Goal: Task Accomplishment & Management: Manage account settings

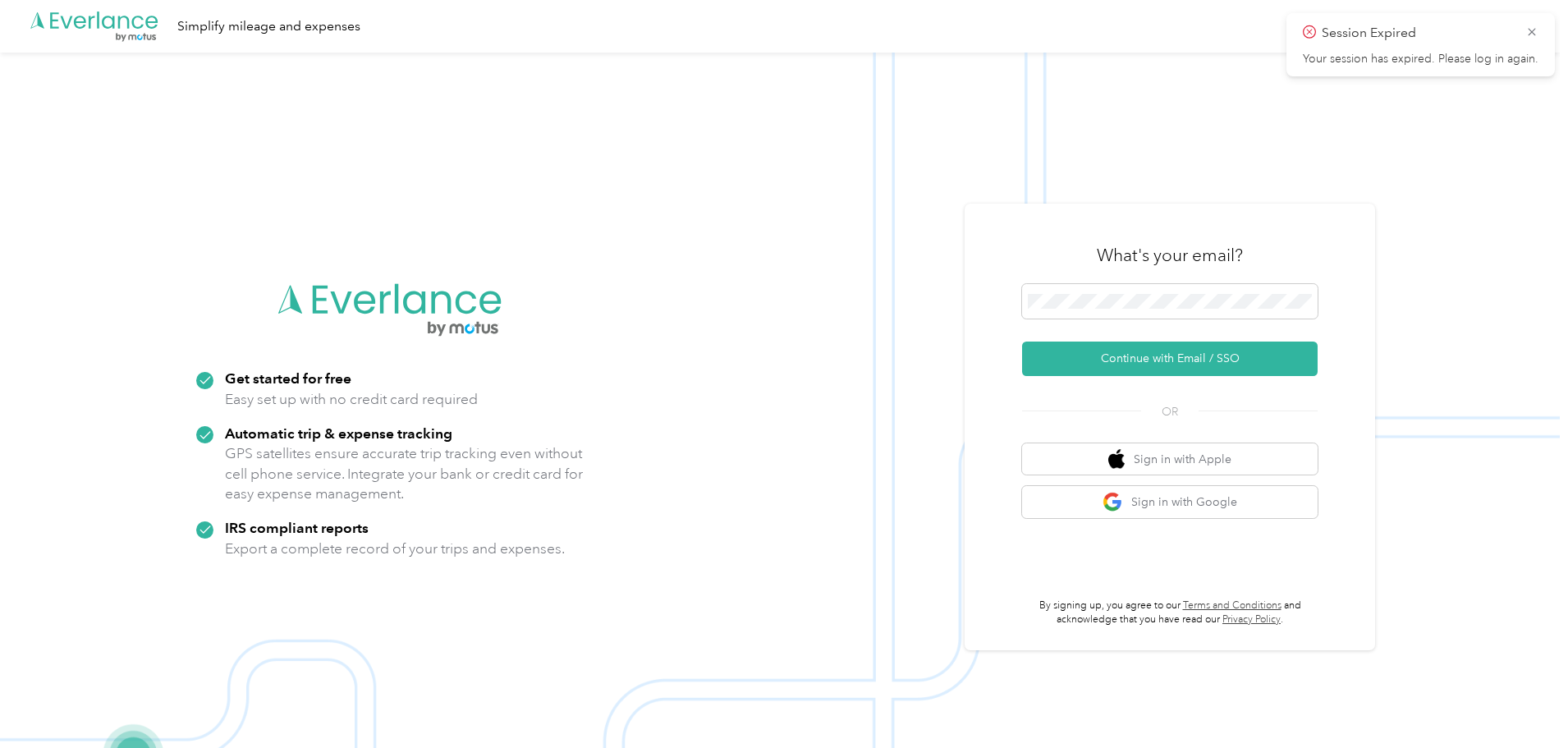
click at [1133, 270] on div "What's your email?" at bounding box center [1169, 255] width 295 height 58
click at [1179, 354] on button "Continue with Email / SSO" at bounding box center [1169, 359] width 295 height 34
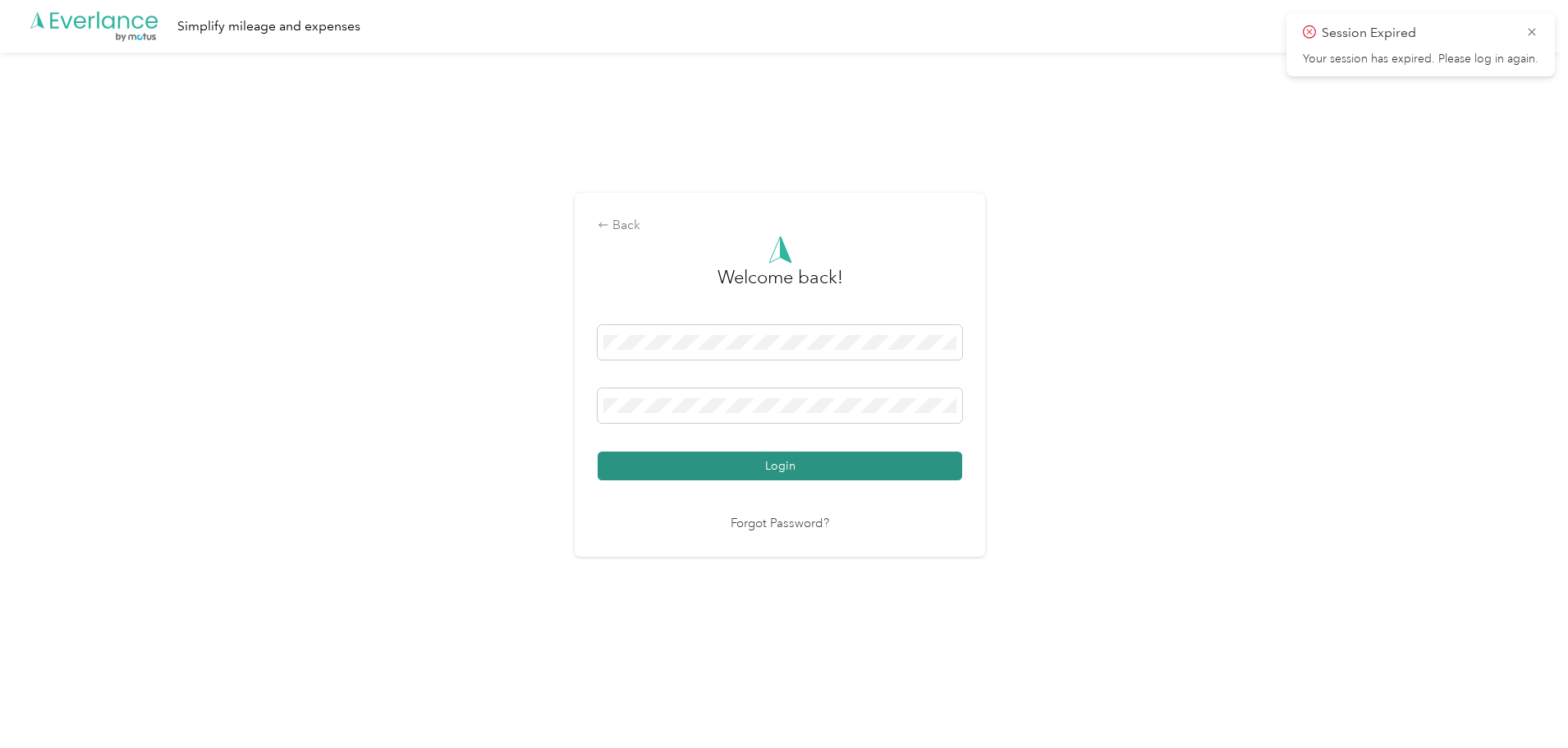
click at [757, 458] on button "Login" at bounding box center [779, 466] width 364 height 29
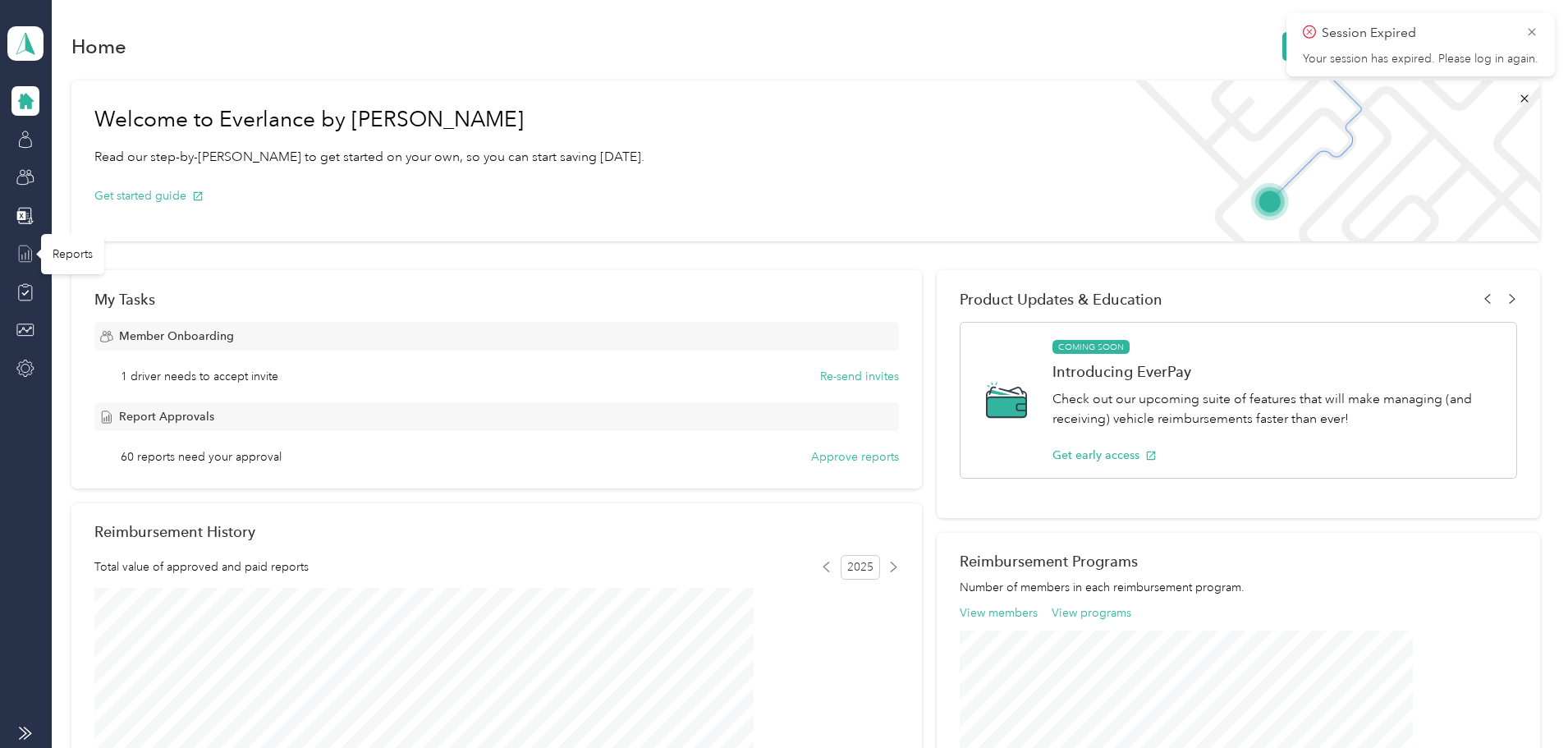
click at [23, 252] on icon at bounding box center [25, 253] width 18 height 18
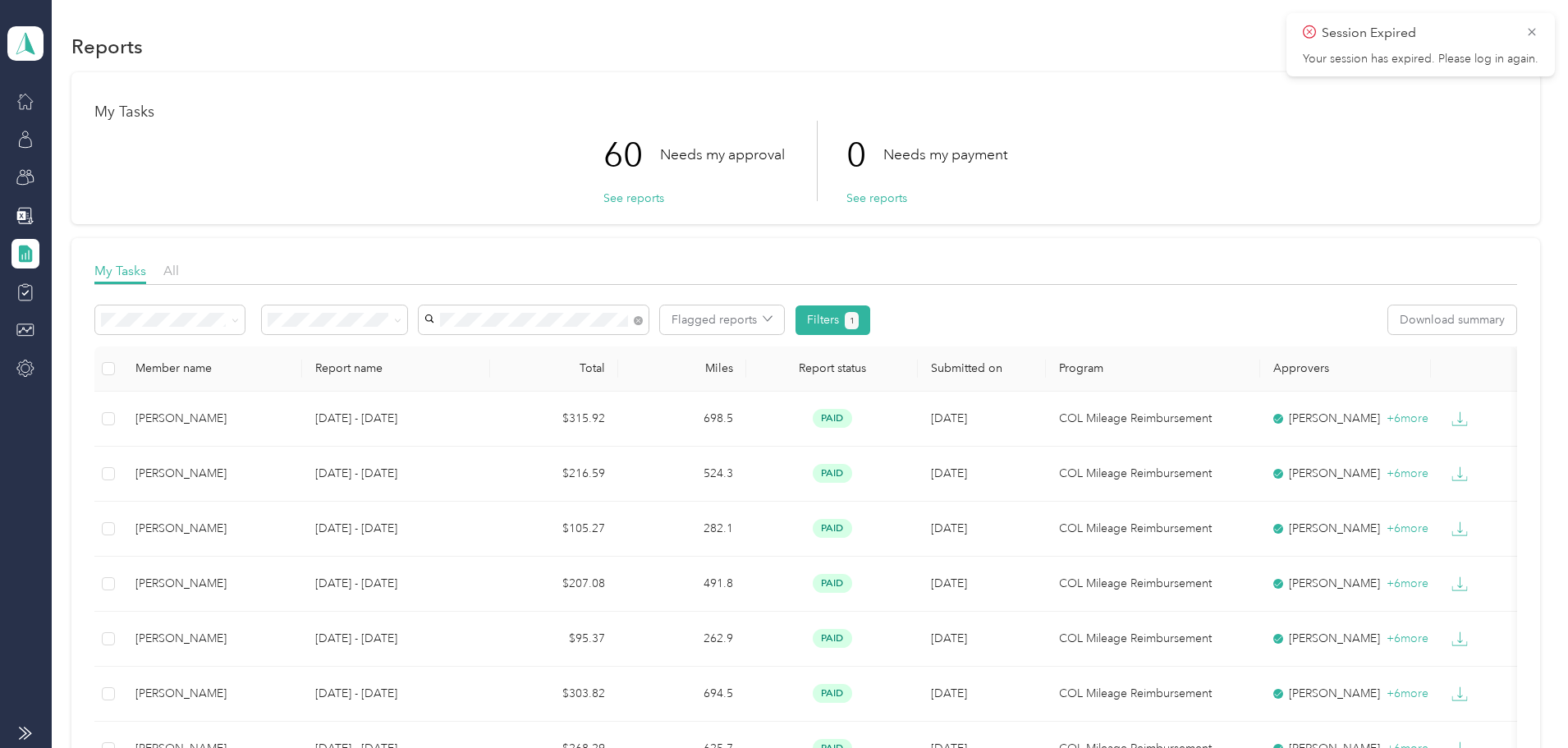
click at [601, 347] on span "[PERSON_NAME]" at bounding box center [598, 349] width 91 height 14
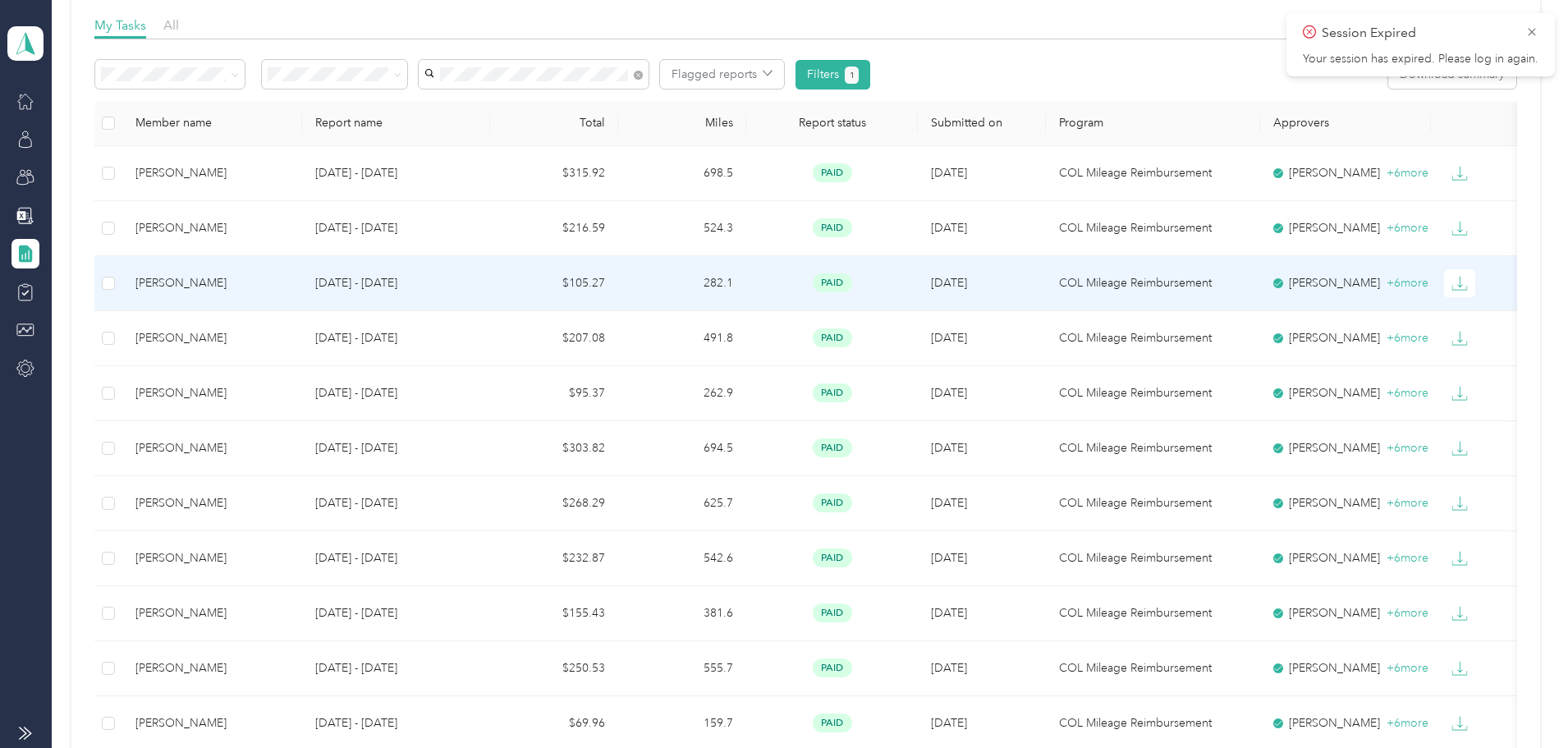
scroll to position [246, 0]
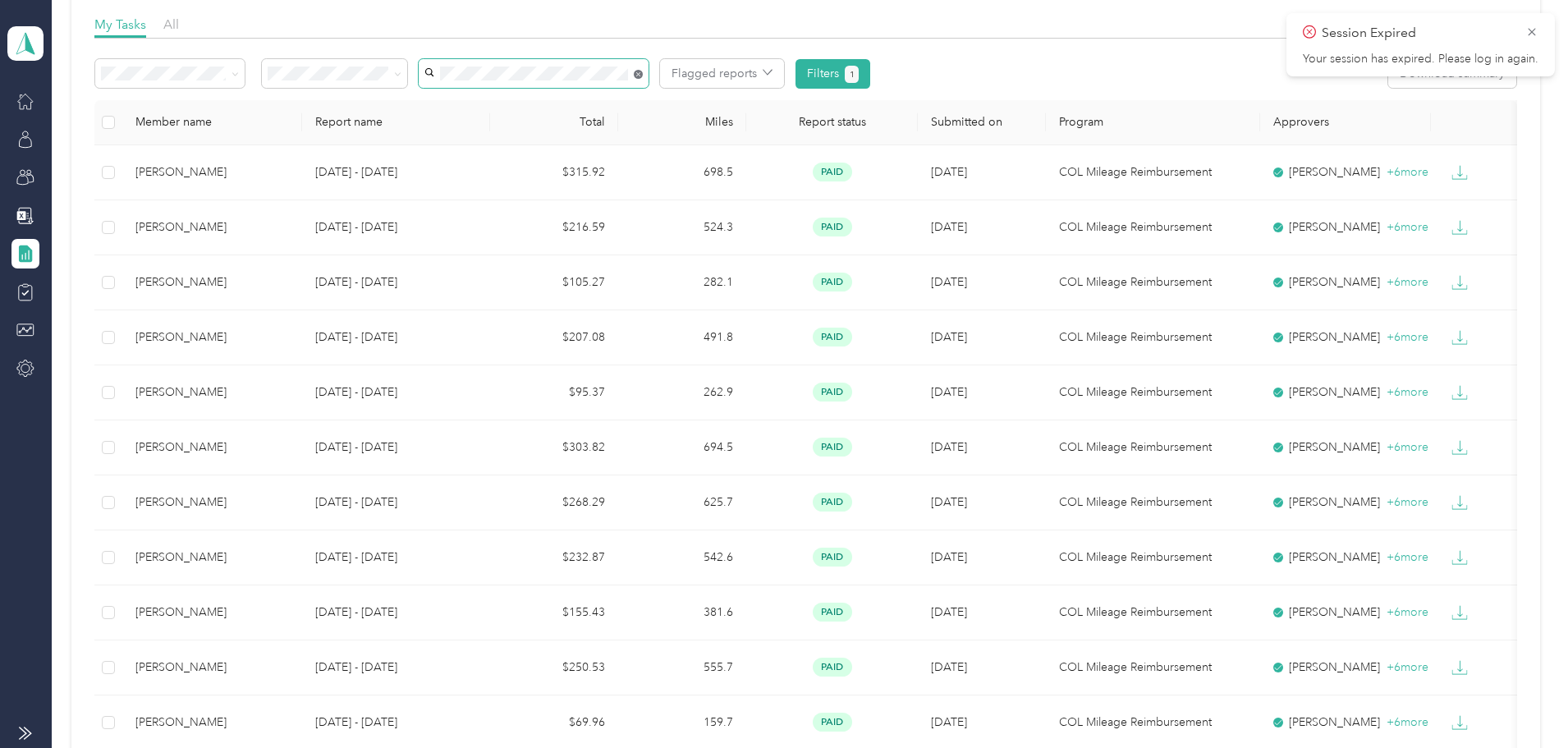
click at [643, 75] on icon at bounding box center [638, 75] width 9 height 9
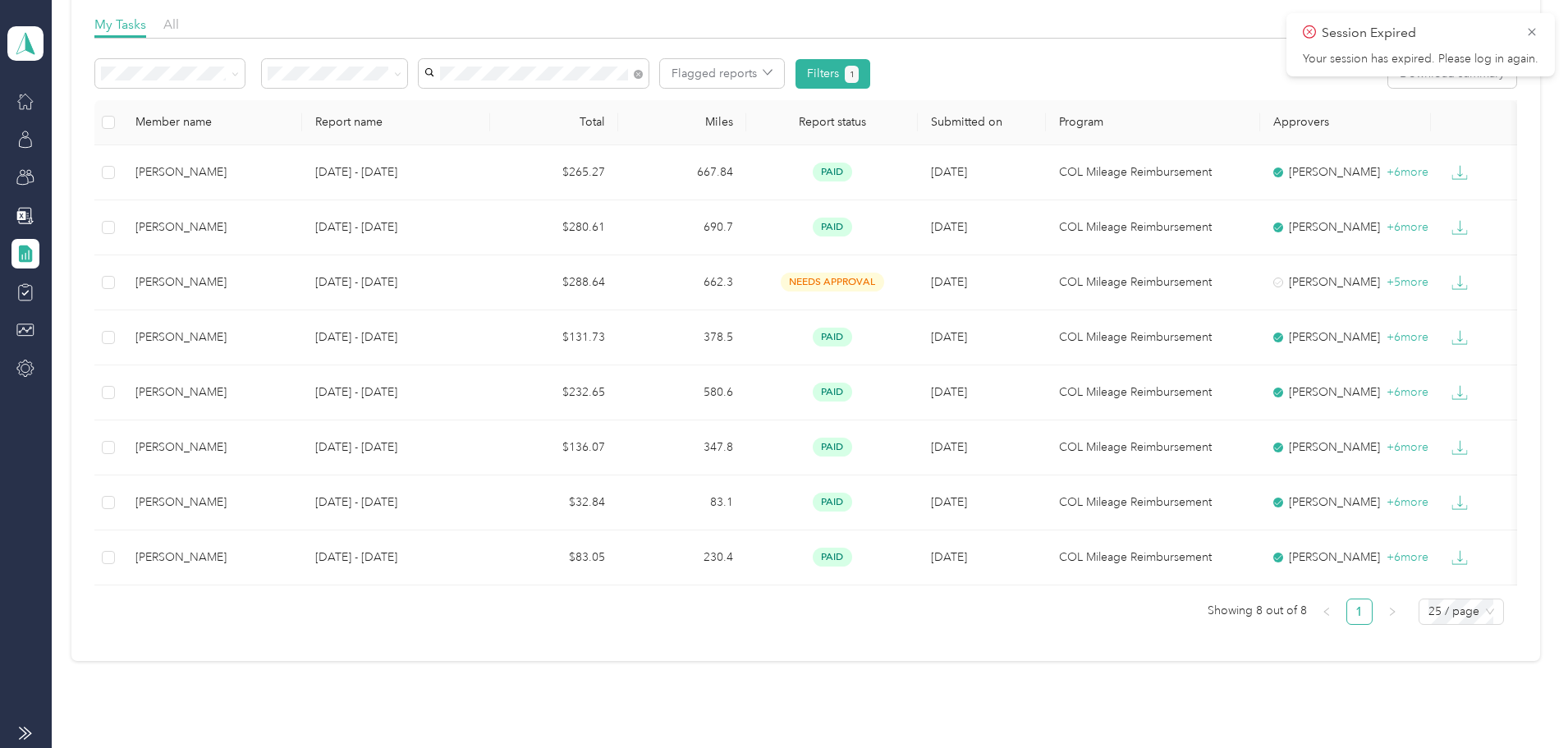
click at [631, 98] on div "[PERSON_NAME]" at bounding box center [656, 103] width 207 height 18
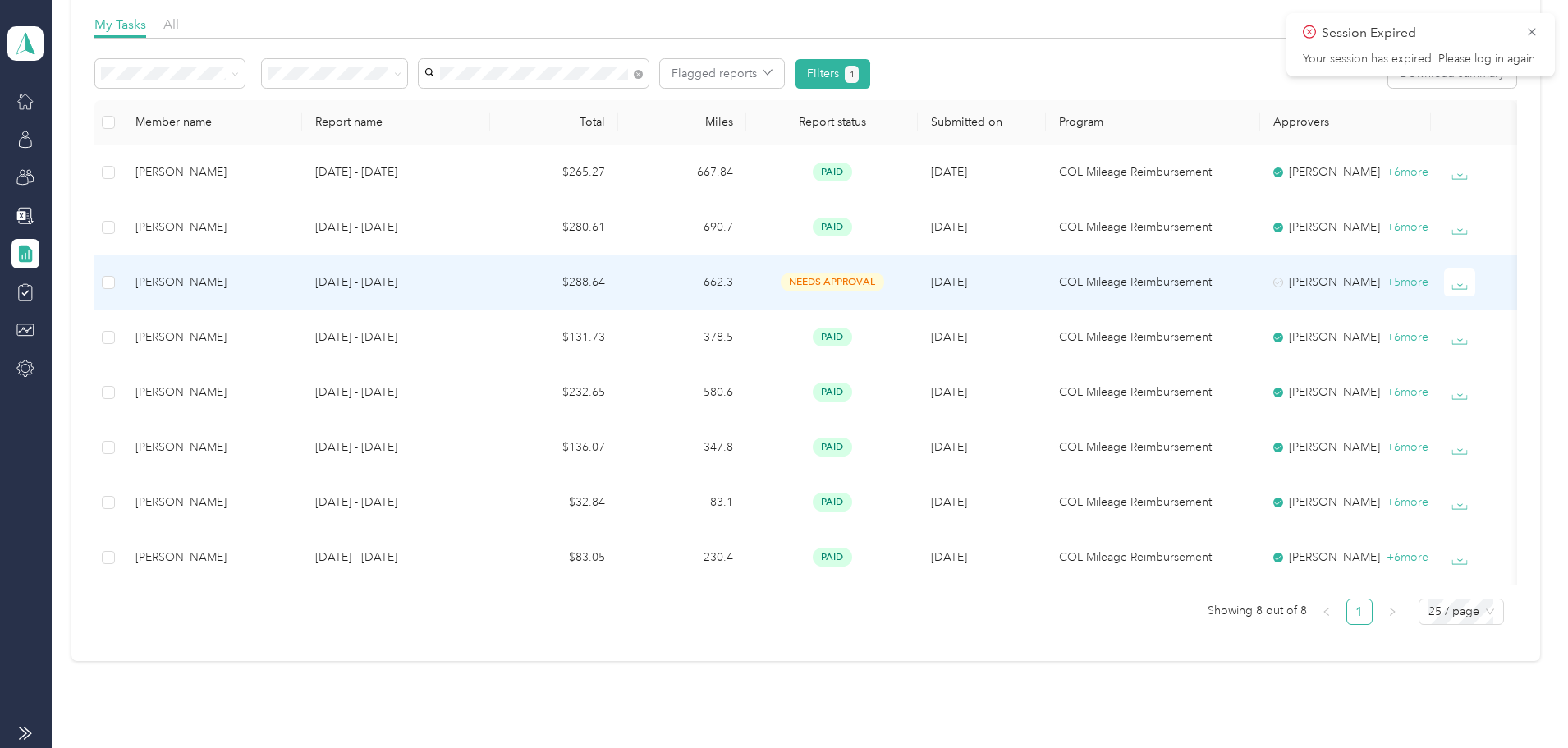
click at [746, 284] on td "662.3" at bounding box center [682, 282] width 128 height 55
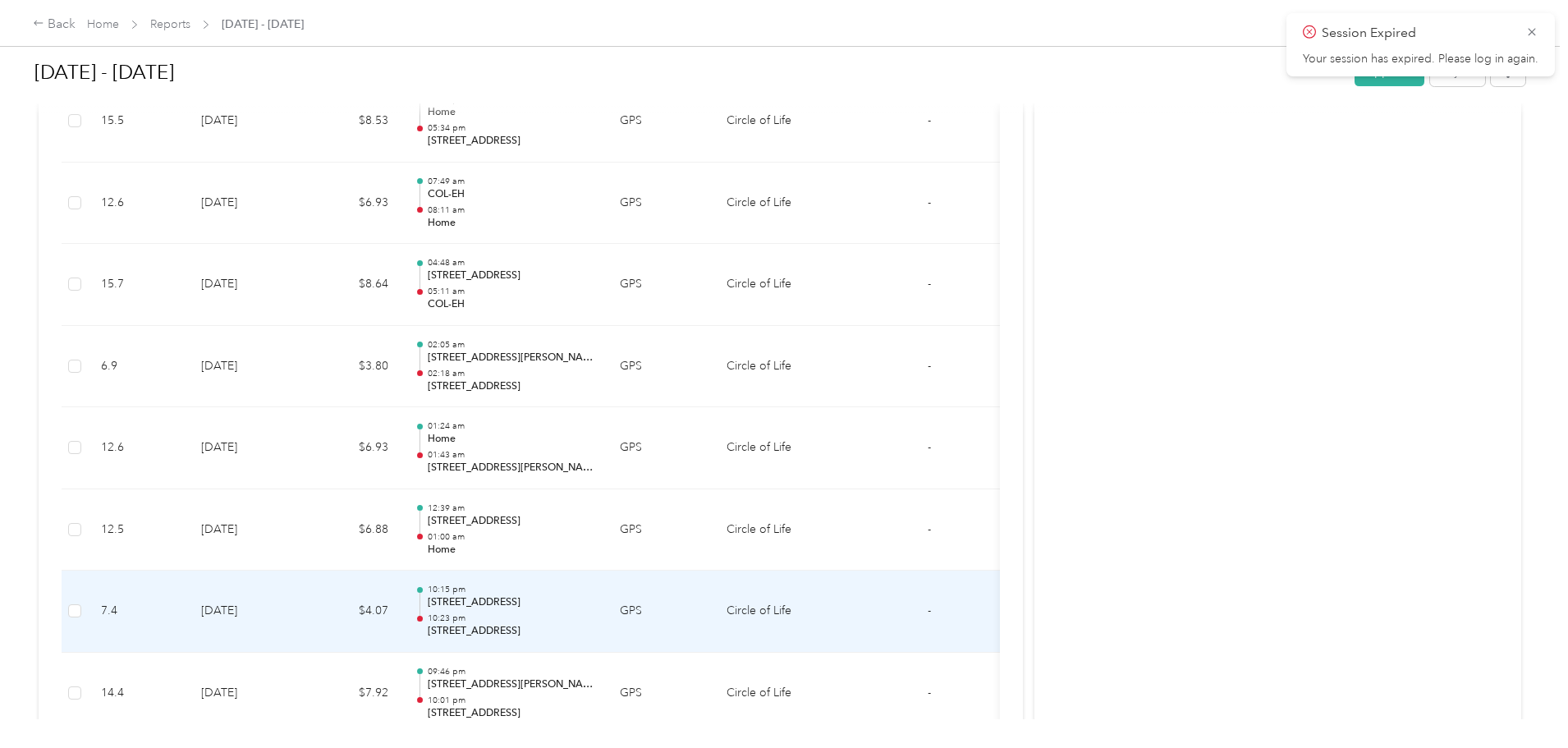
scroll to position [3044, 0]
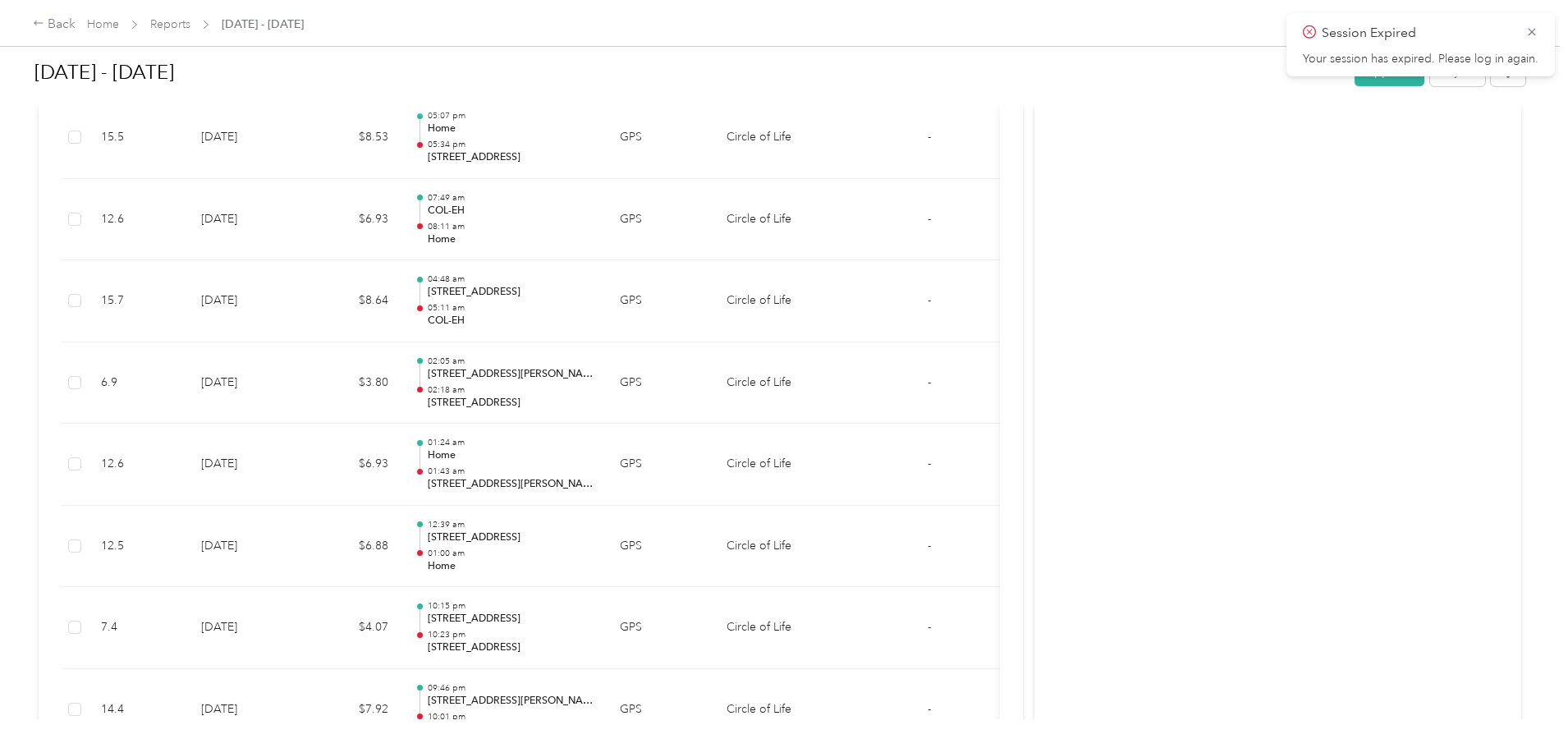
click at [1523, 31] on span "Session Expired" at bounding box center [1420, 34] width 236 height 20
click at [1534, 31] on icon at bounding box center [1532, 32] width 13 height 15
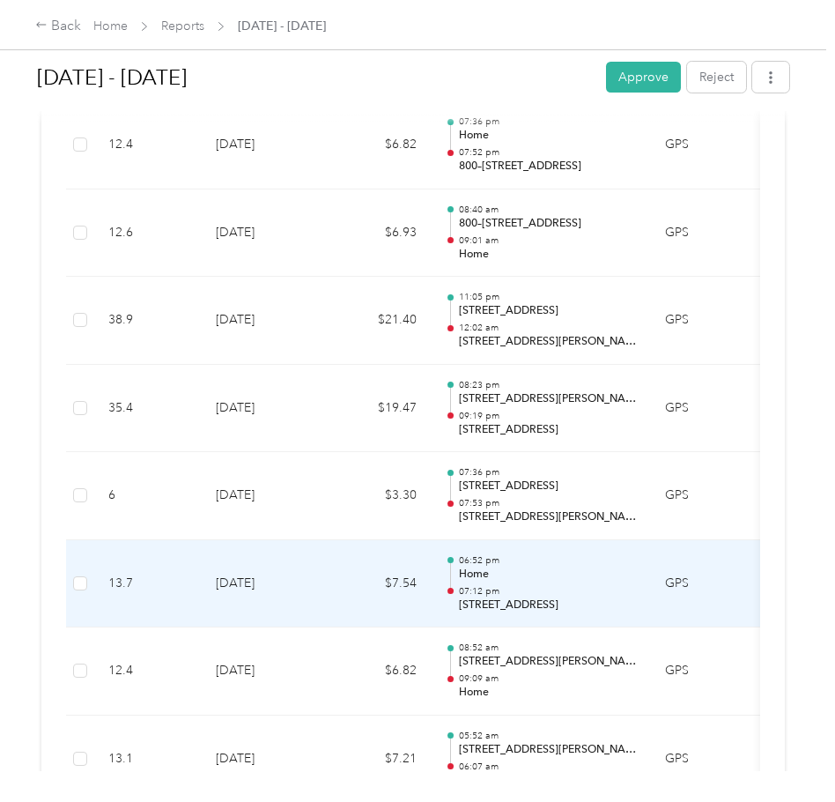
scroll to position [2299, 0]
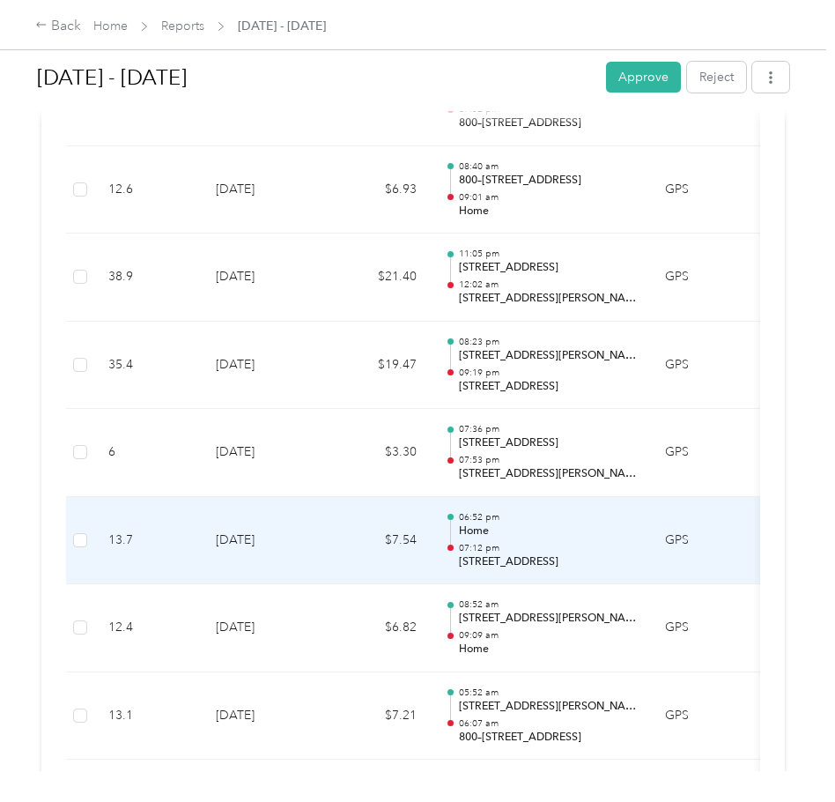
click at [543, 523] on p "Home" at bounding box center [548, 531] width 178 height 16
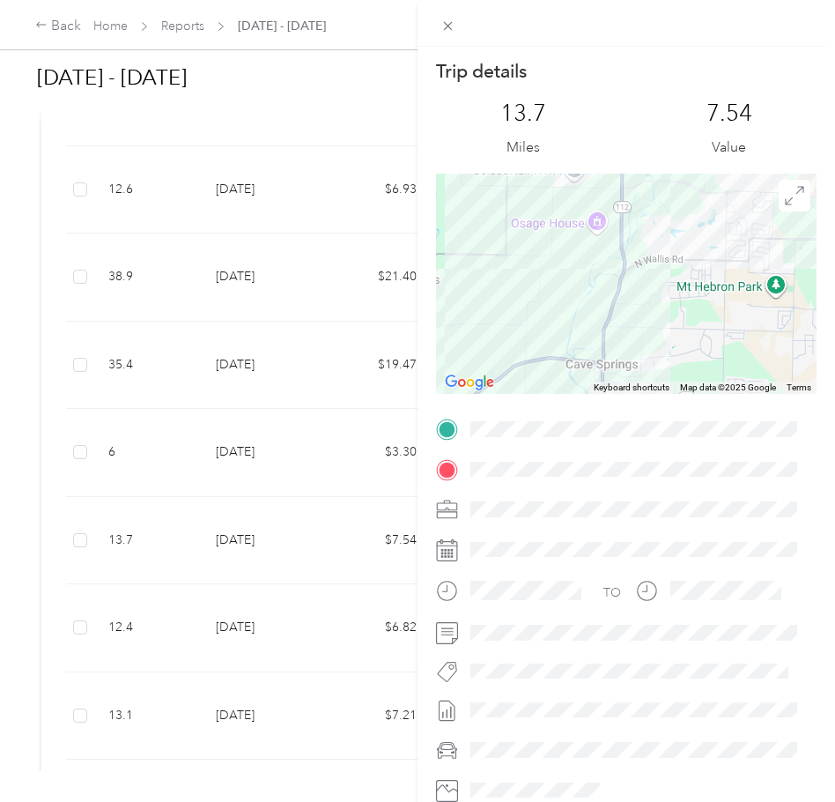
drag, startPoint x: 698, startPoint y: 260, endPoint x: 169, endPoint y: 367, distance: 539.3
click at [169, 367] on div "Trip details This trip cannot be edited because it is either under review, appr…" at bounding box center [417, 401] width 835 height 802
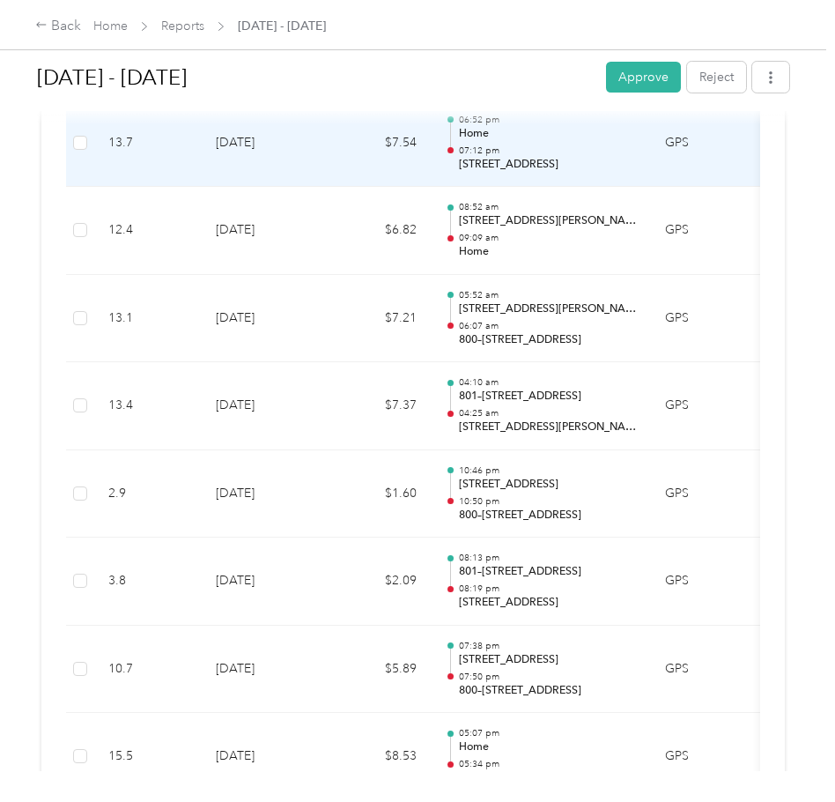
scroll to position [2624, 0]
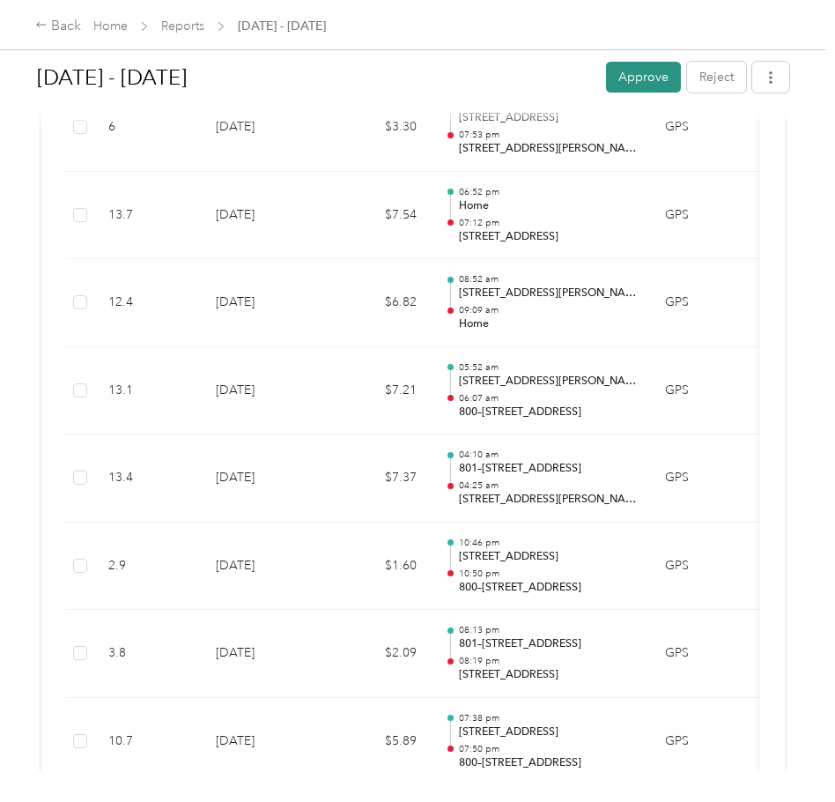
click at [635, 75] on button "Approve" at bounding box center [643, 77] width 75 height 31
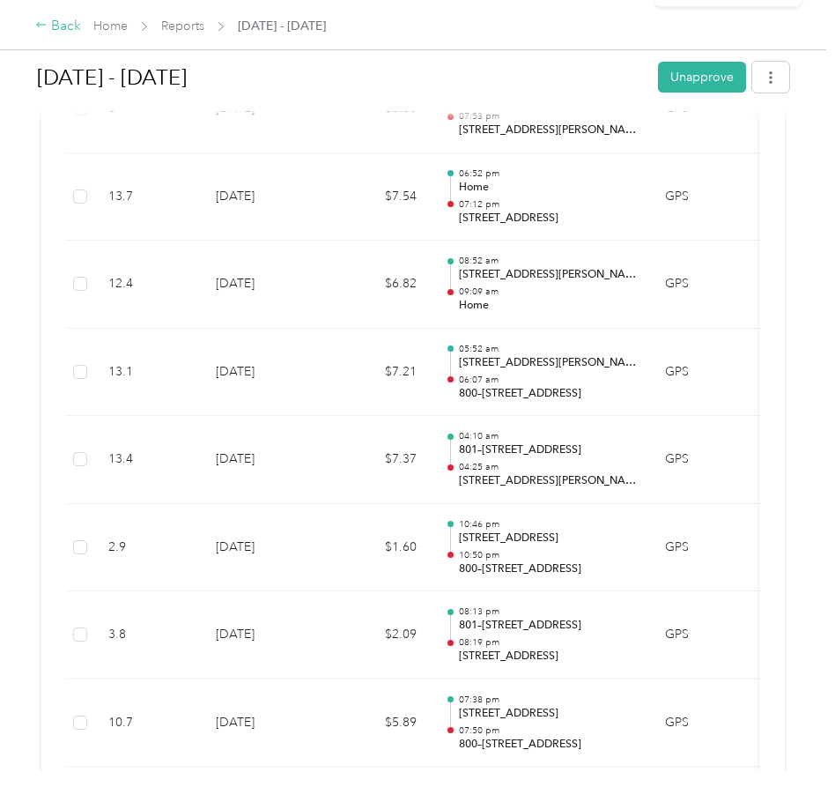
click at [57, 22] on div "Back" at bounding box center [58, 26] width 46 height 21
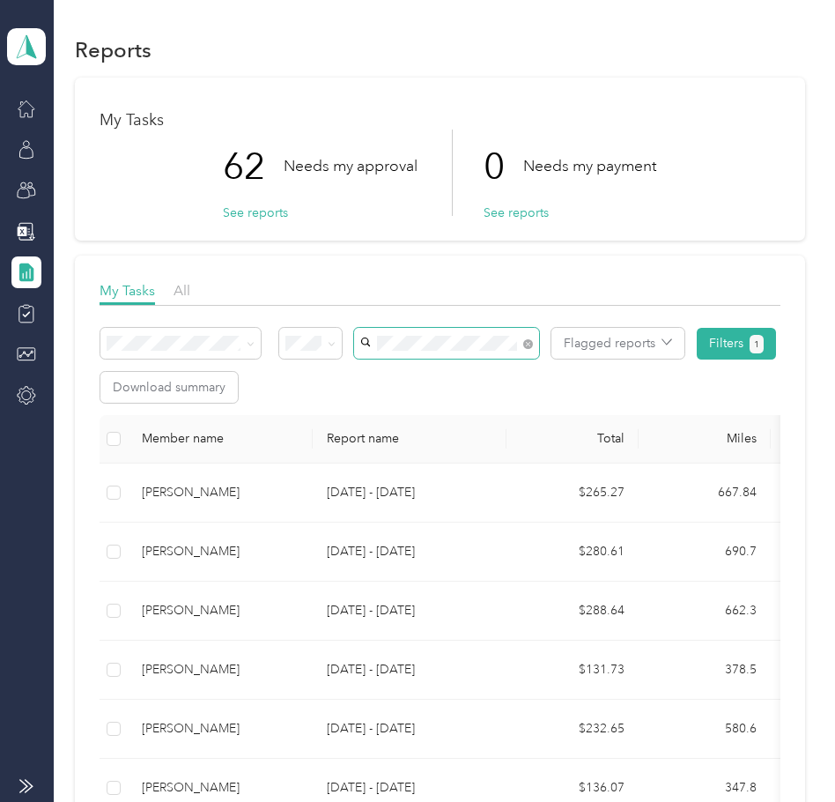
click at [532, 348] on span at bounding box center [528, 343] width 10 height 15
click at [527, 349] on span at bounding box center [528, 343] width 10 height 15
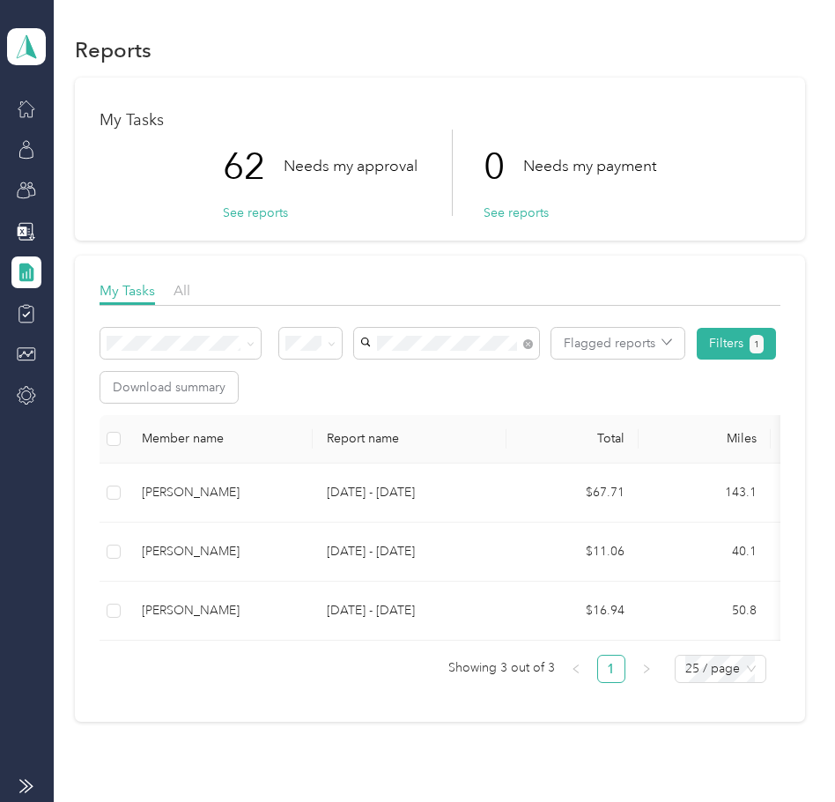
click at [449, 377] on span "[PERSON_NAME]" at bounding box center [416, 375] width 98 height 15
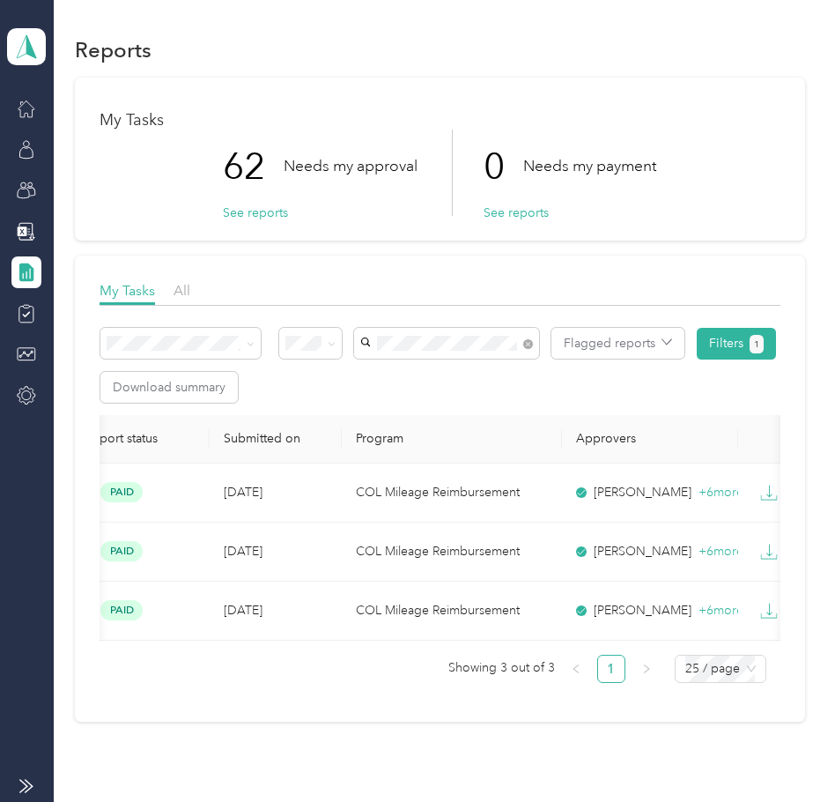
scroll to position [0, 766]
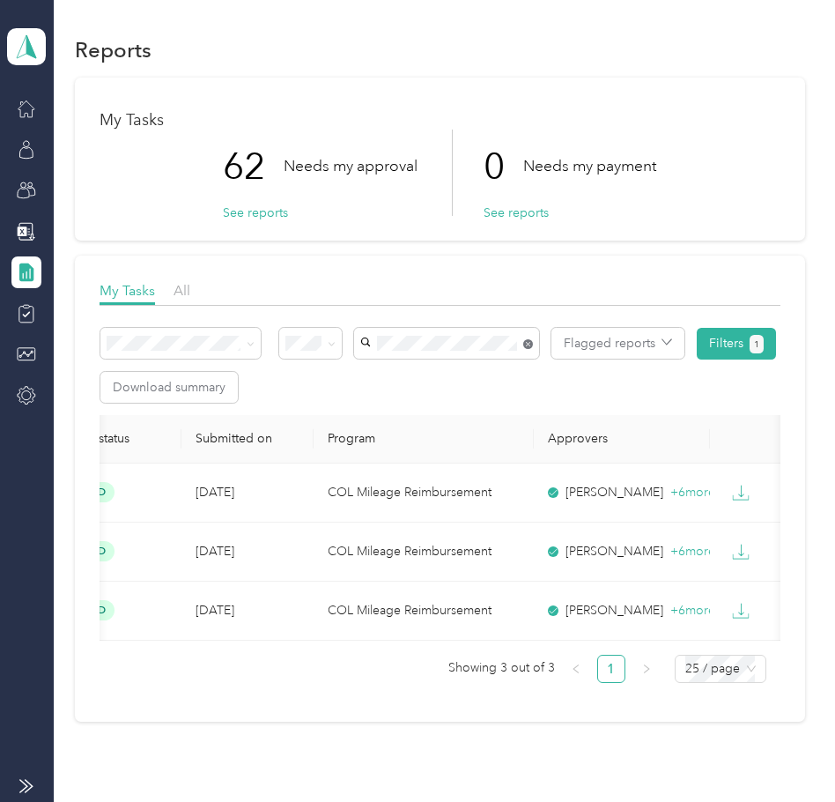
click at [525, 340] on span at bounding box center [528, 343] width 10 height 15
click at [528, 343] on span at bounding box center [446, 343] width 185 height 31
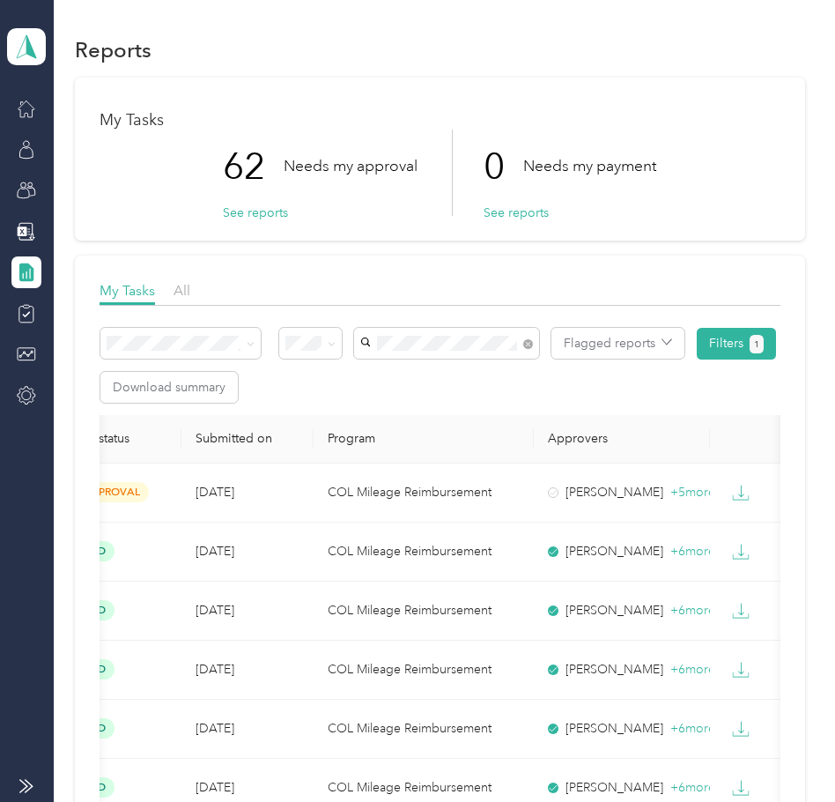
click at [410, 375] on span "[PERSON_NAME]" at bounding box center [416, 375] width 98 height 15
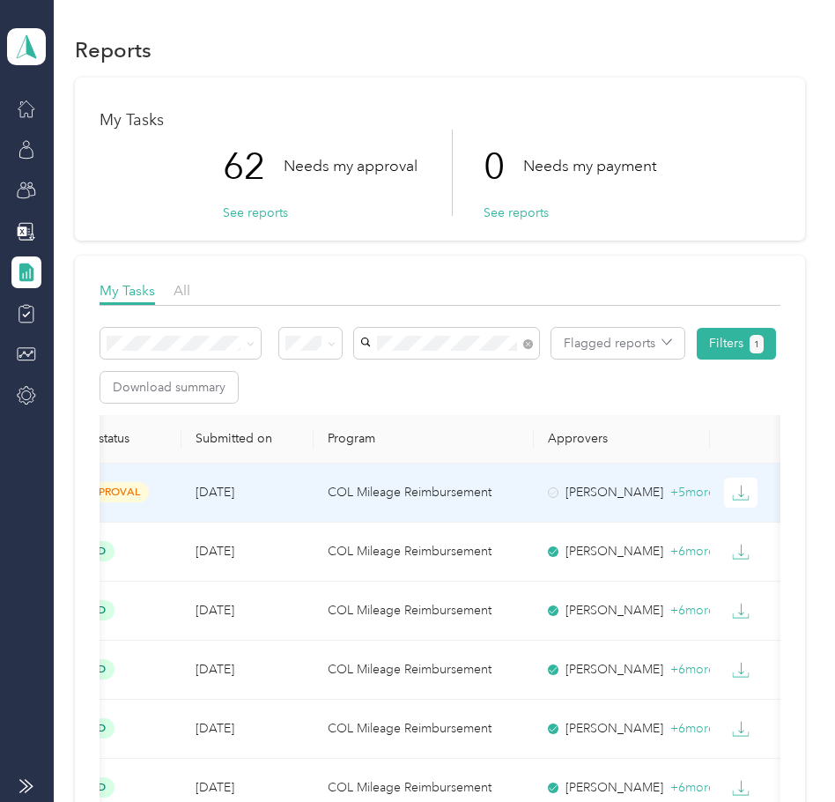
click at [397, 505] on td "COL Mileage Reimbursement" at bounding box center [424, 492] width 220 height 59
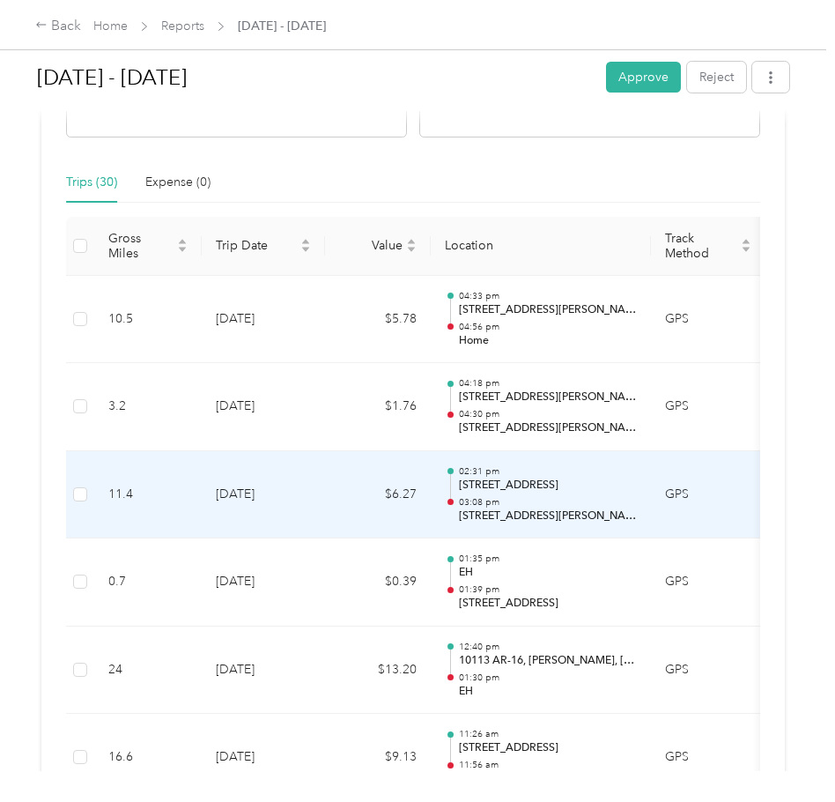
scroll to position [458, 0]
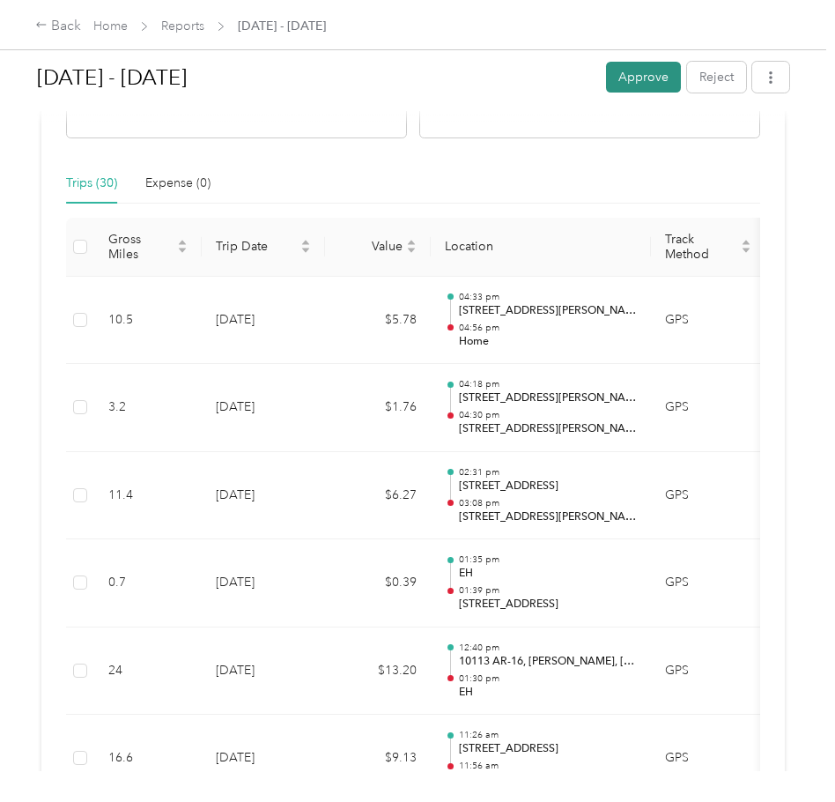
click at [634, 71] on button "Approve" at bounding box center [643, 77] width 75 height 31
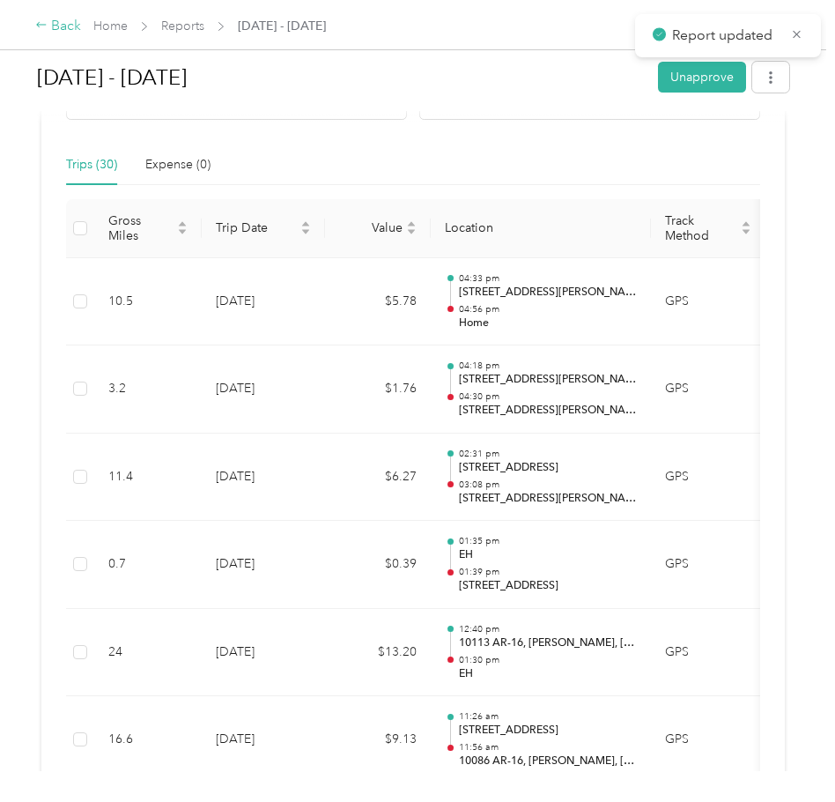
click at [63, 34] on div "Back" at bounding box center [58, 26] width 46 height 21
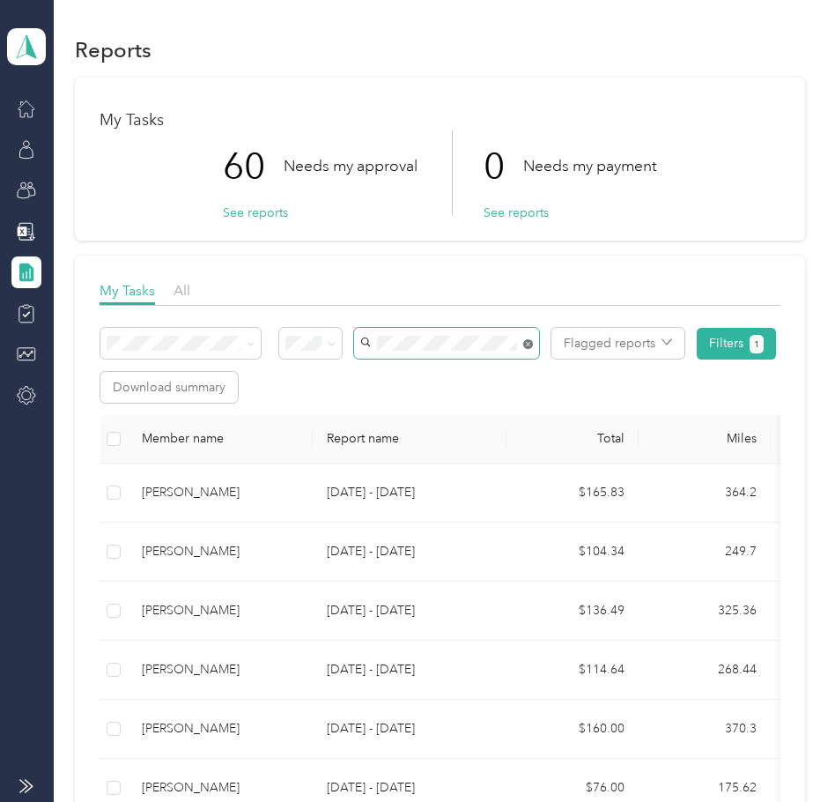
click at [526, 340] on span at bounding box center [446, 343] width 185 height 31
click at [429, 377] on span "[PERSON_NAME]" at bounding box center [416, 375] width 98 height 15
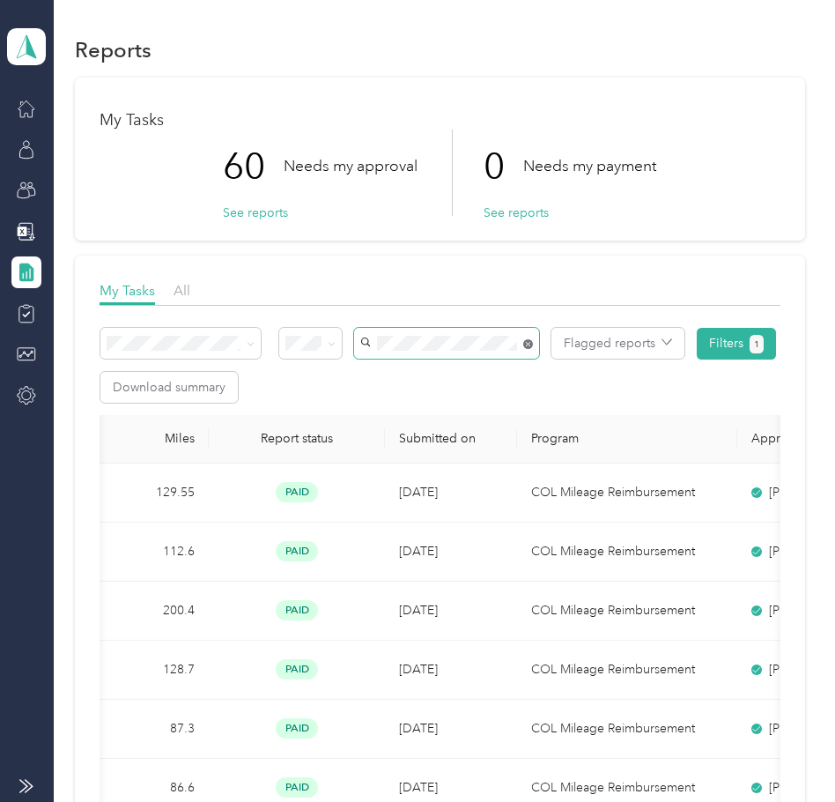
click at [530, 344] on span at bounding box center [446, 343] width 185 height 31
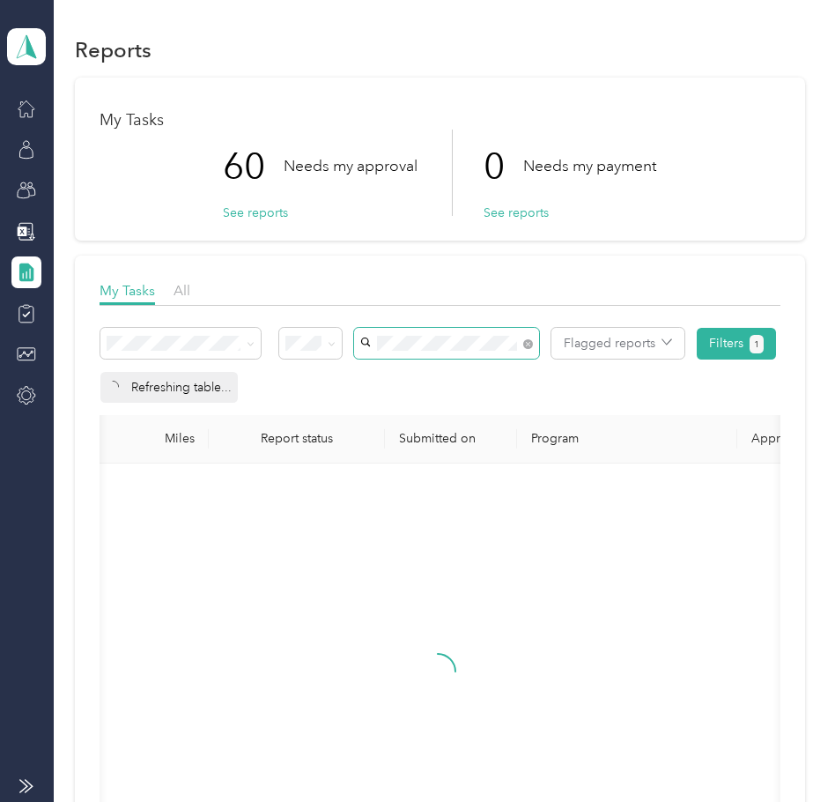
click at [437, 375] on span "[PERSON_NAME]" at bounding box center [416, 375] width 98 height 15
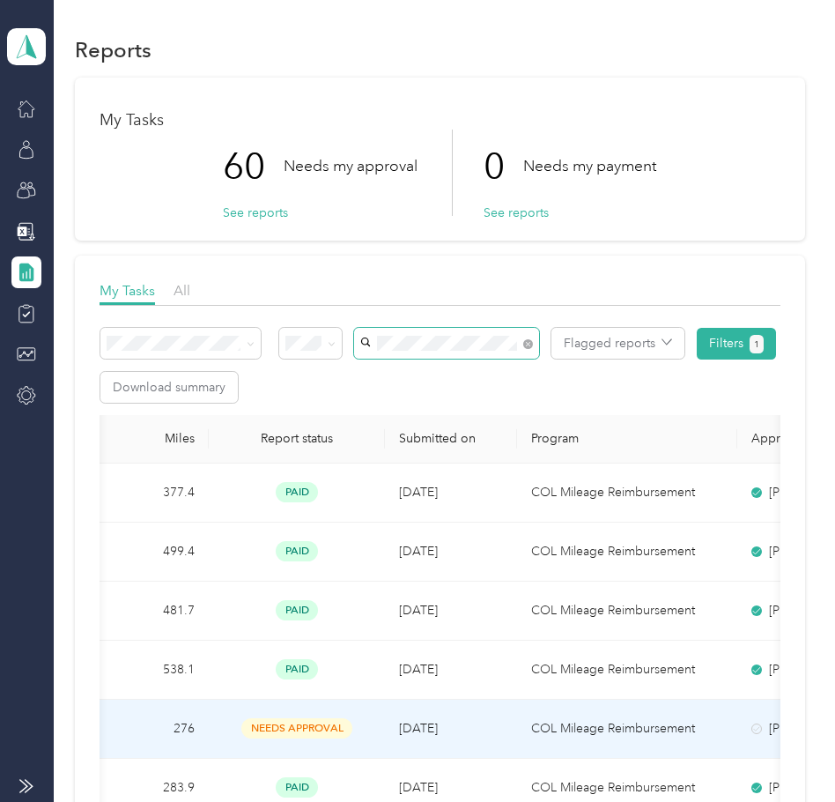
click at [463, 727] on td "[DATE]" at bounding box center [451, 729] width 132 height 59
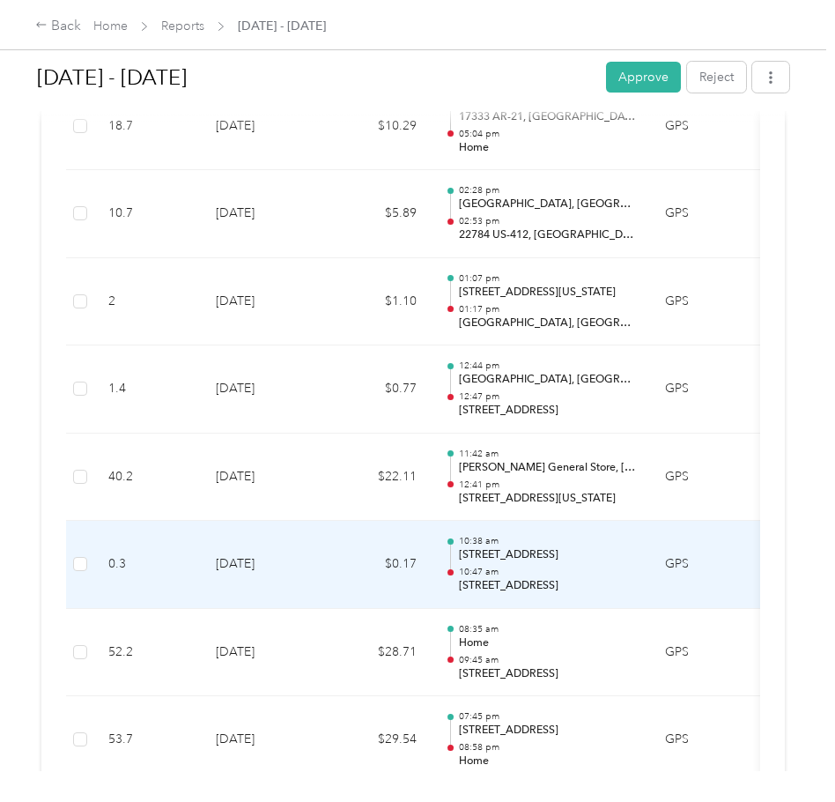
scroll to position [433, 0]
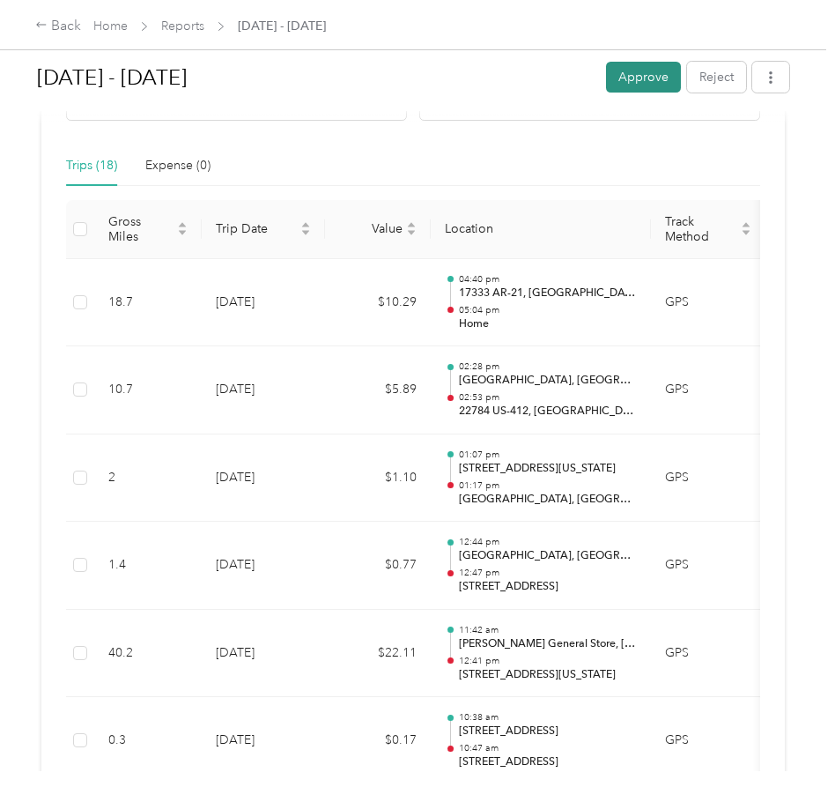
click at [641, 80] on button "Approve" at bounding box center [643, 77] width 75 height 31
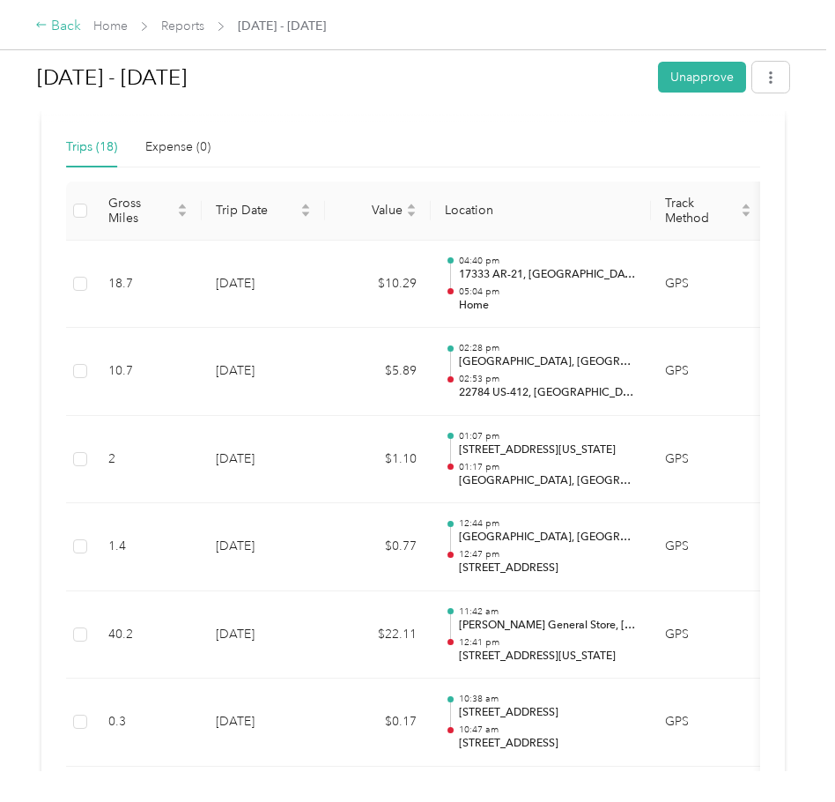
click at [71, 25] on div "Back" at bounding box center [58, 26] width 46 height 21
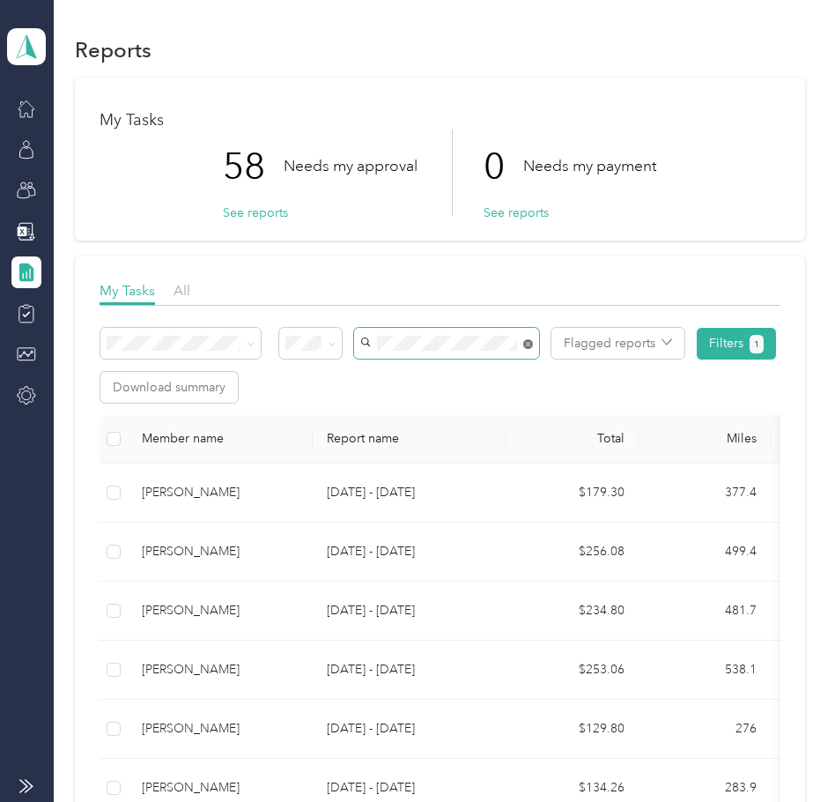
click at [526, 344] on span at bounding box center [446, 343] width 185 height 31
click at [435, 378] on span "[PERSON_NAME]" at bounding box center [416, 375] width 98 height 15
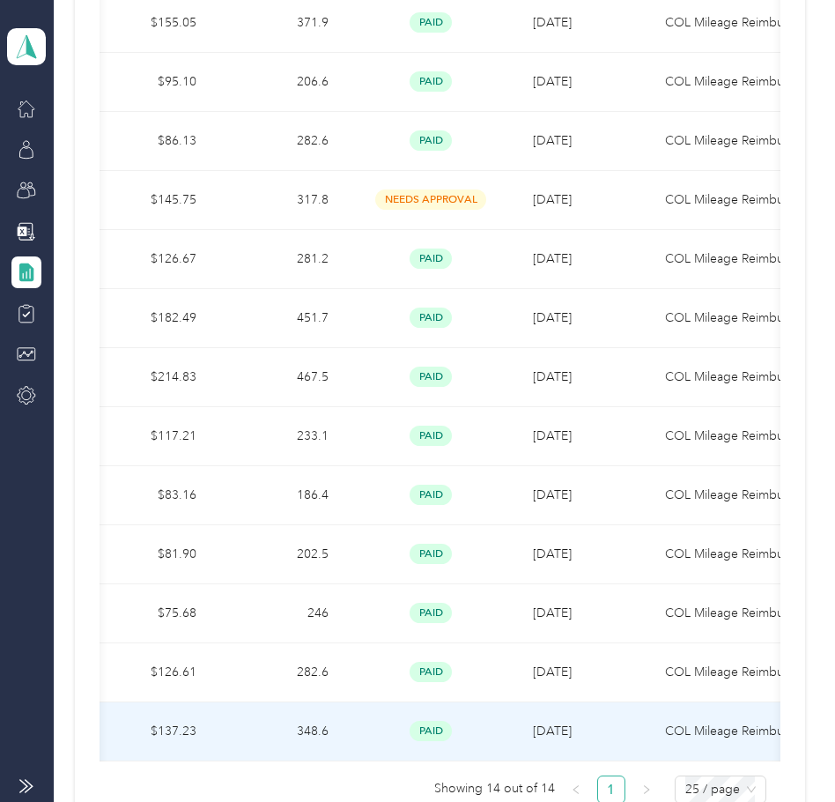
scroll to position [0, 430]
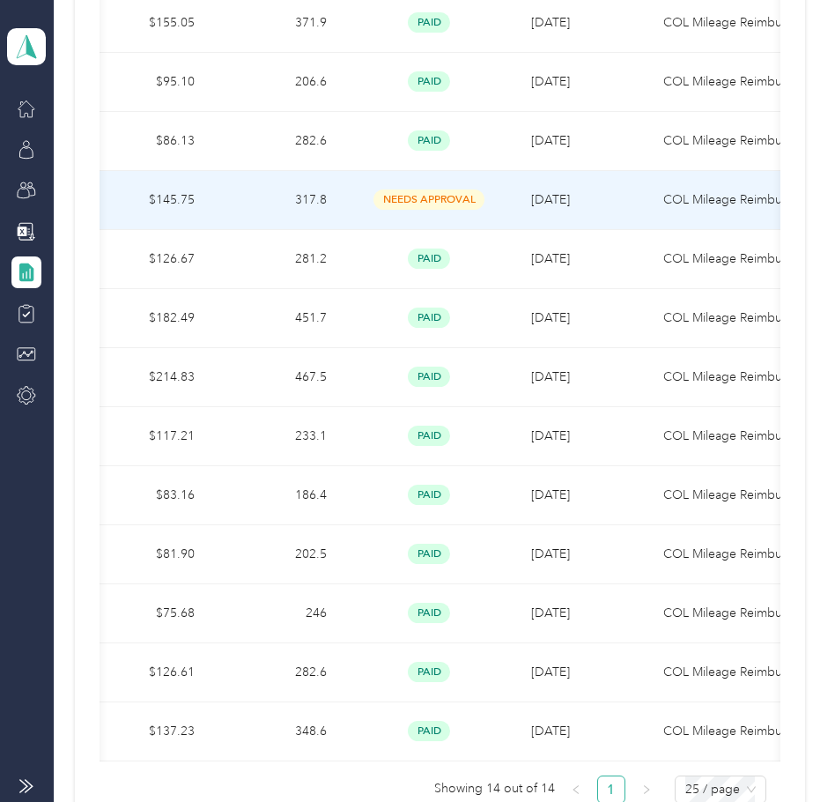
click at [458, 194] on span "needs approval" at bounding box center [429, 199] width 111 height 20
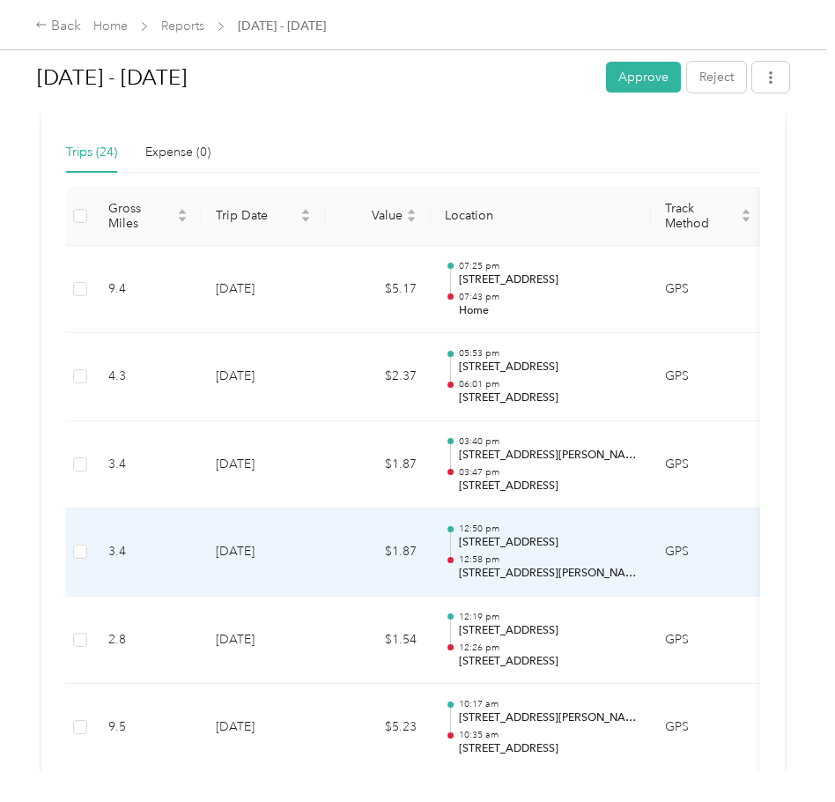
scroll to position [430, 0]
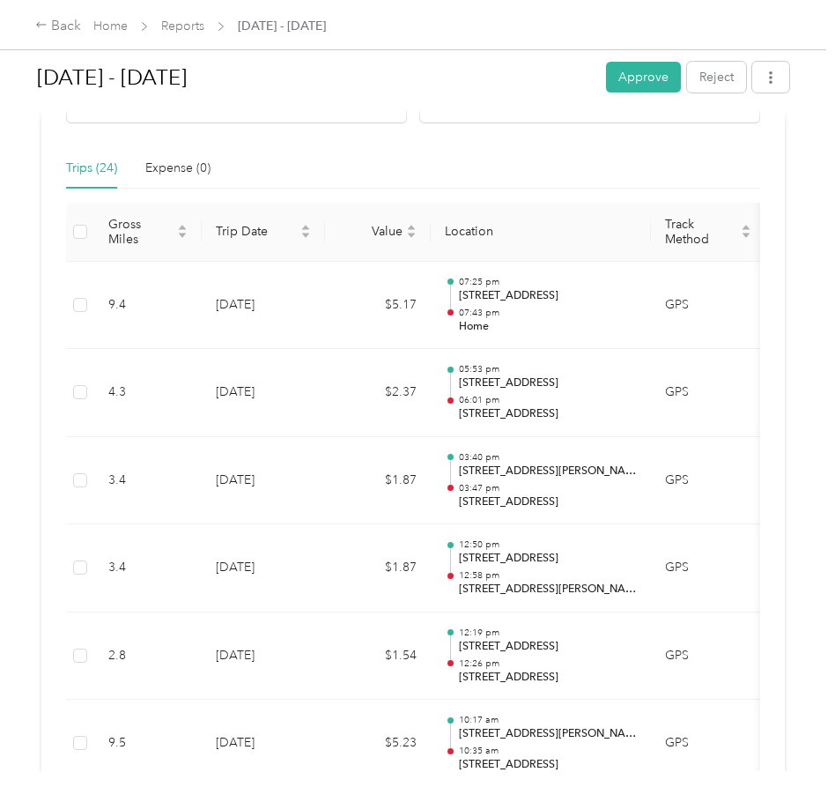
click at [628, 79] on button "Approve" at bounding box center [643, 77] width 75 height 31
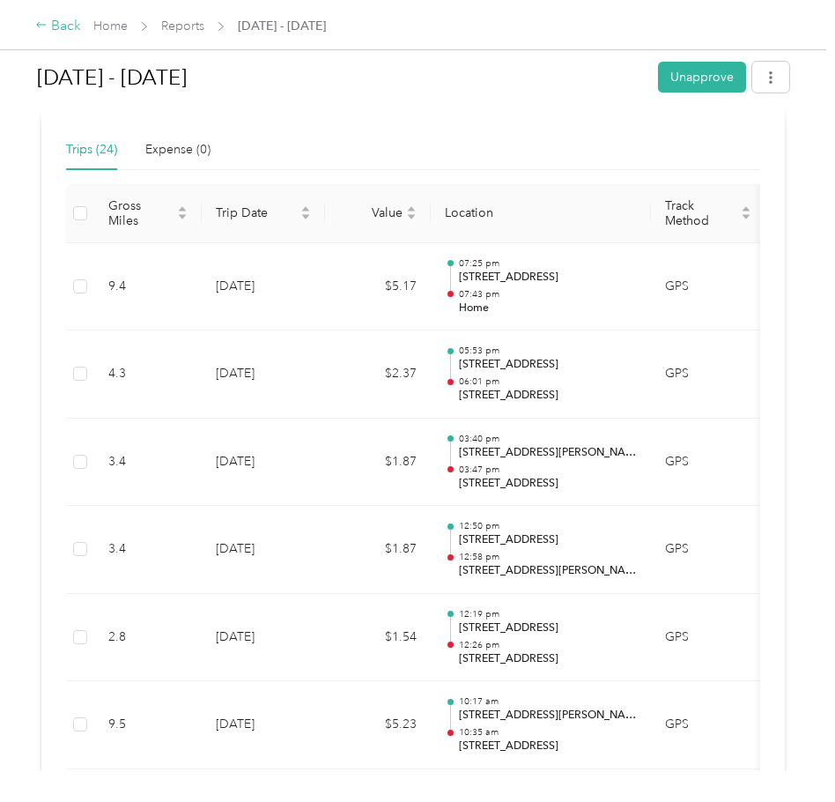
click at [59, 25] on div "Back" at bounding box center [58, 26] width 46 height 21
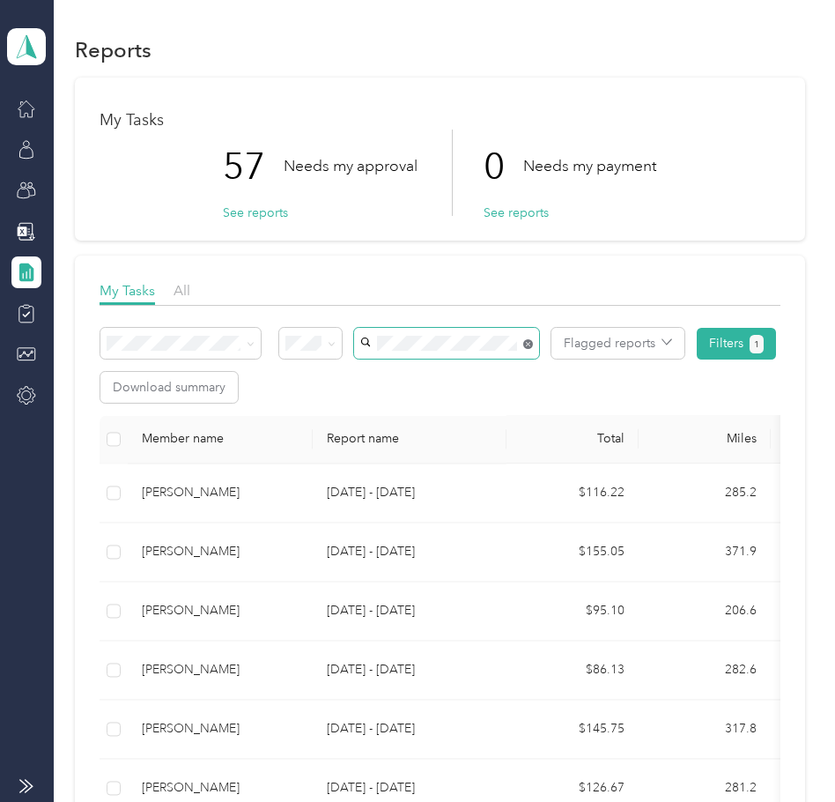
click at [523, 344] on span at bounding box center [446, 343] width 185 height 31
click at [438, 385] on li "[PERSON_NAME]" at bounding box center [446, 375] width 185 height 31
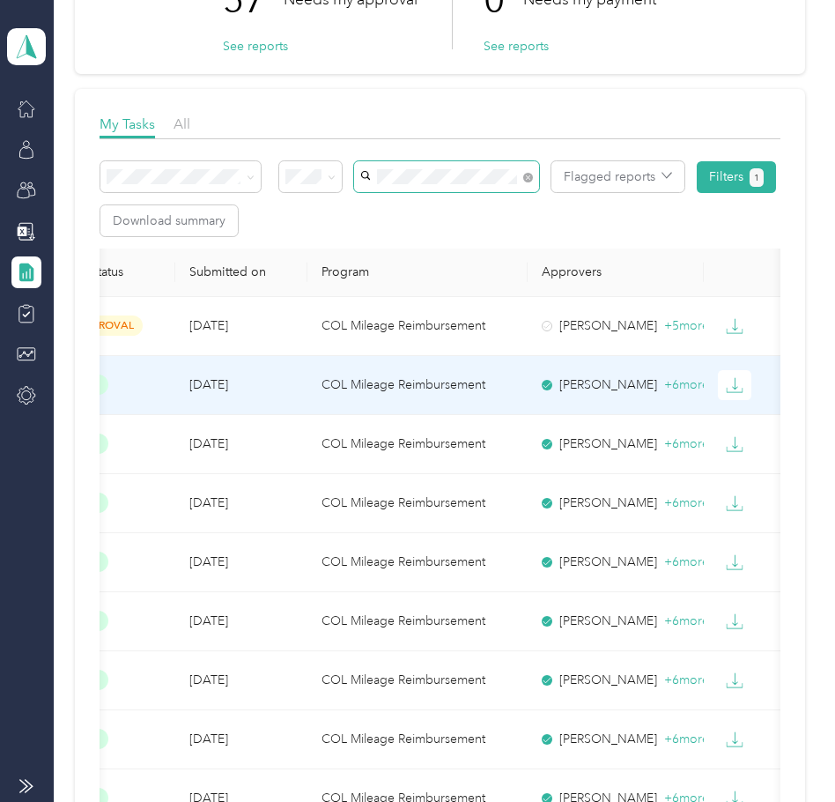
scroll to position [176, 0]
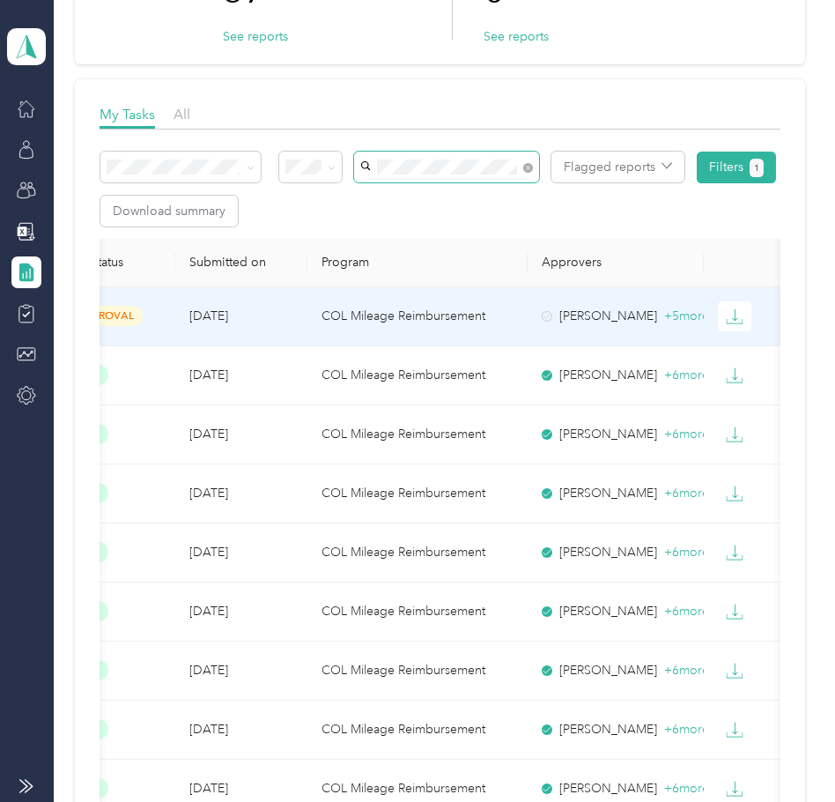
click at [380, 322] on p "COL Mileage Reimbursement" at bounding box center [418, 316] width 192 height 19
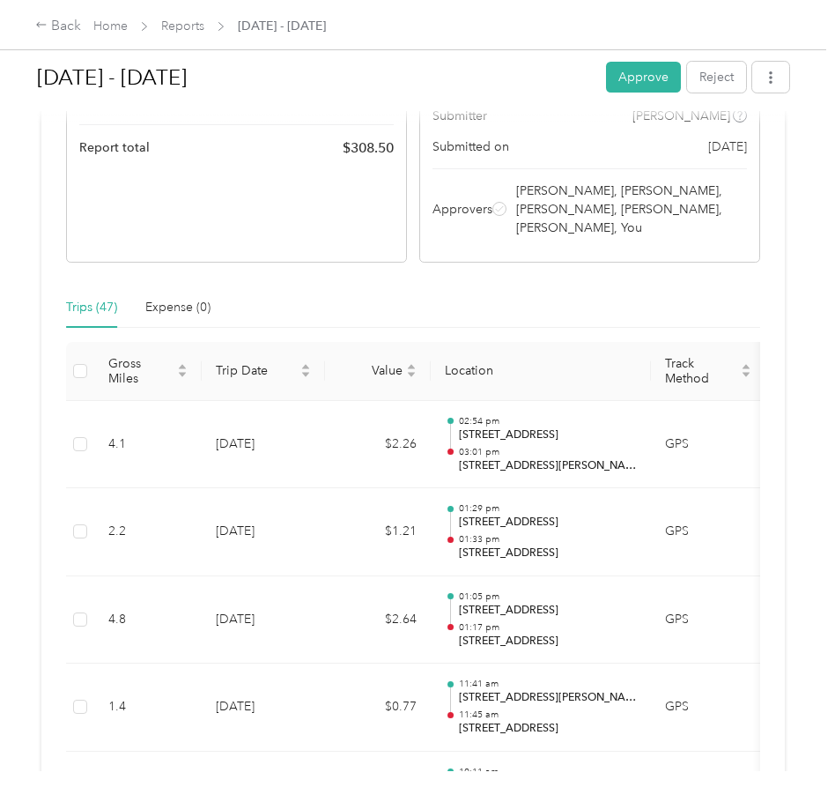
scroll to position [244, 0]
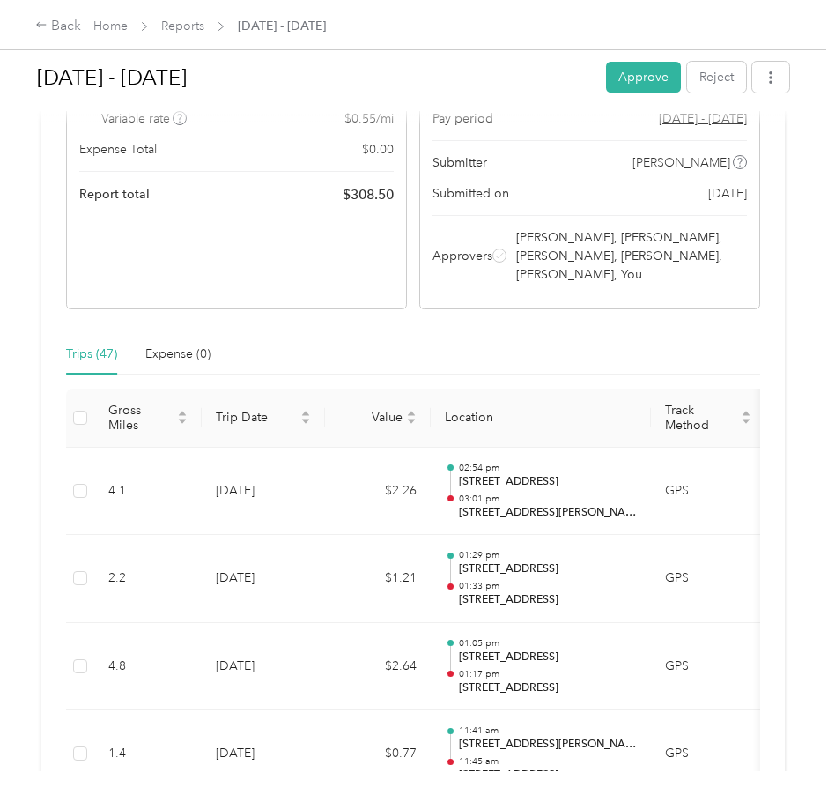
click at [639, 79] on button "Approve" at bounding box center [643, 77] width 75 height 31
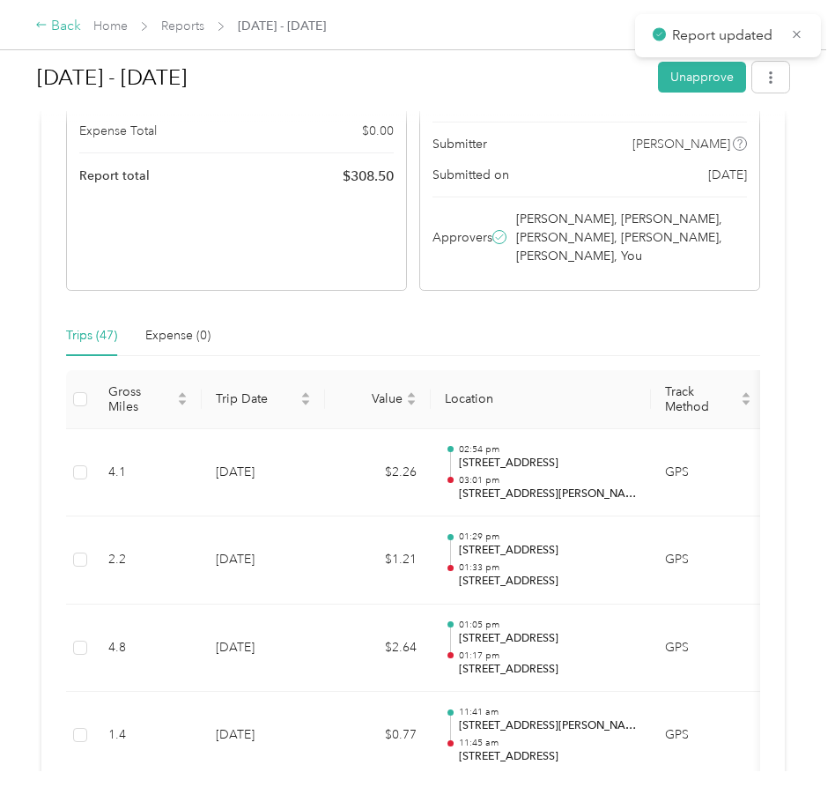
click at [55, 26] on div "Back" at bounding box center [58, 26] width 46 height 21
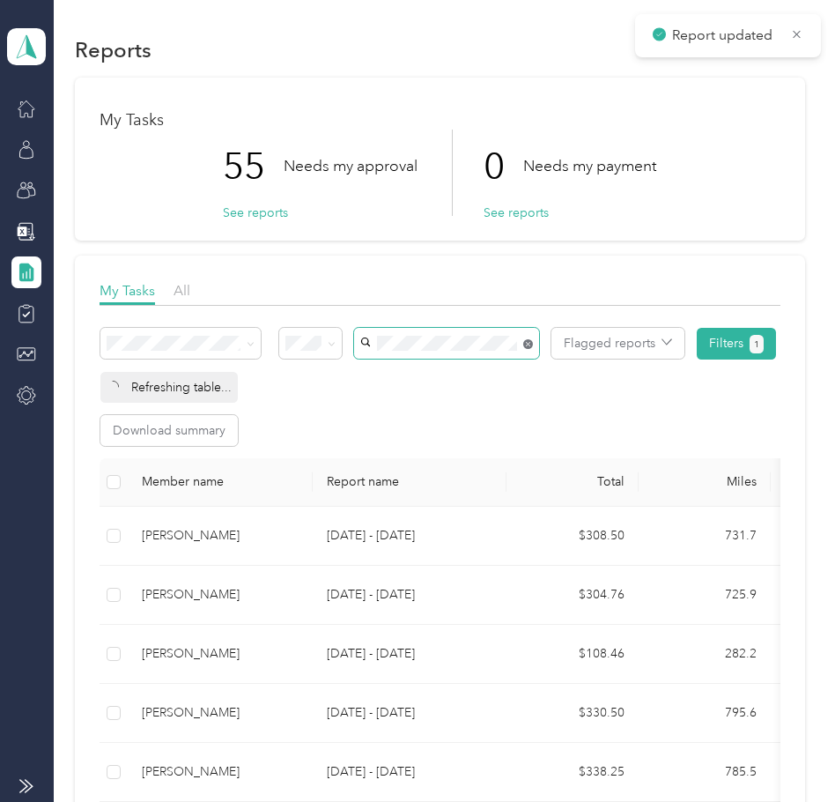
click at [523, 345] on span at bounding box center [446, 343] width 185 height 31
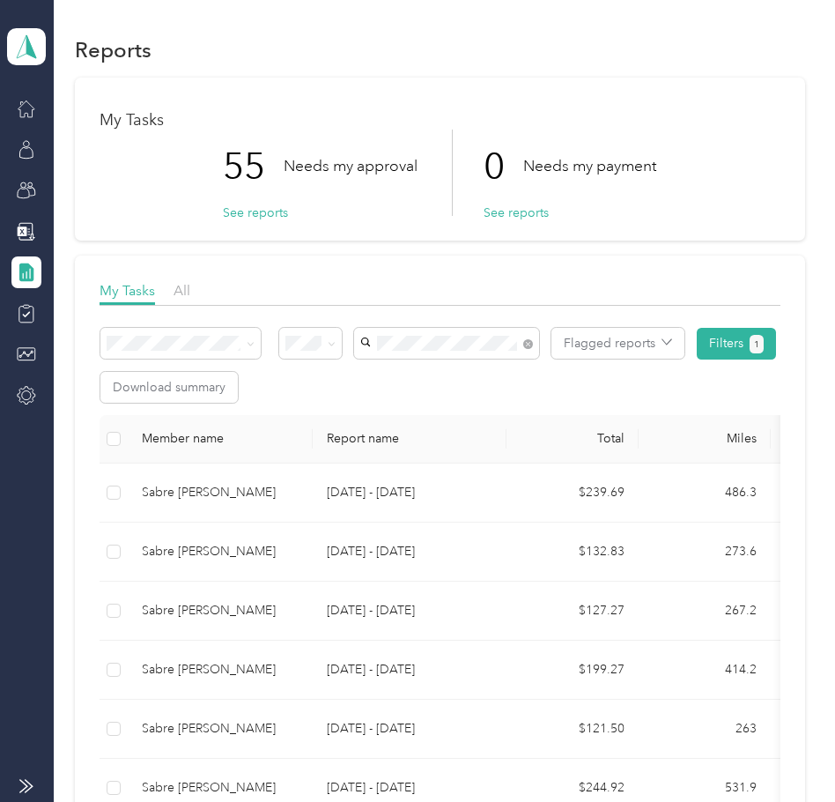
click at [415, 374] on span "Sabre [PERSON_NAME]" at bounding box center [434, 374] width 134 height 15
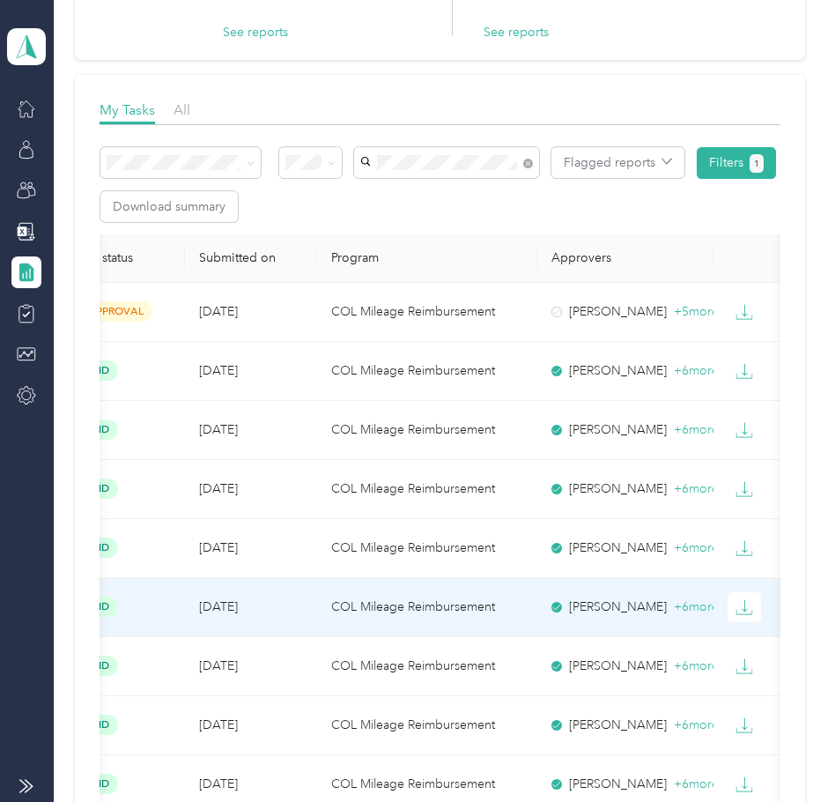
scroll to position [176, 0]
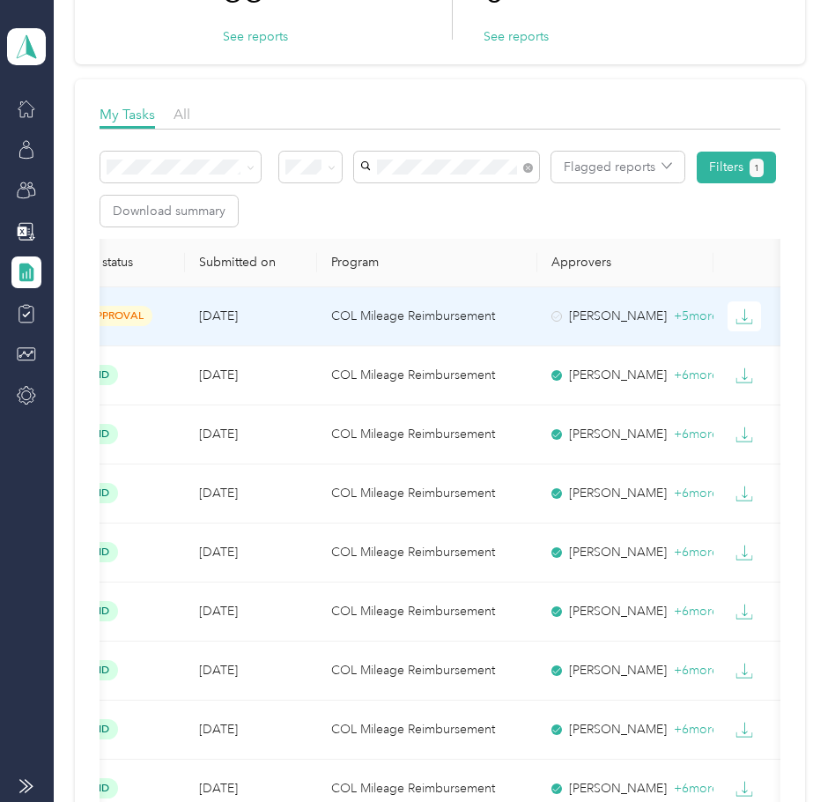
click at [352, 310] on p "COL Mileage Reimbursement" at bounding box center [427, 316] width 192 height 19
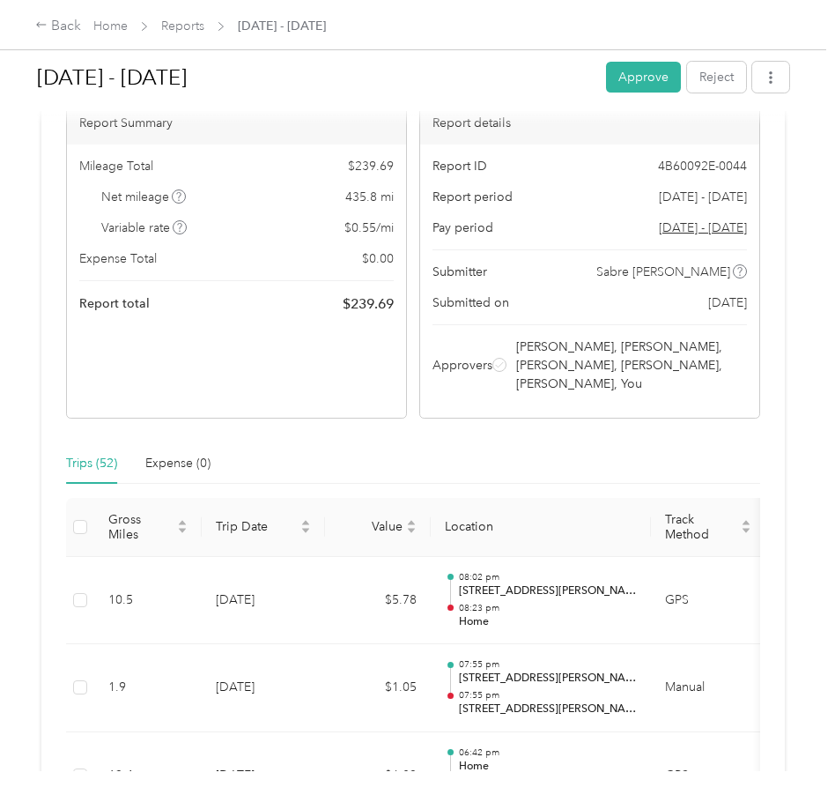
scroll to position [176, 0]
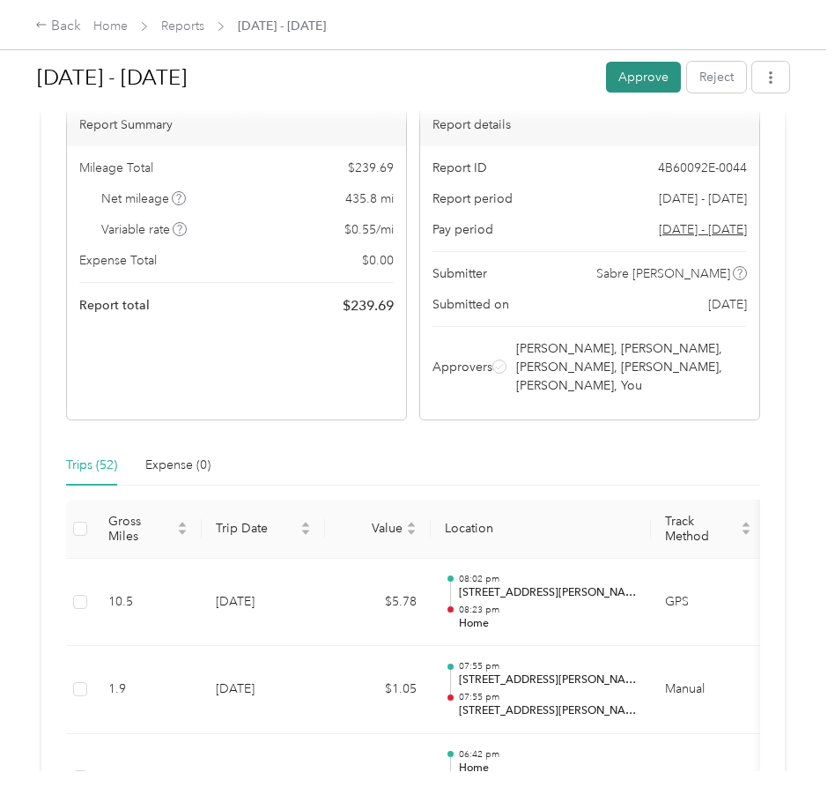
click at [627, 79] on button "Approve" at bounding box center [643, 77] width 75 height 31
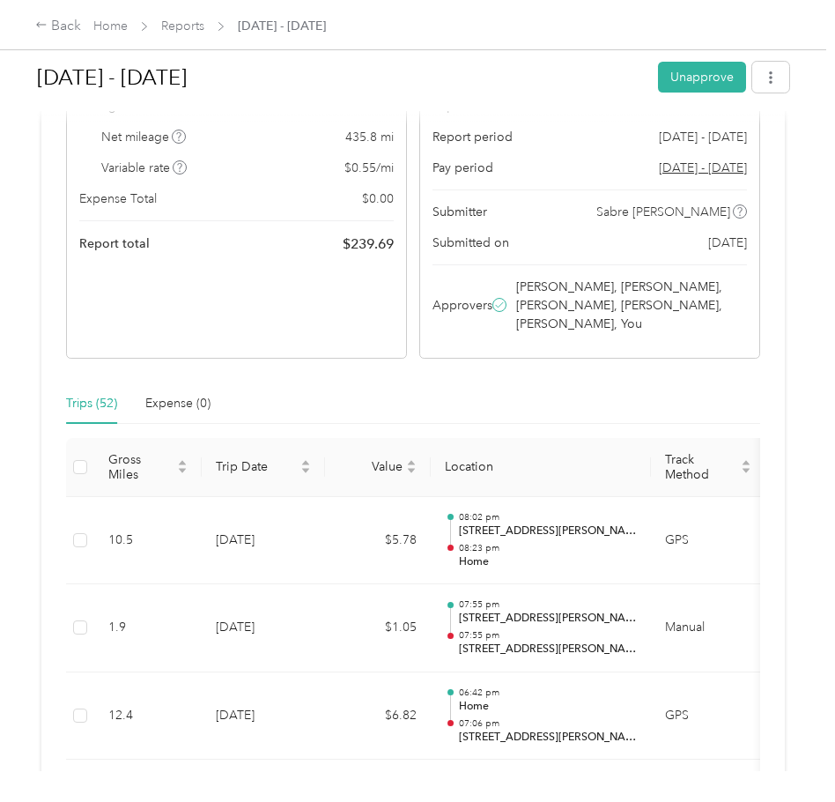
scroll to position [133, 0]
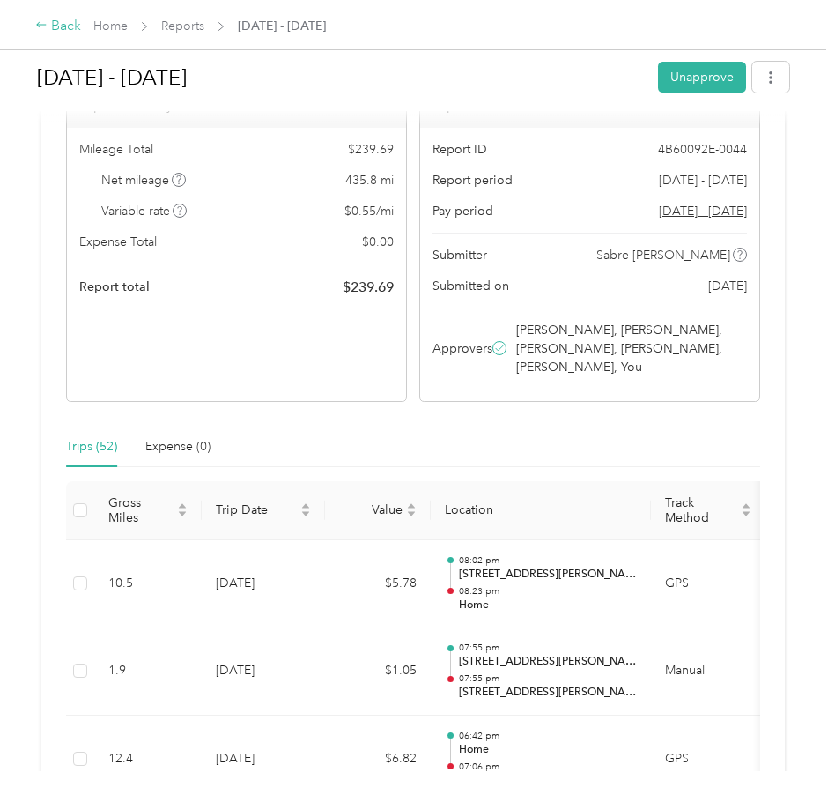
click at [70, 25] on div "Back" at bounding box center [58, 26] width 46 height 21
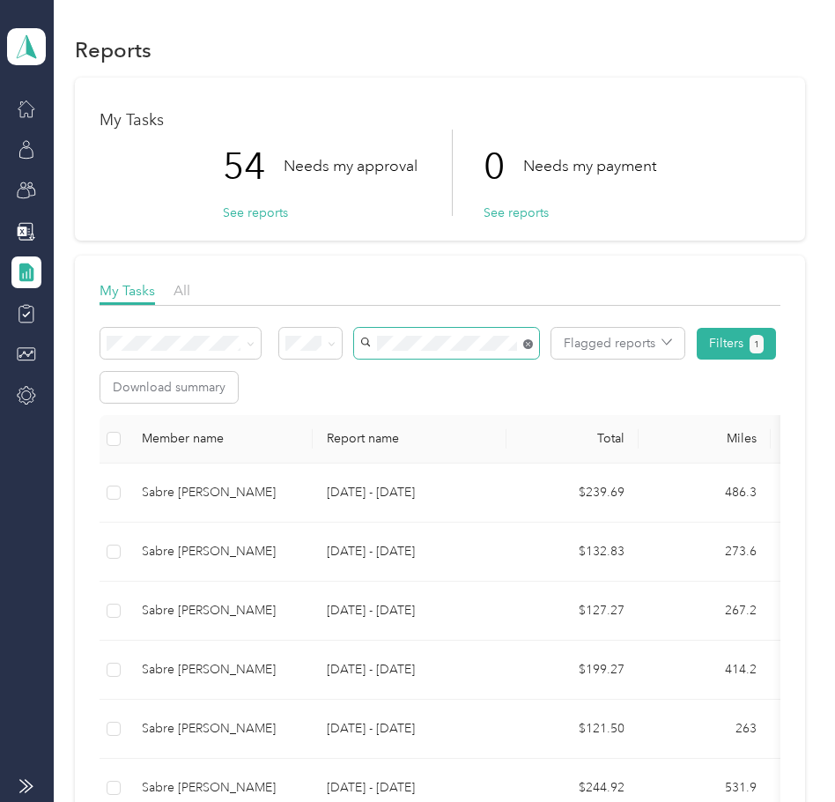
click at [529, 343] on span at bounding box center [446, 343] width 185 height 31
click at [403, 411] on span "[PERSON_NAME]" at bounding box center [416, 406] width 98 height 15
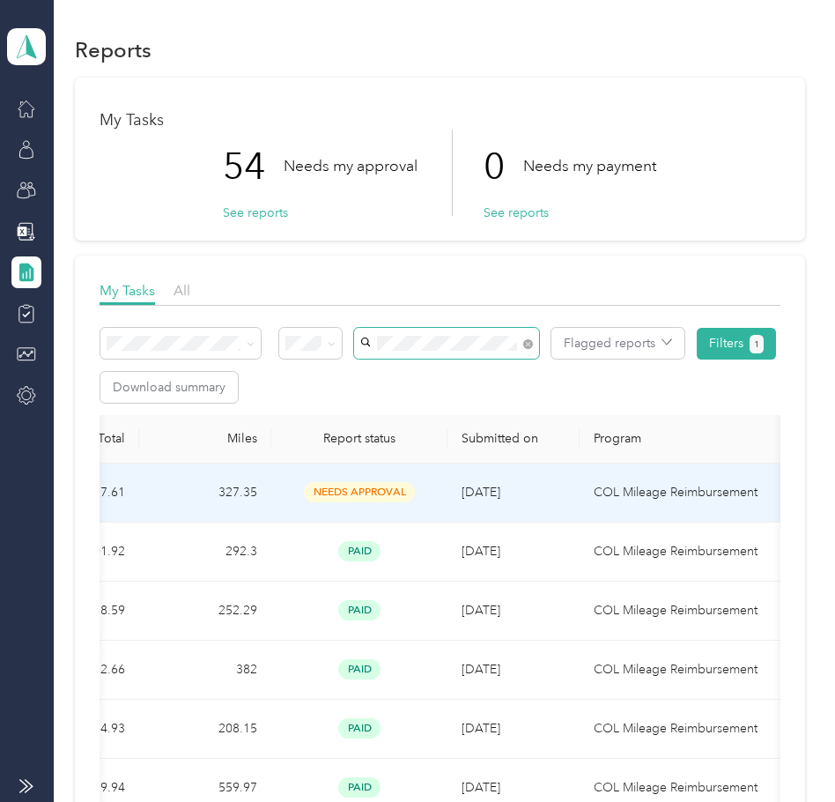
click at [479, 493] on span "[DATE]" at bounding box center [481, 492] width 39 height 15
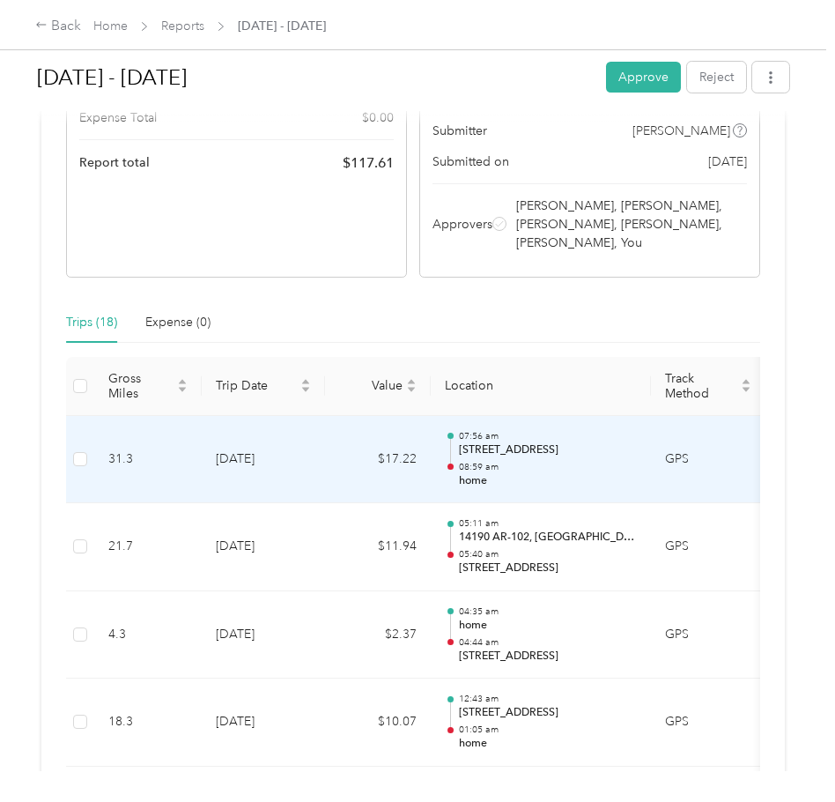
scroll to position [287, 0]
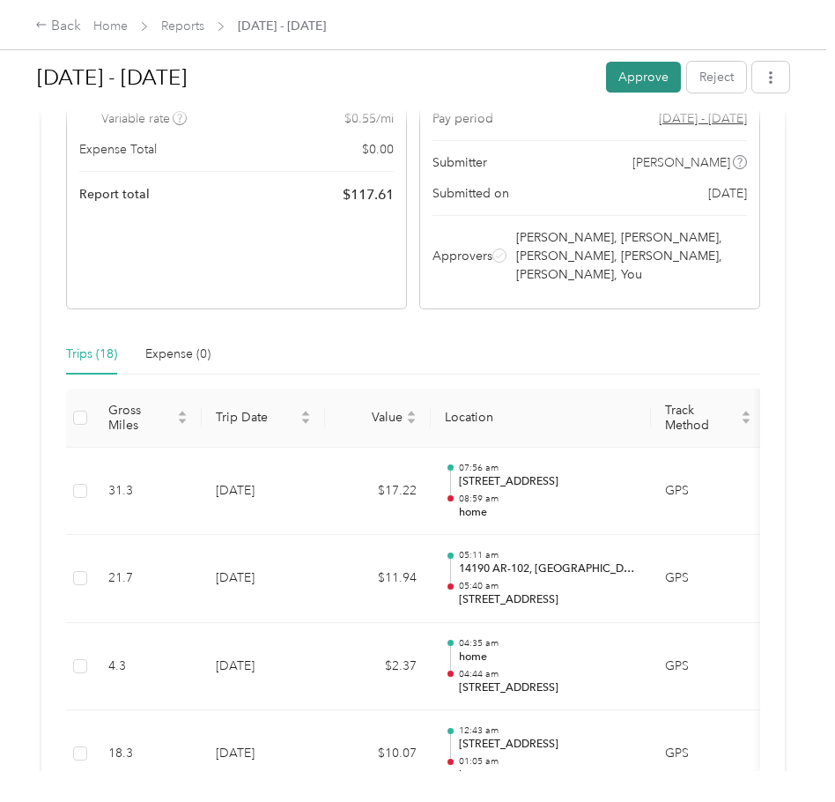
click at [658, 64] on button "Approve" at bounding box center [643, 77] width 75 height 31
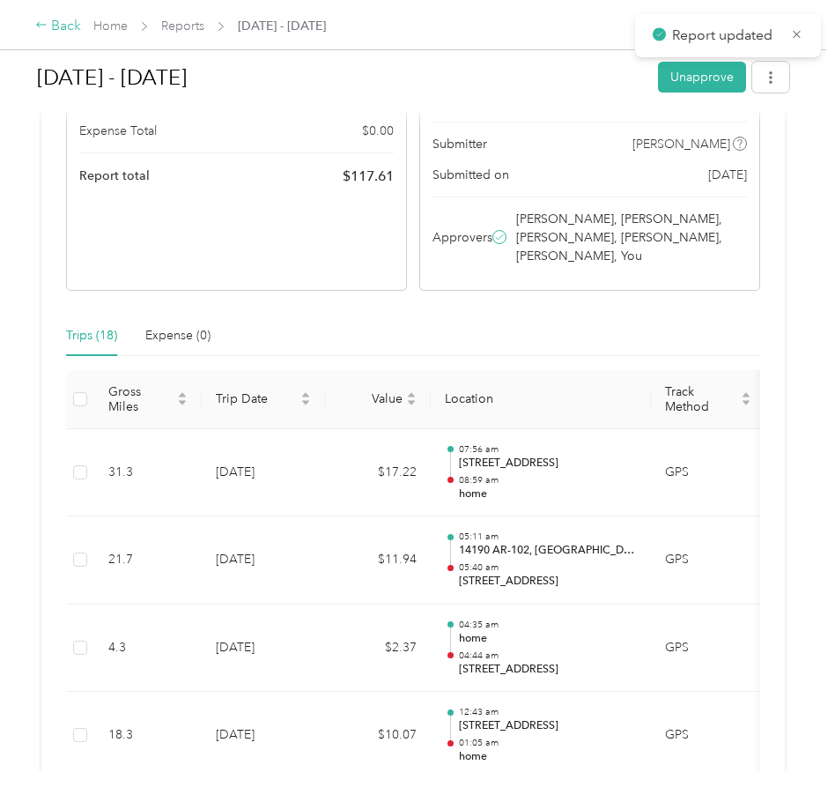
click at [59, 26] on div "Back" at bounding box center [58, 26] width 46 height 21
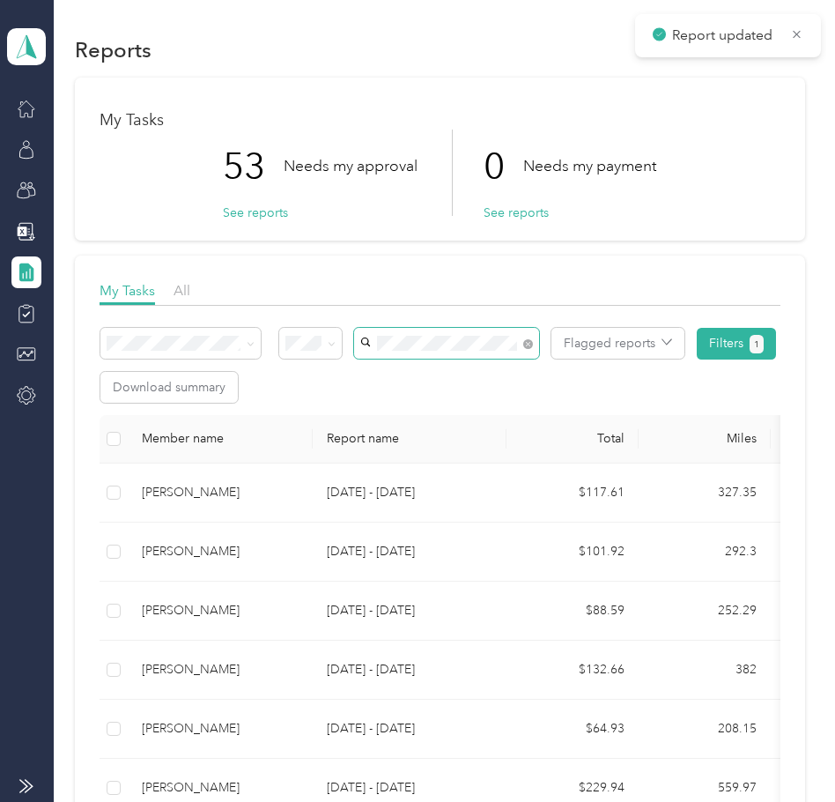
click at [523, 345] on span at bounding box center [525, 343] width 16 height 19
click at [530, 344] on span at bounding box center [446, 343] width 185 height 31
click at [438, 382] on div "[PERSON_NAME]" at bounding box center [447, 376] width 160 height 19
click at [530, 342] on span at bounding box center [446, 343] width 185 height 31
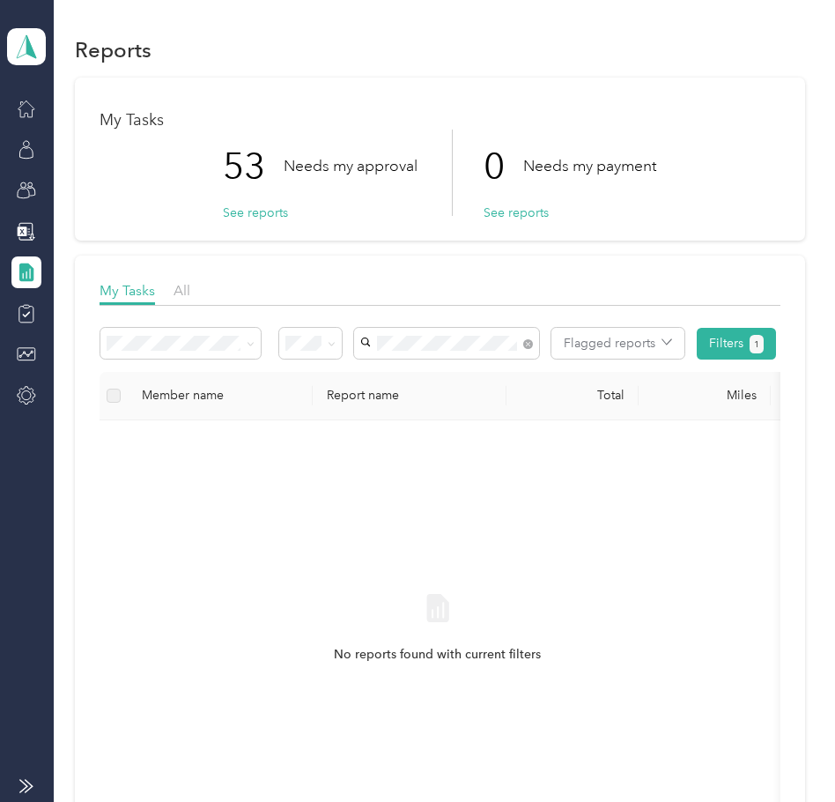
click at [456, 379] on span "[PERSON_NAME] [PERSON_NAME] [PERSON_NAME]" at bounding box center [416, 394] width 98 height 52
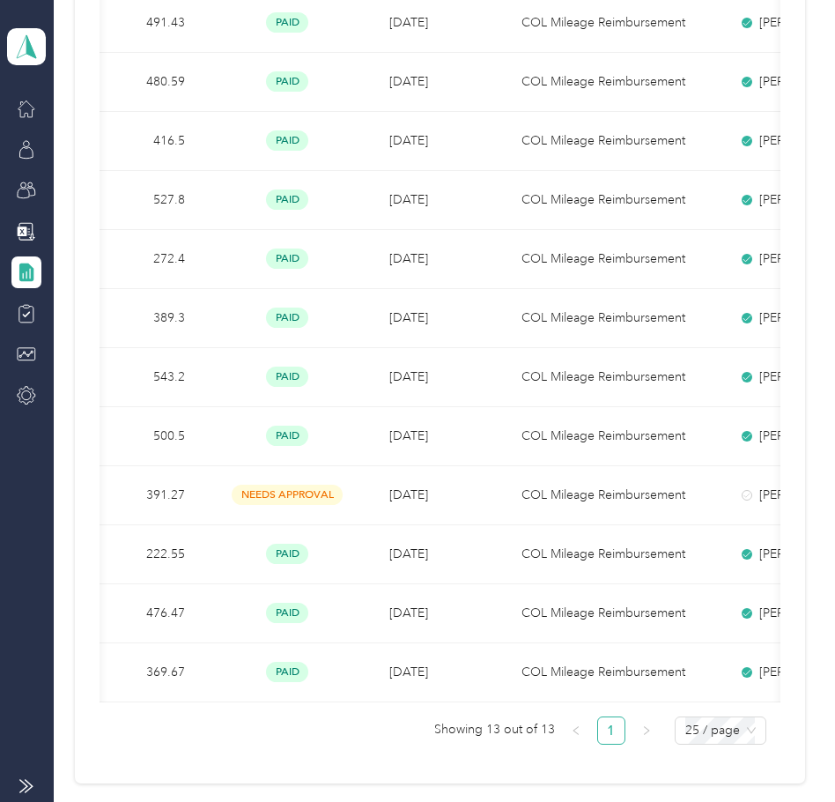
scroll to position [0, 354]
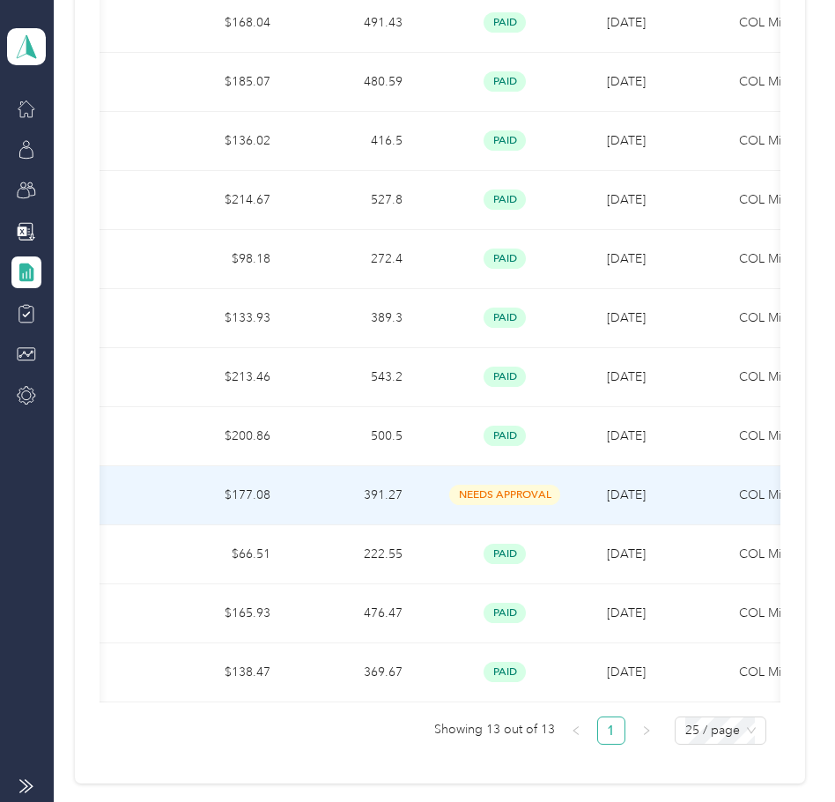
click at [629, 496] on span "[DATE]" at bounding box center [626, 494] width 39 height 15
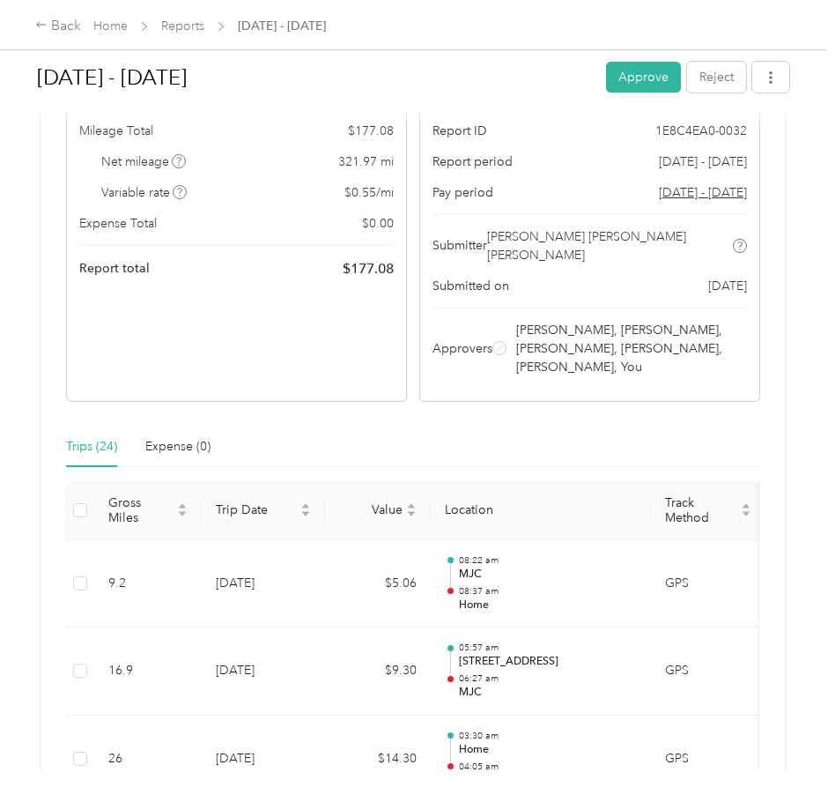
scroll to position [166, 0]
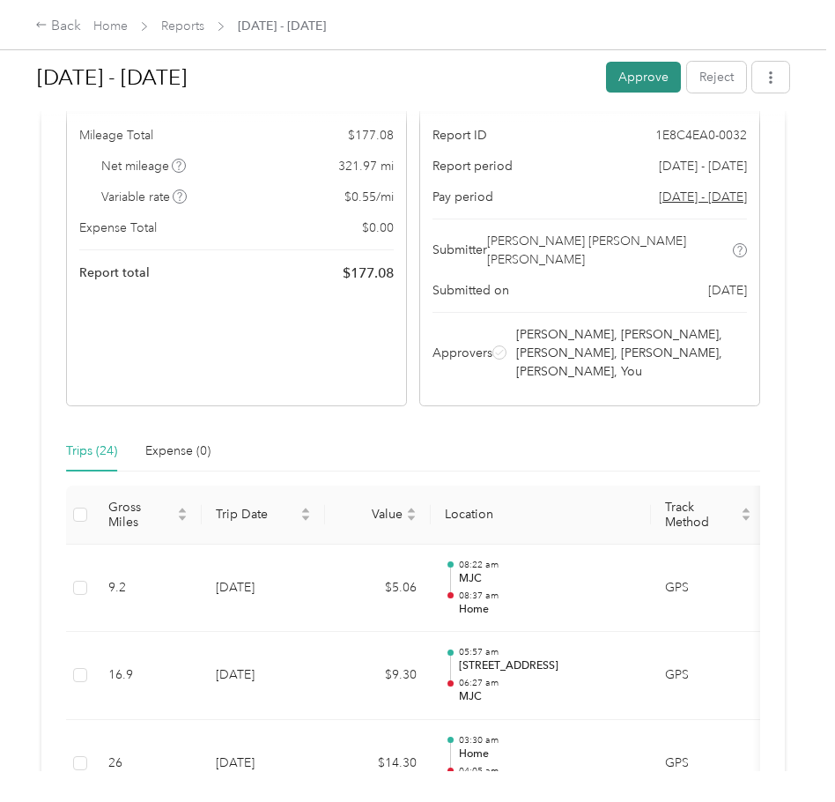
click at [635, 71] on button "Approve" at bounding box center [643, 77] width 75 height 31
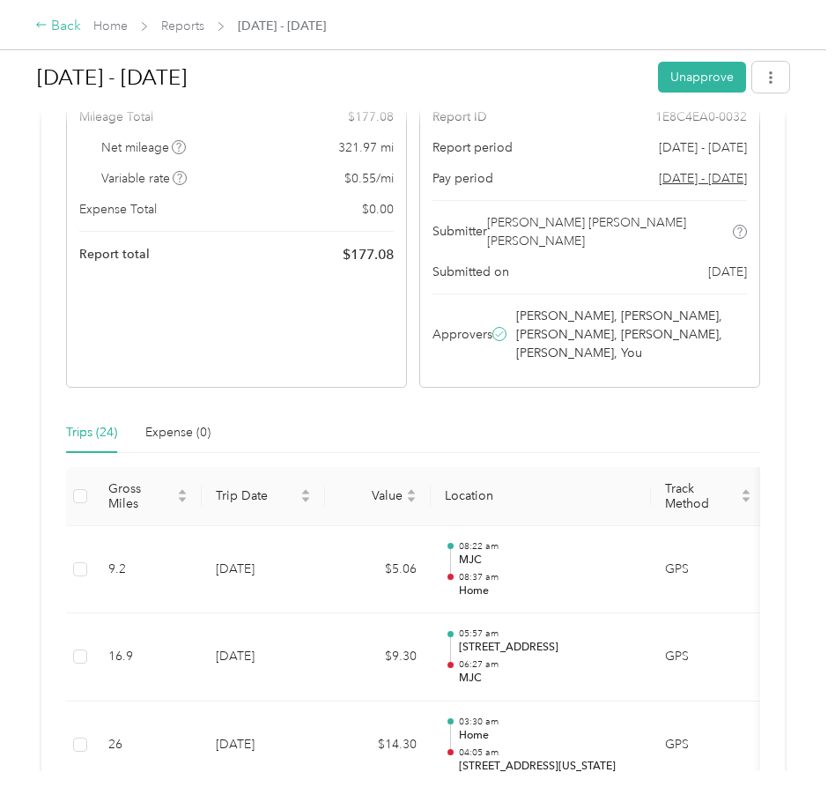
click at [62, 24] on div "Back" at bounding box center [58, 26] width 46 height 21
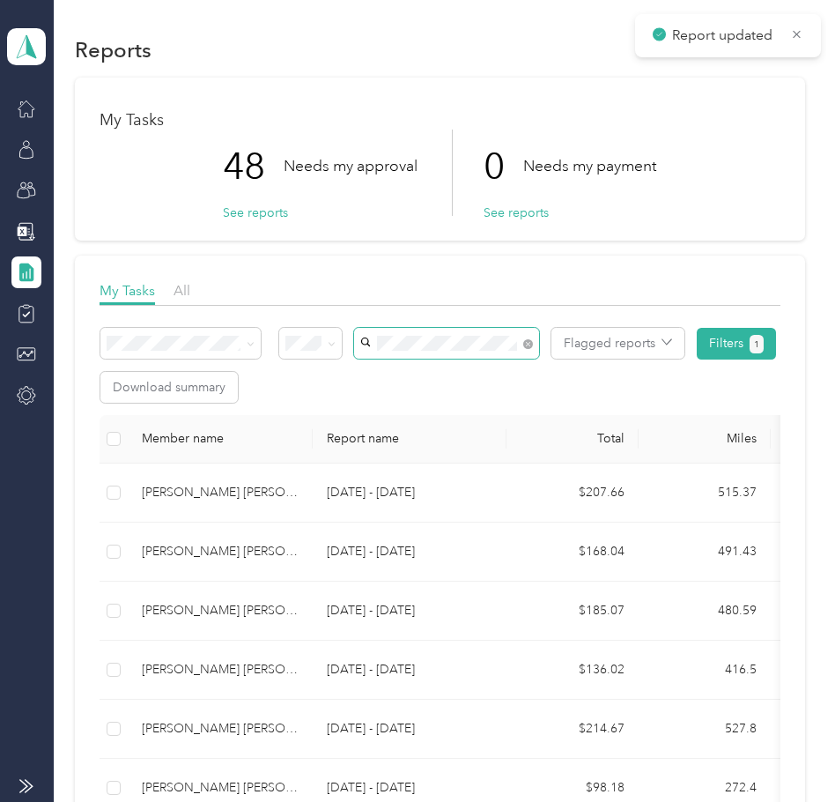
click at [521, 345] on span at bounding box center [525, 343] width 16 height 19
click at [524, 345] on span at bounding box center [446, 343] width 185 height 31
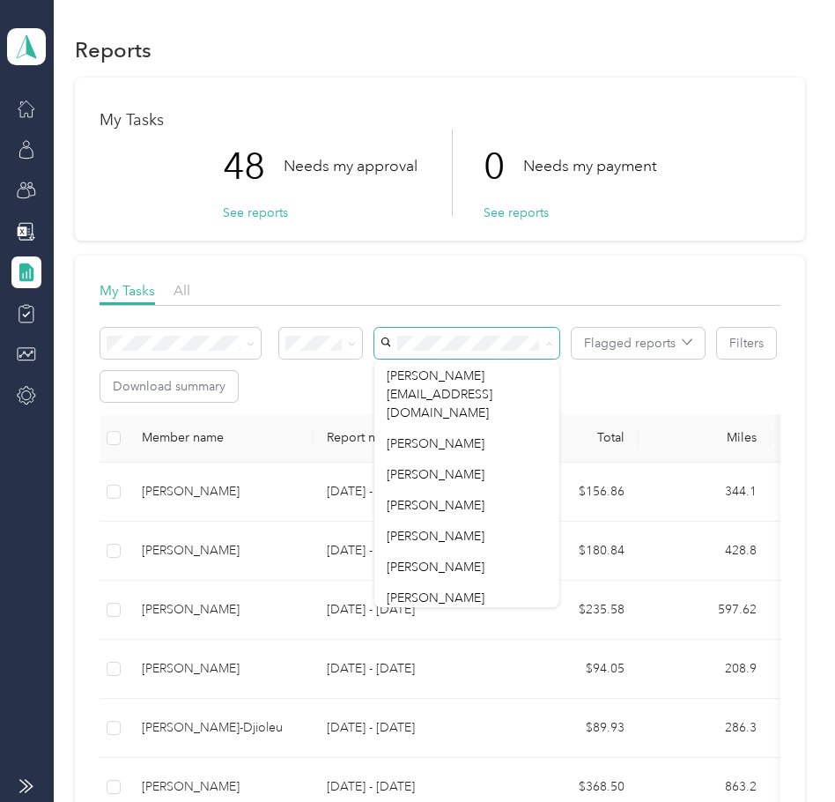
click at [484, 328] on span at bounding box center [466, 343] width 185 height 31
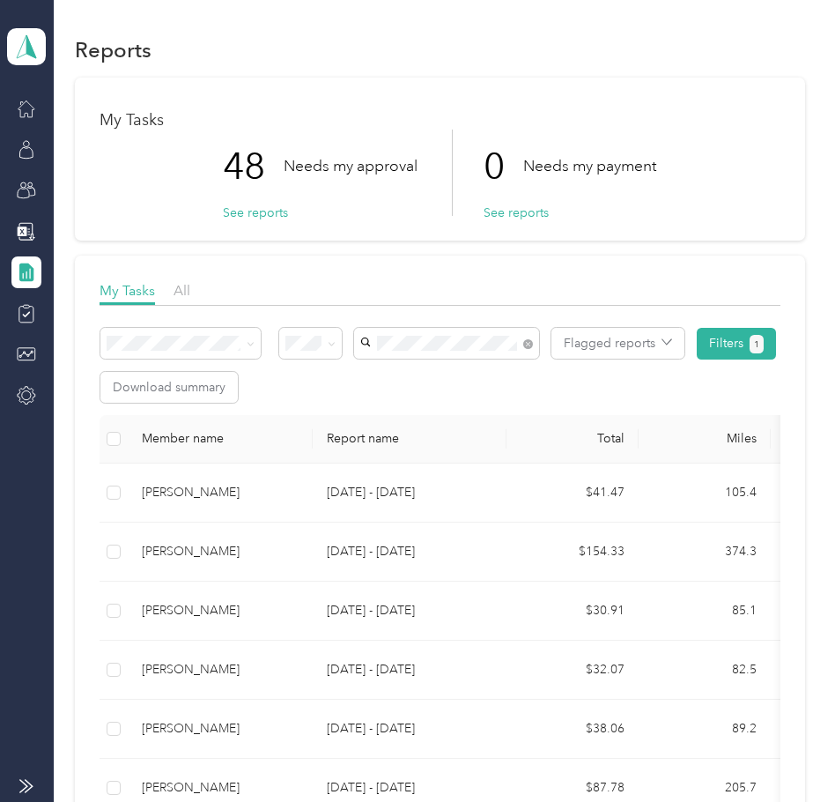
click at [432, 375] on span "[PERSON_NAME]" at bounding box center [416, 375] width 98 height 15
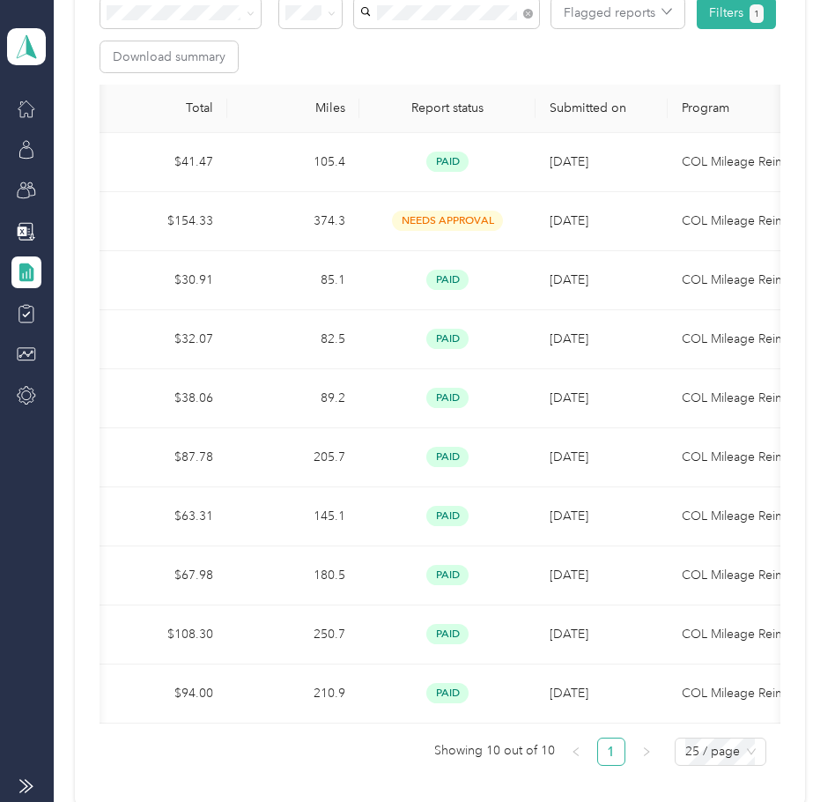
scroll to position [175, 0]
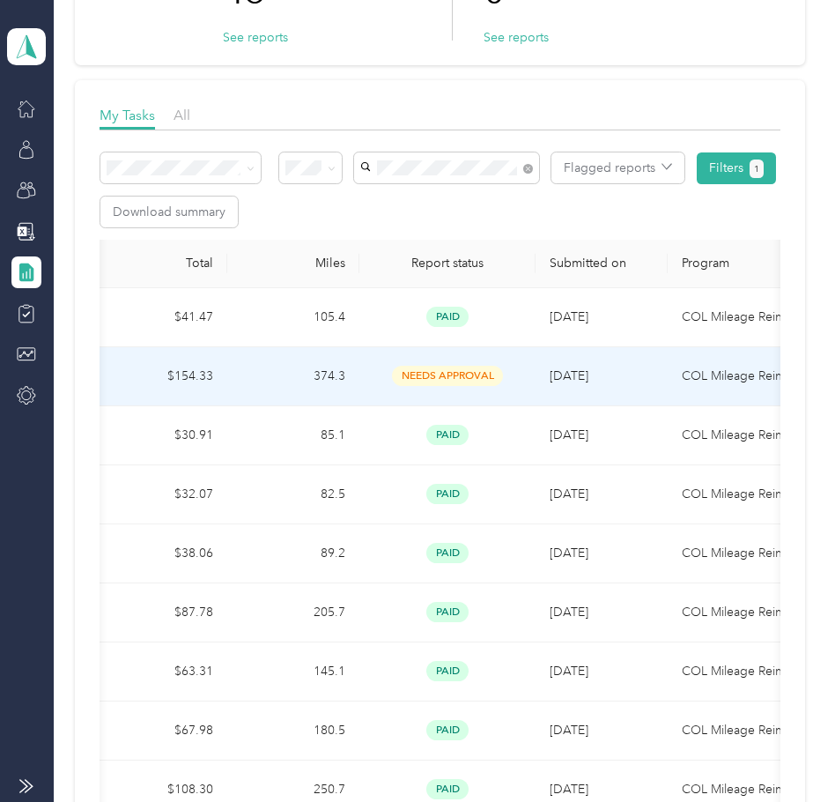
click at [589, 378] on span "[DATE]" at bounding box center [569, 375] width 39 height 15
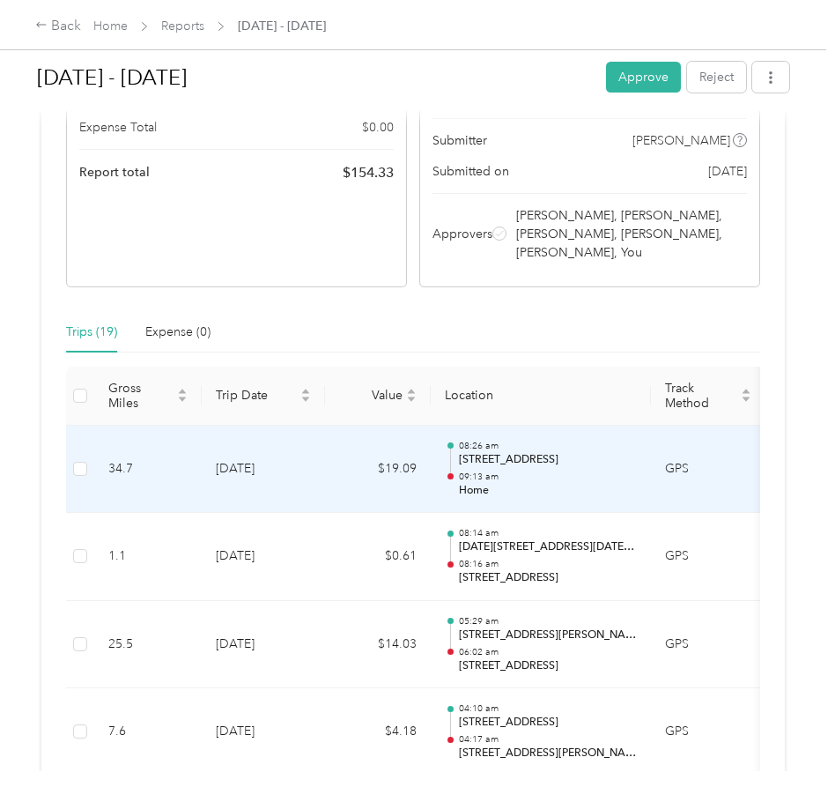
scroll to position [256, 0]
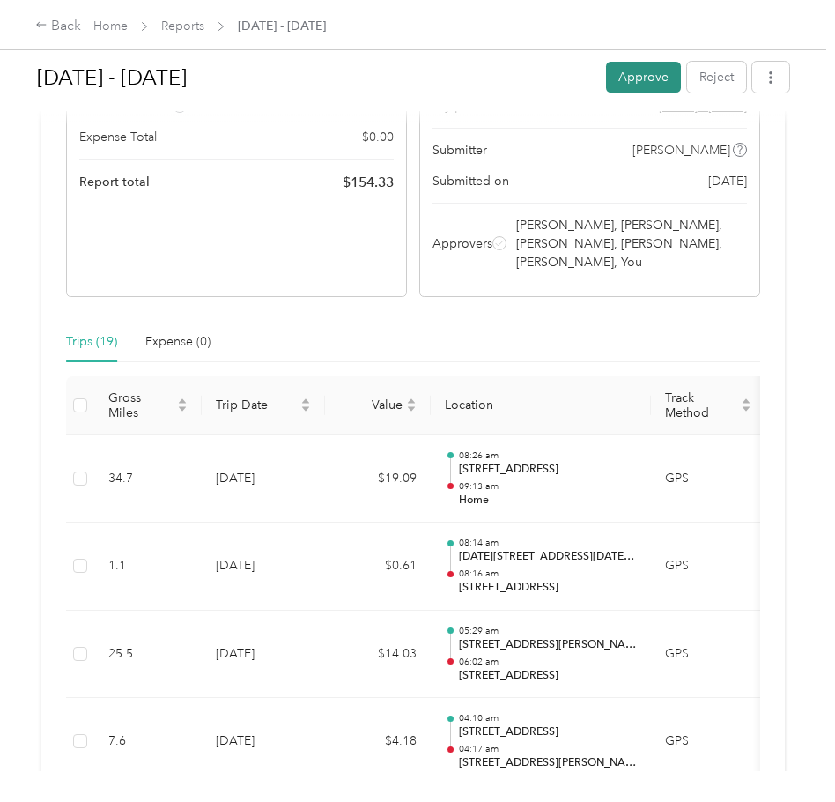
drag, startPoint x: 648, startPoint y: 83, endPoint x: 658, endPoint y: 78, distance: 11.5
click at [654, 81] on button "Approve" at bounding box center [643, 77] width 75 height 31
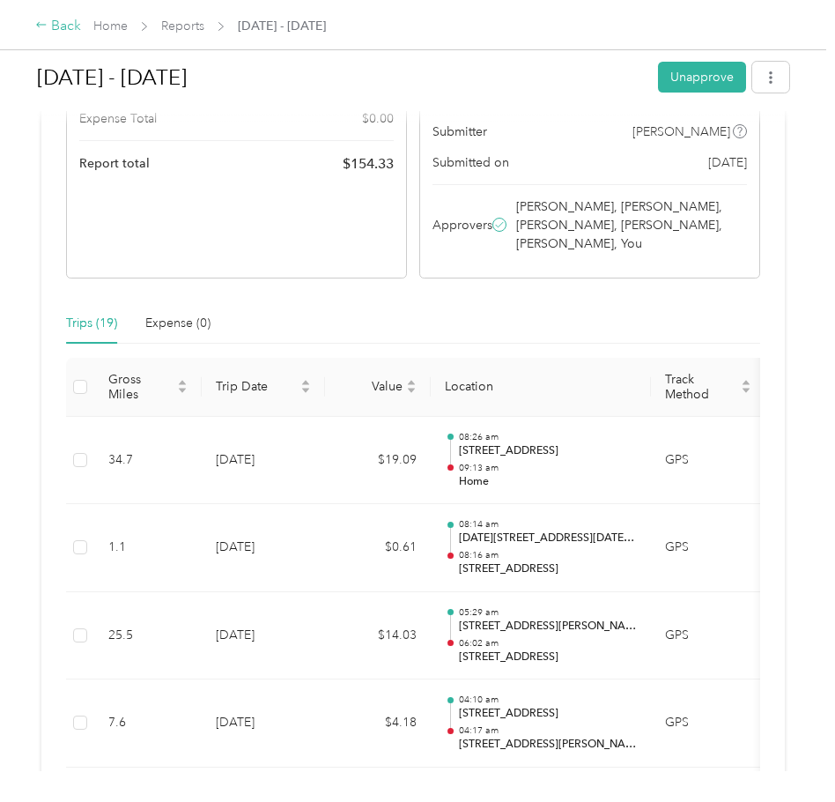
click at [40, 30] on icon at bounding box center [41, 25] width 12 height 12
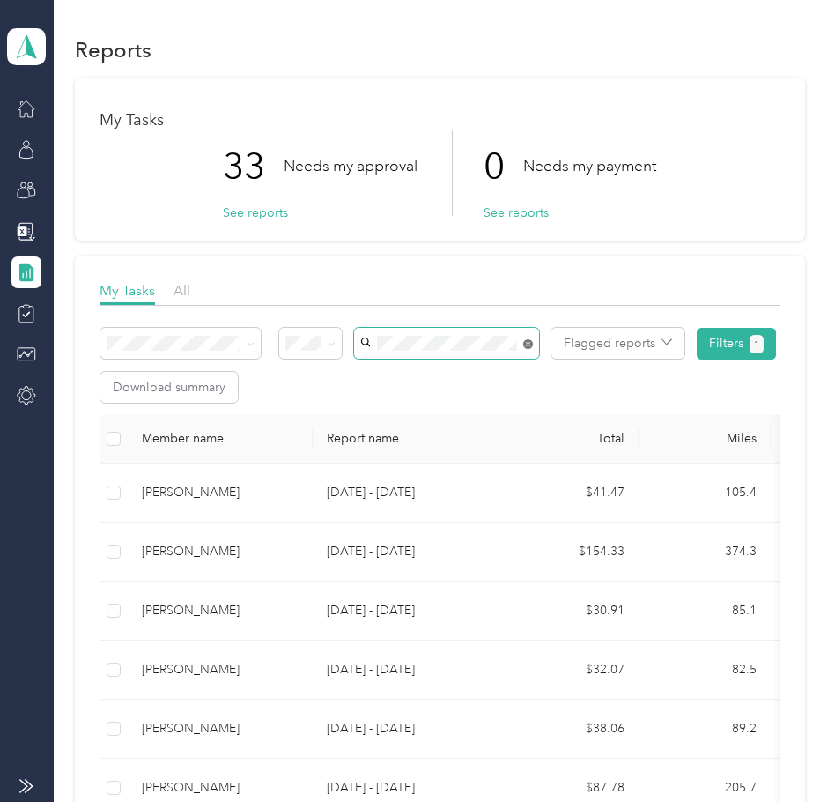
click at [528, 344] on span at bounding box center [446, 343] width 185 height 31
click at [456, 370] on span "[PERSON_NAME]" at bounding box center [416, 375] width 98 height 15
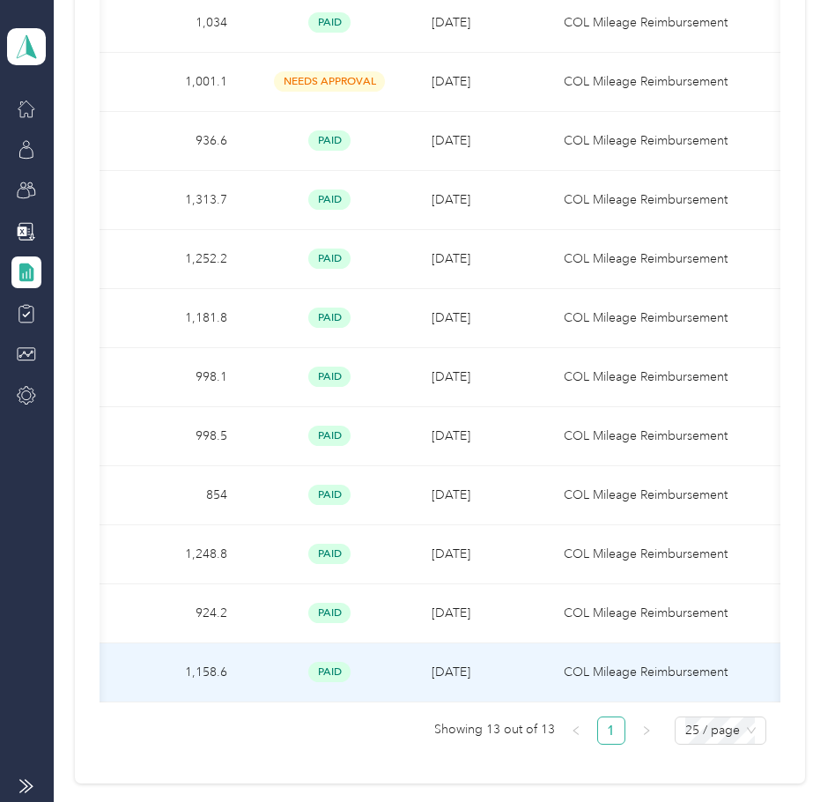
scroll to position [0, 526]
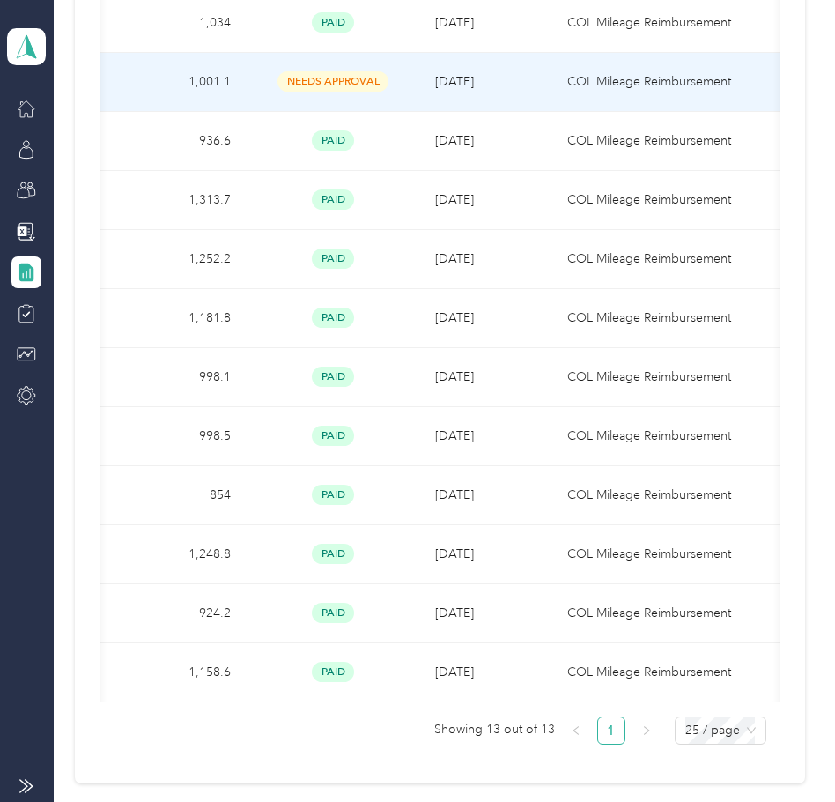
click at [474, 81] on span "[DATE]" at bounding box center [454, 81] width 39 height 15
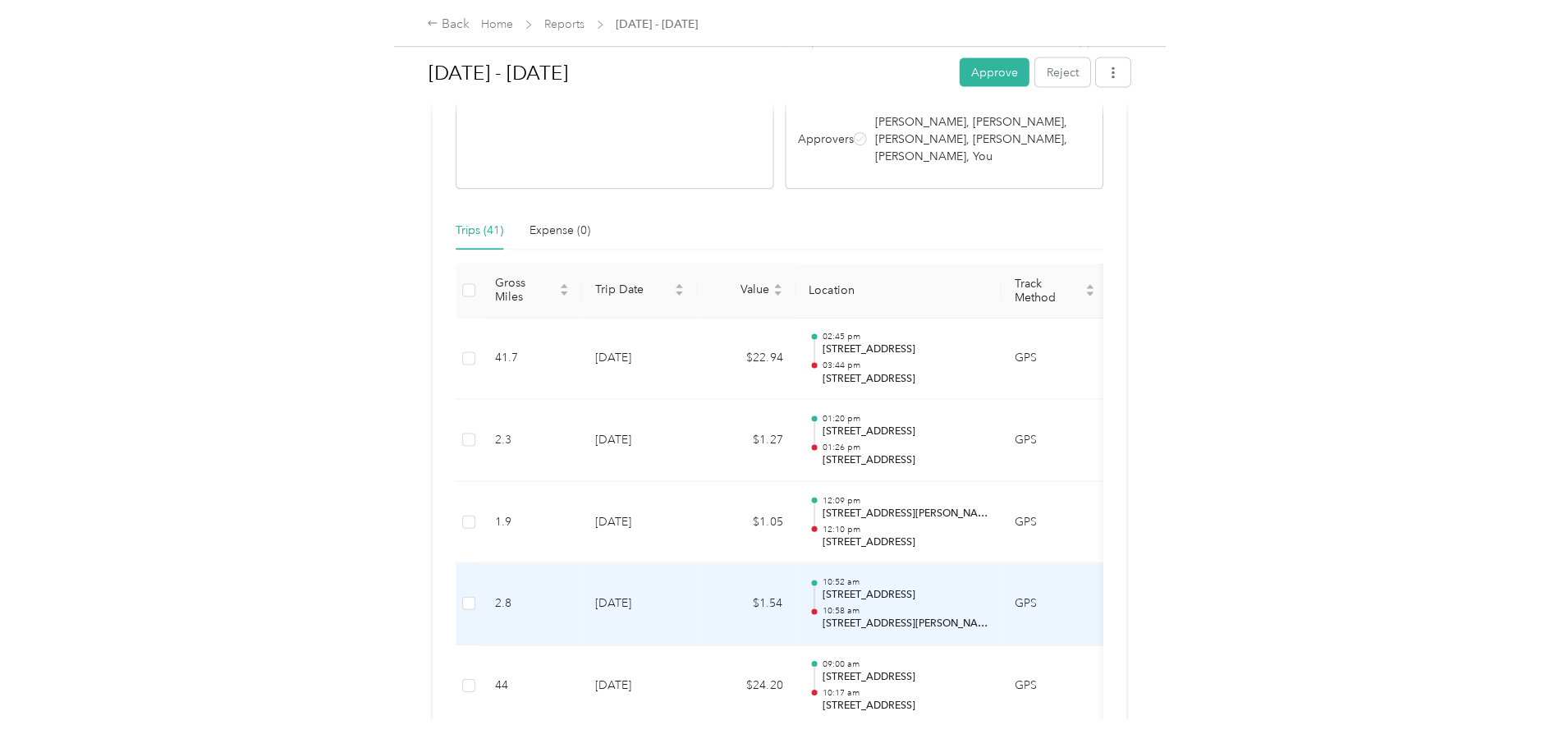
scroll to position [312, 0]
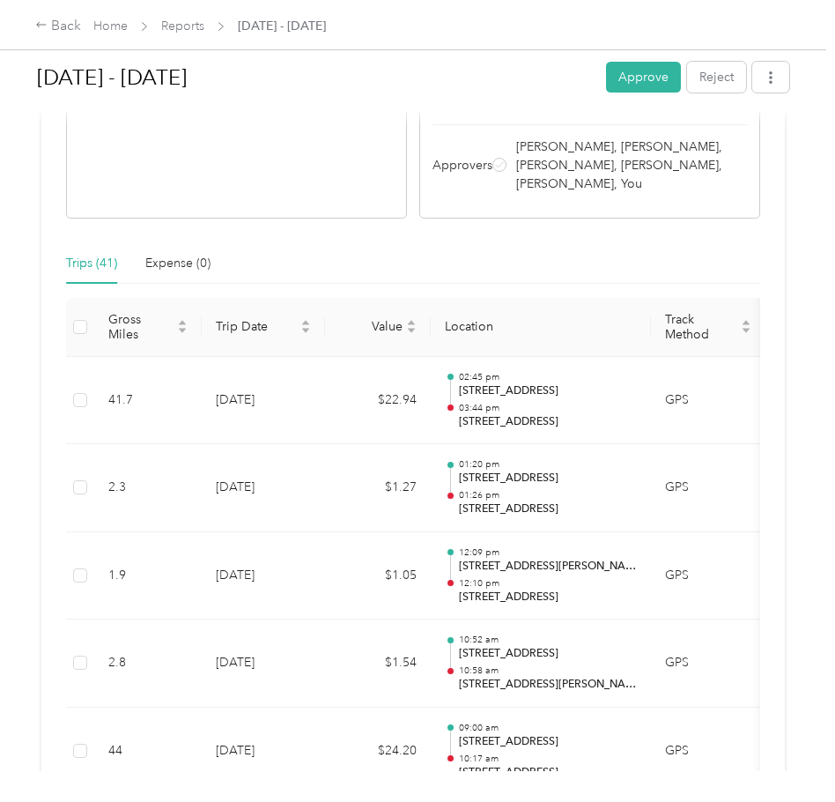
click at [629, 82] on button "Approve" at bounding box center [643, 77] width 75 height 31
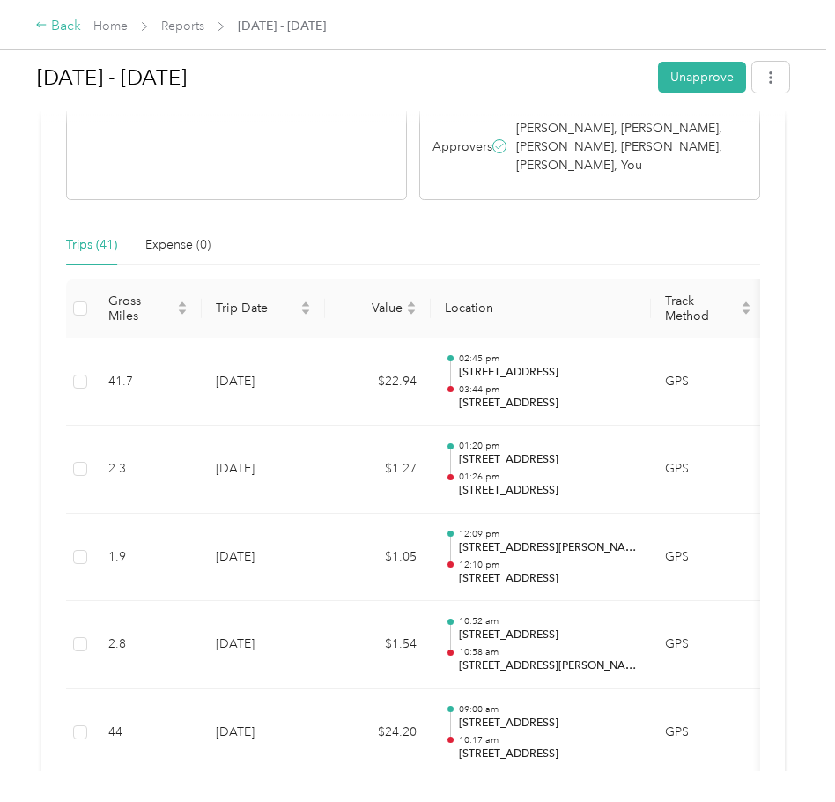
click at [48, 26] on div "Back" at bounding box center [58, 26] width 46 height 21
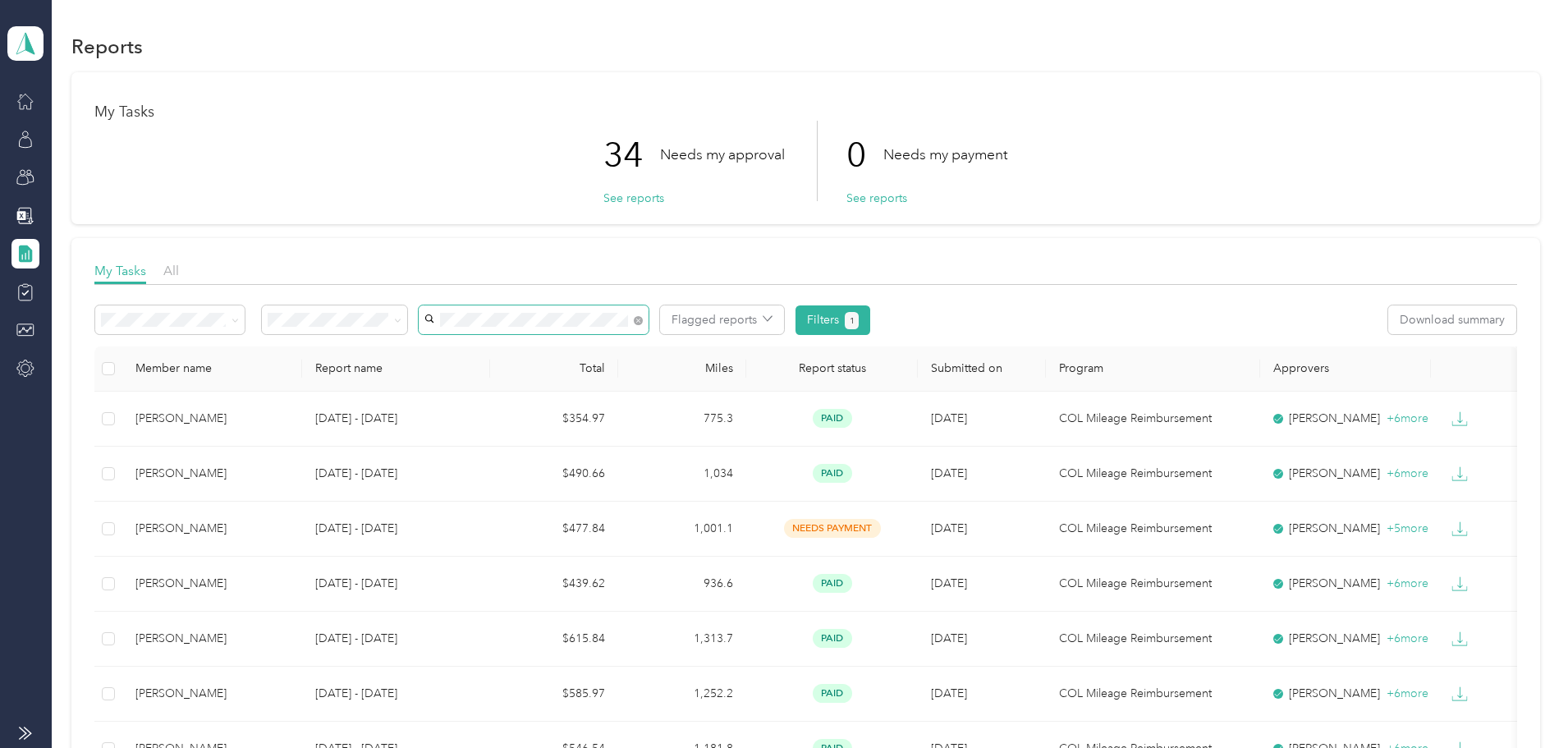
click at [643, 319] on icon at bounding box center [638, 320] width 9 height 9
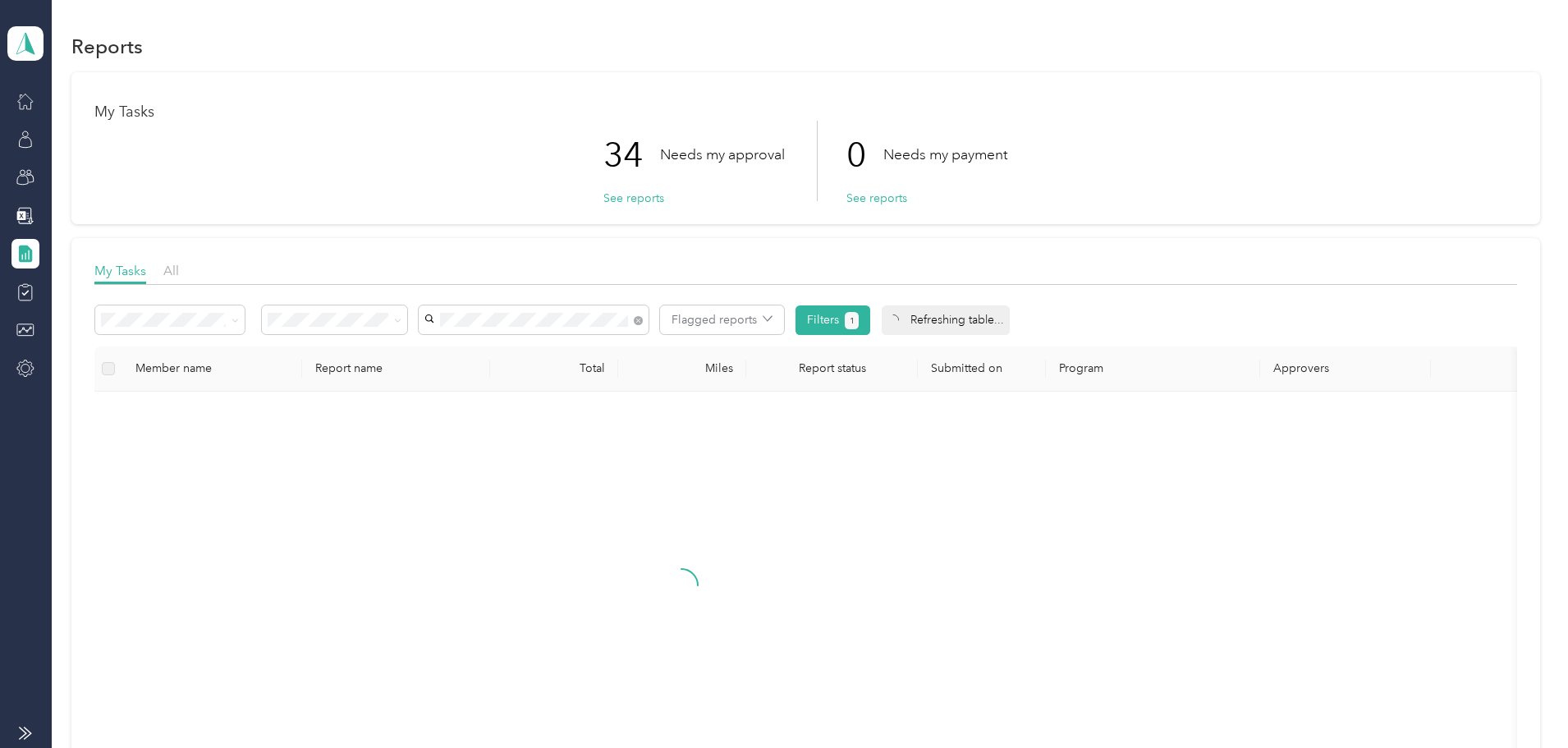
click at [644, 344] on span "[PERSON_NAME]" at bounding box center [598, 349] width 91 height 14
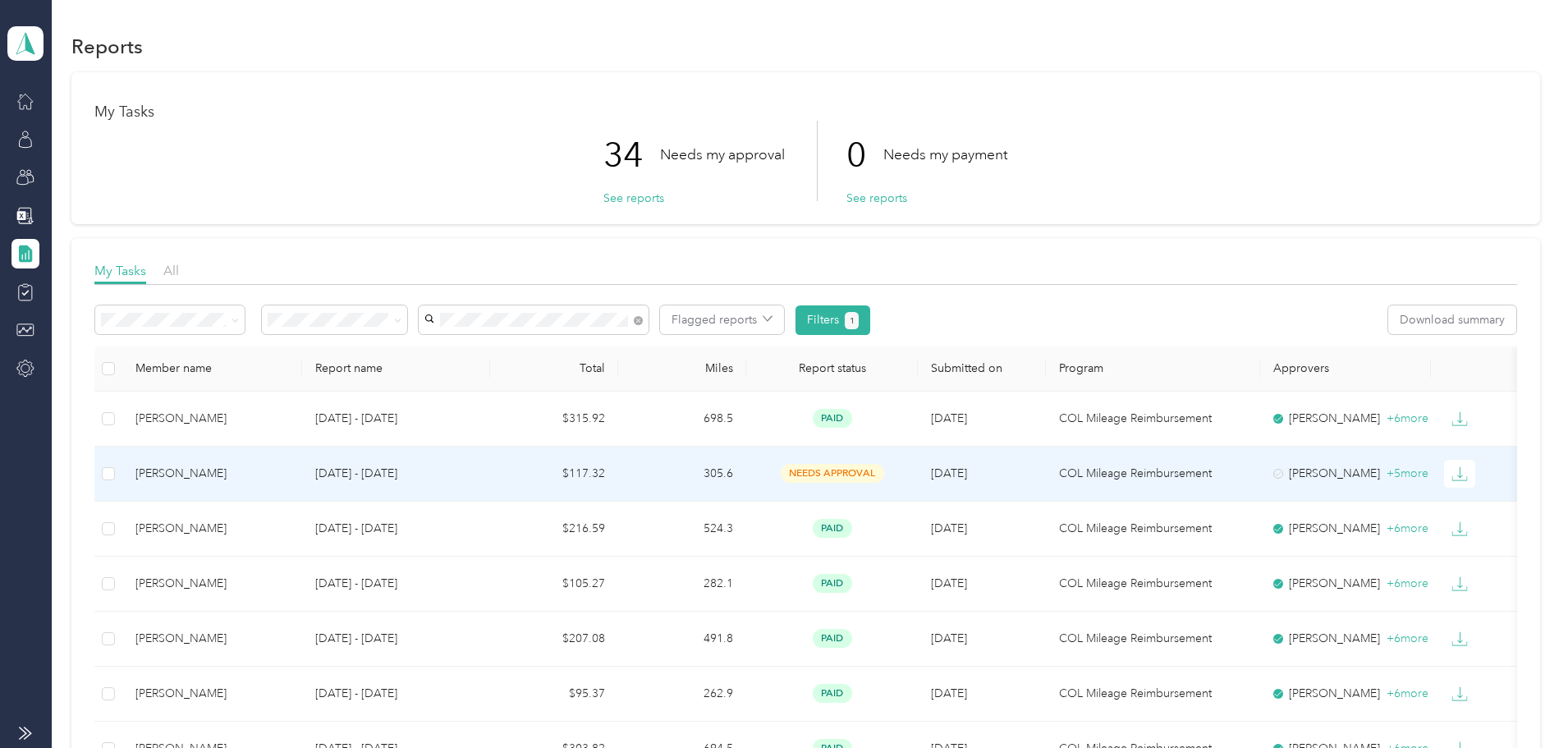
click at [746, 476] on td "305.6" at bounding box center [682, 473] width 128 height 55
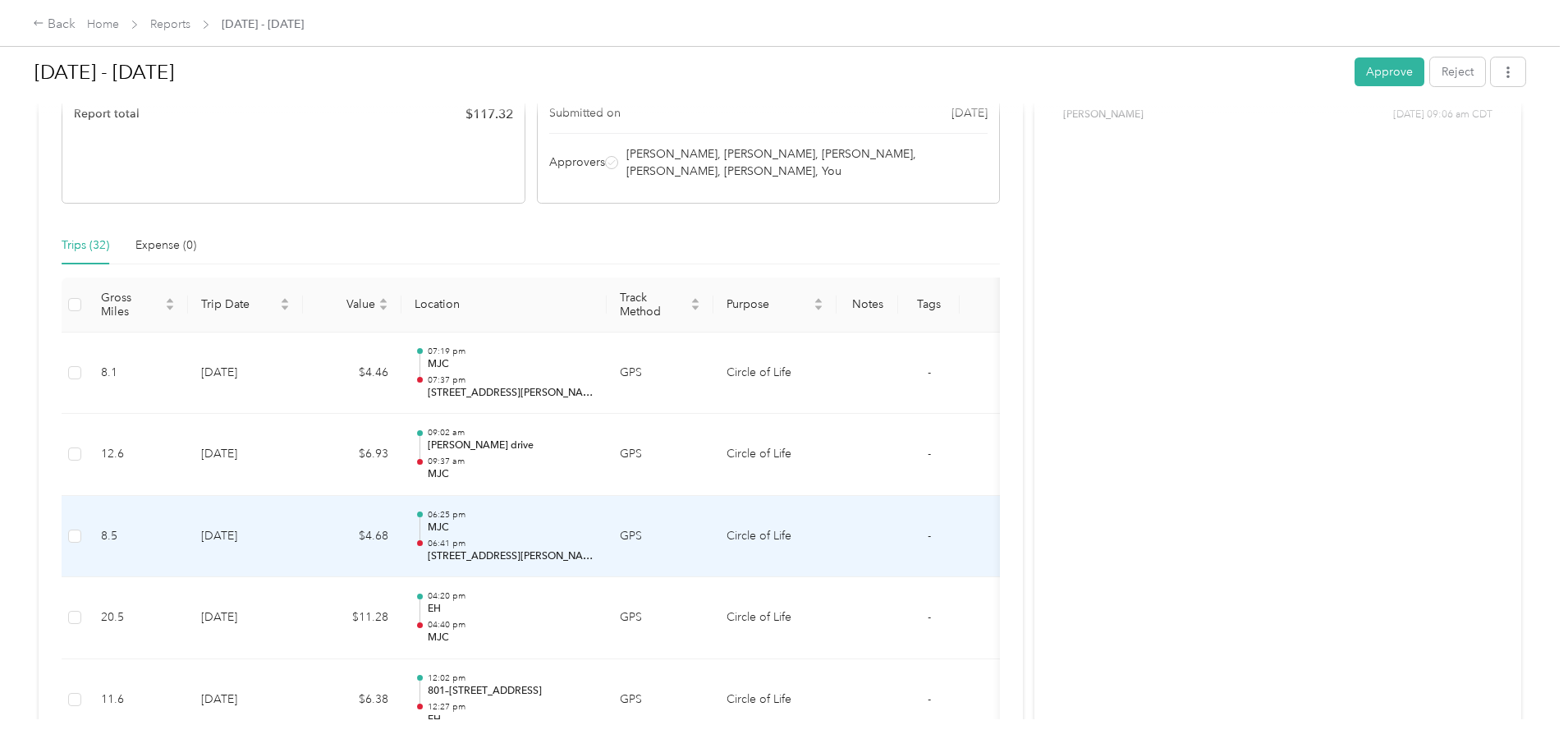
scroll to position [259, 0]
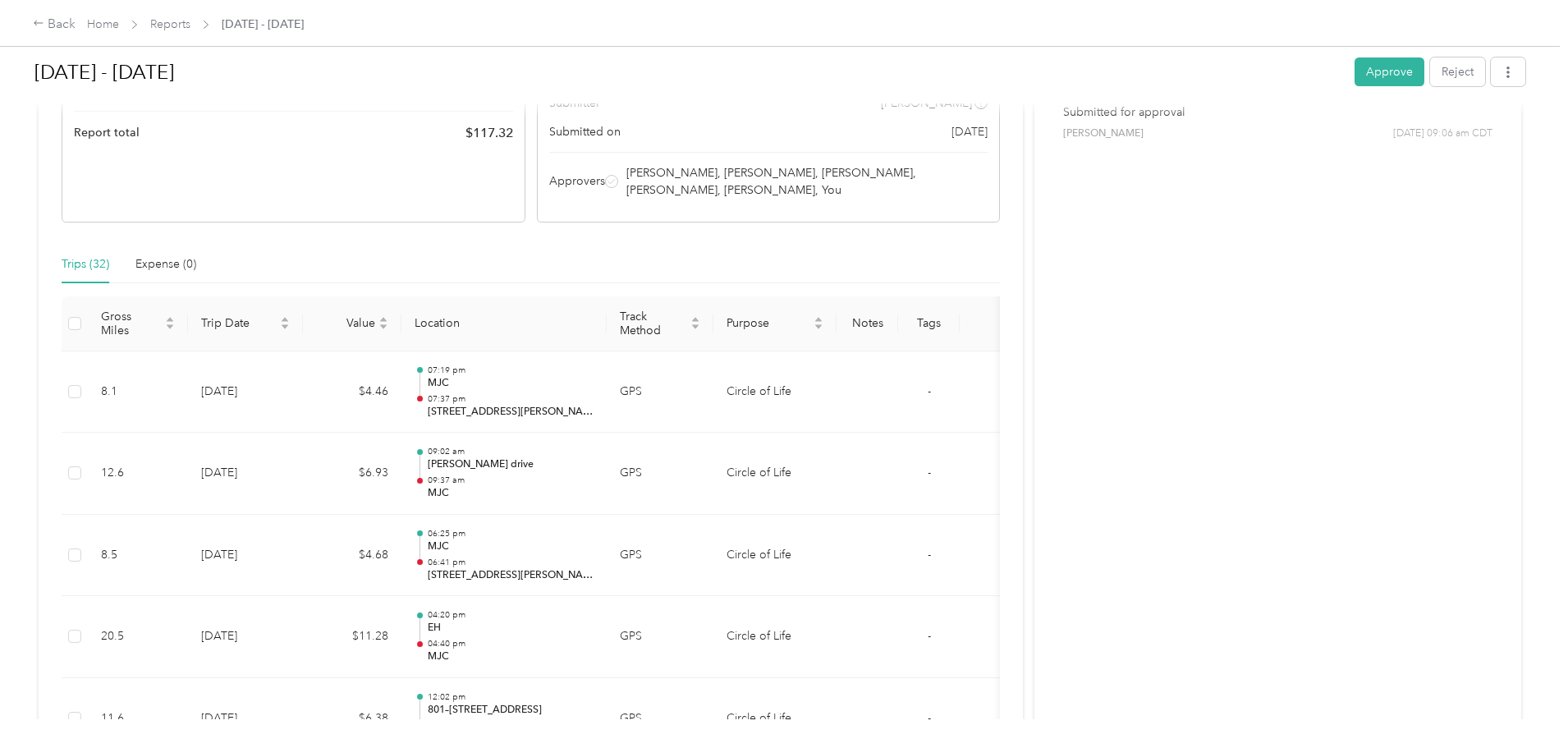
click at [1355, 79] on button "Approve" at bounding box center [1389, 72] width 70 height 29
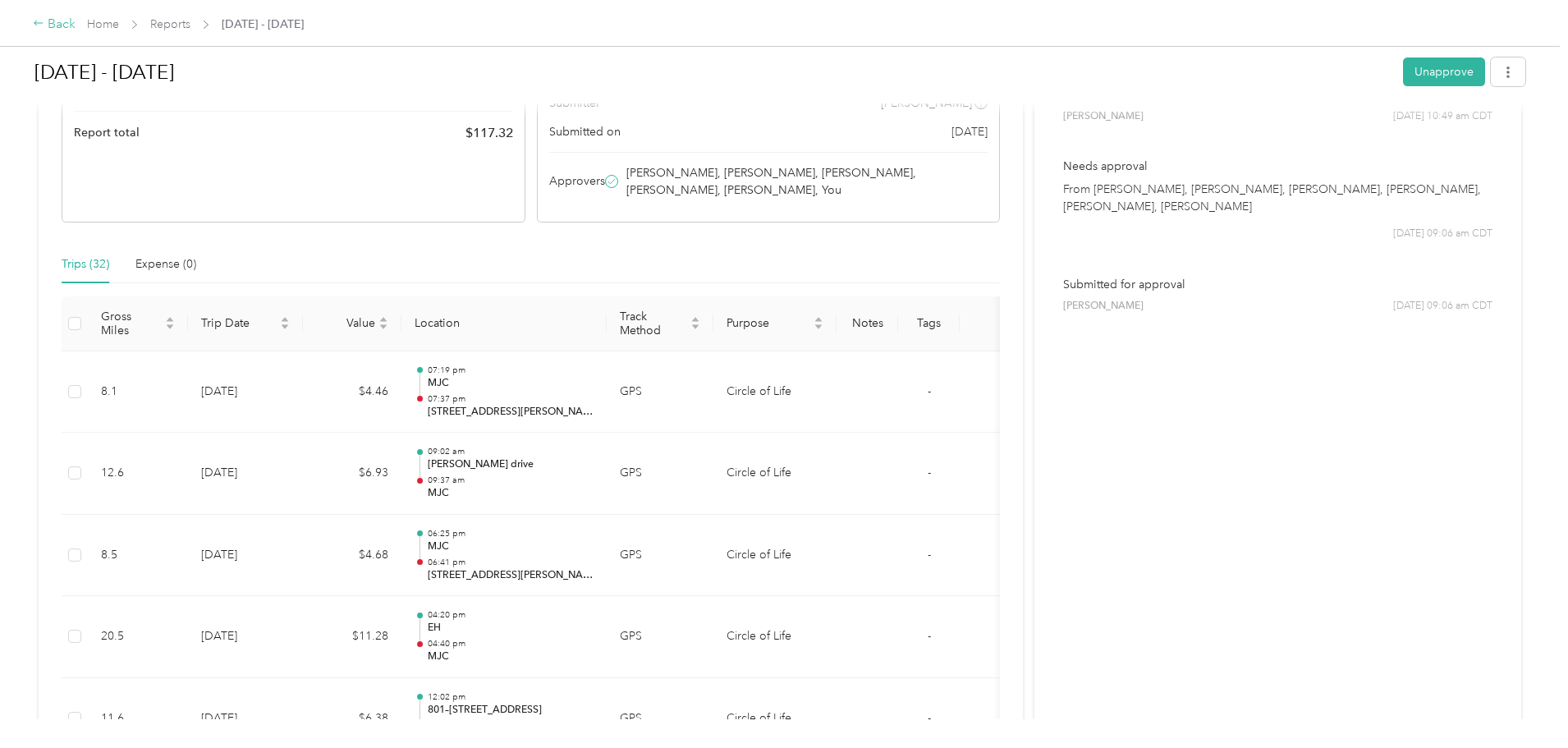
click at [75, 29] on div "Back" at bounding box center [54, 24] width 43 height 20
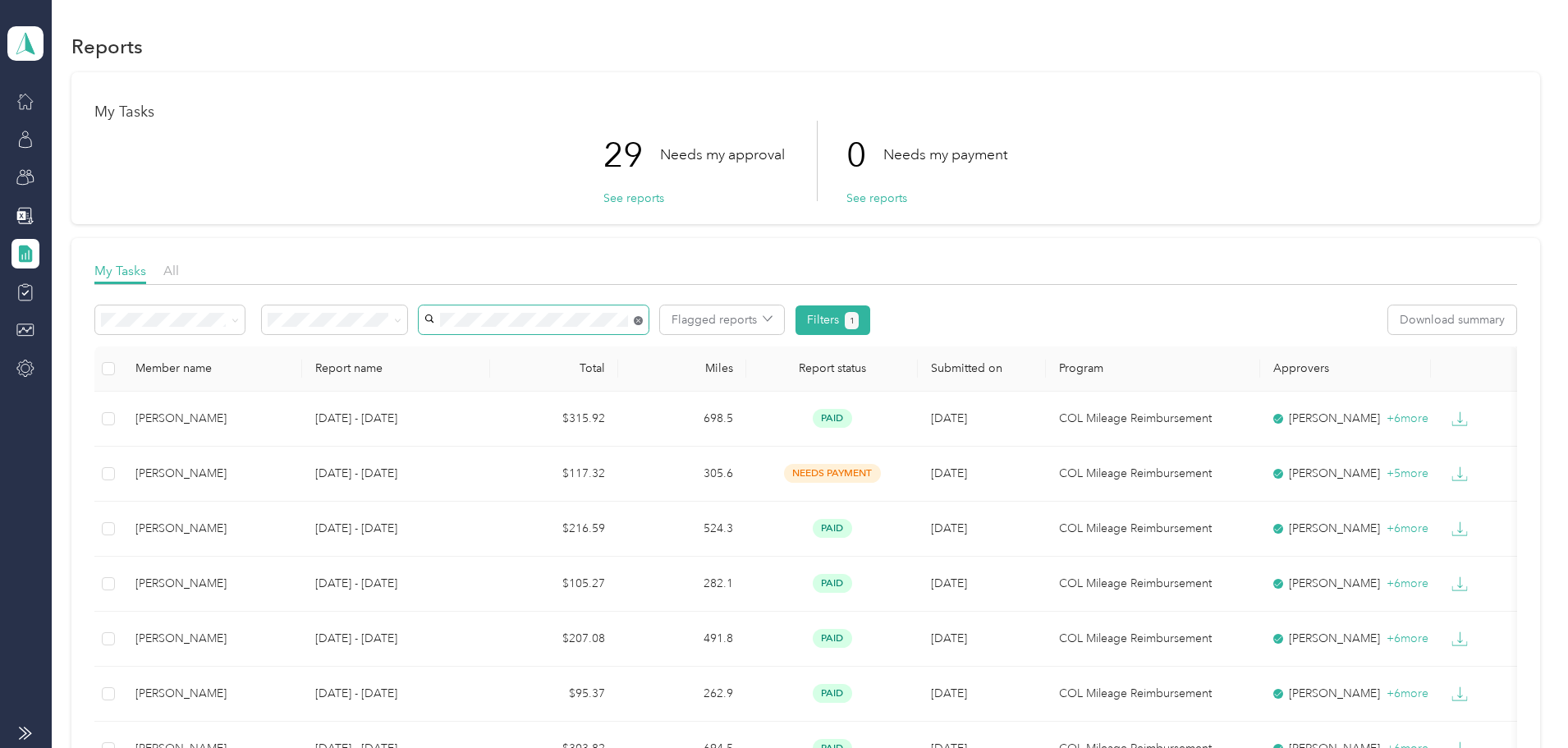
click at [643, 320] on icon at bounding box center [638, 320] width 9 height 9
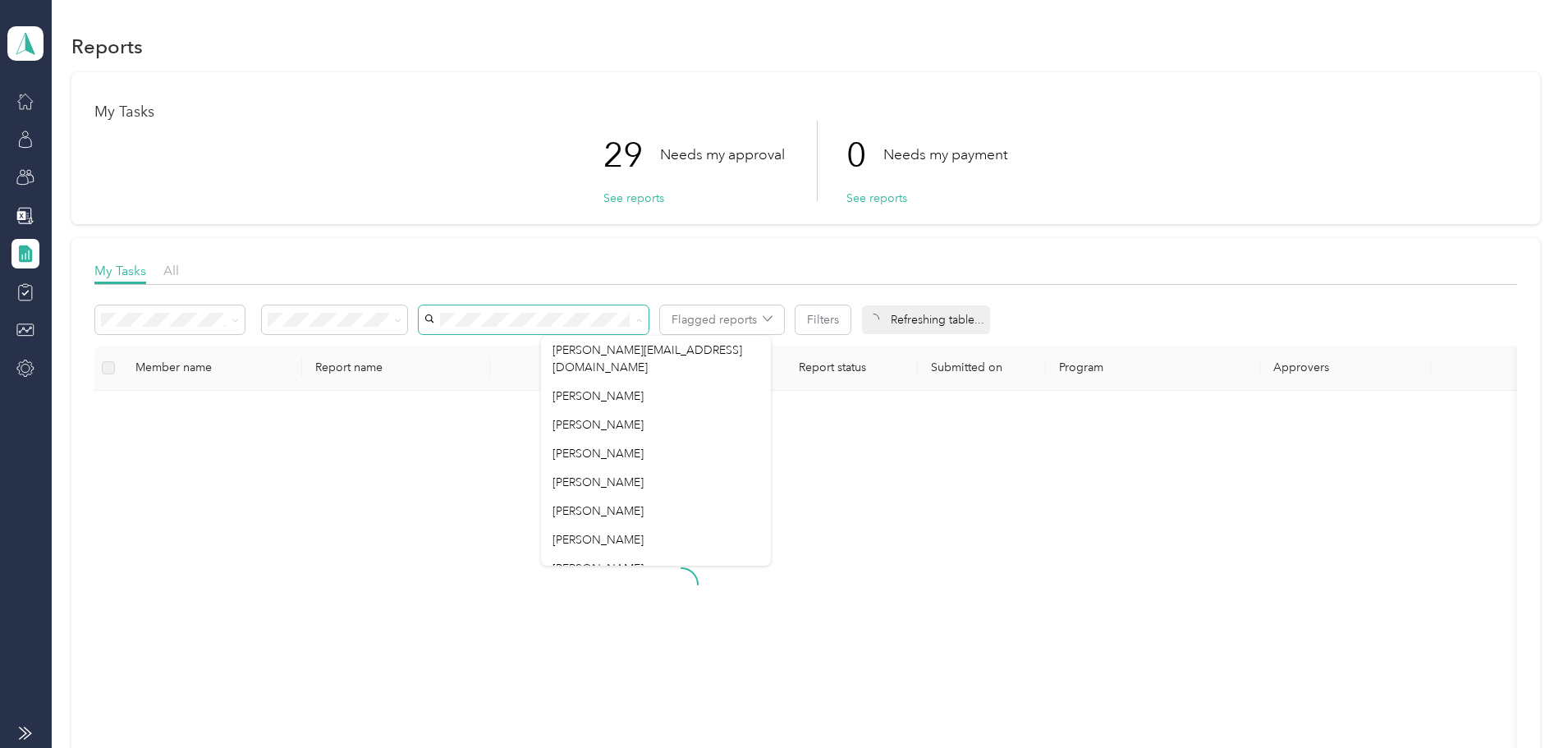
click at [1492, 242] on div "My Tasks 29 Needs my approval See reports 0 Needs my payment See reports My Tas…" at bounding box center [806, 452] width 1468 height 759
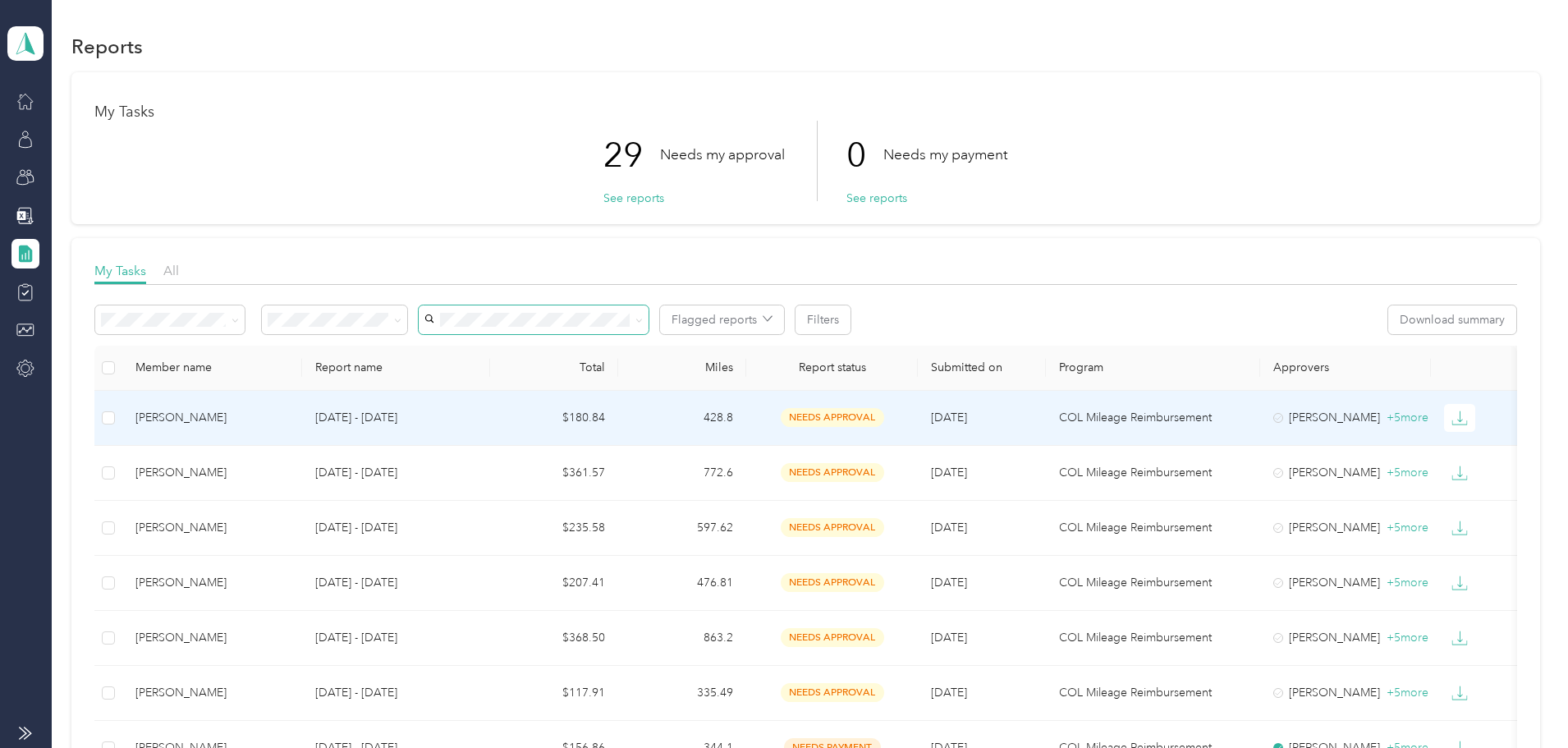
click at [1213, 414] on p "COL Mileage Reimbursement" at bounding box center [1153, 417] width 188 height 18
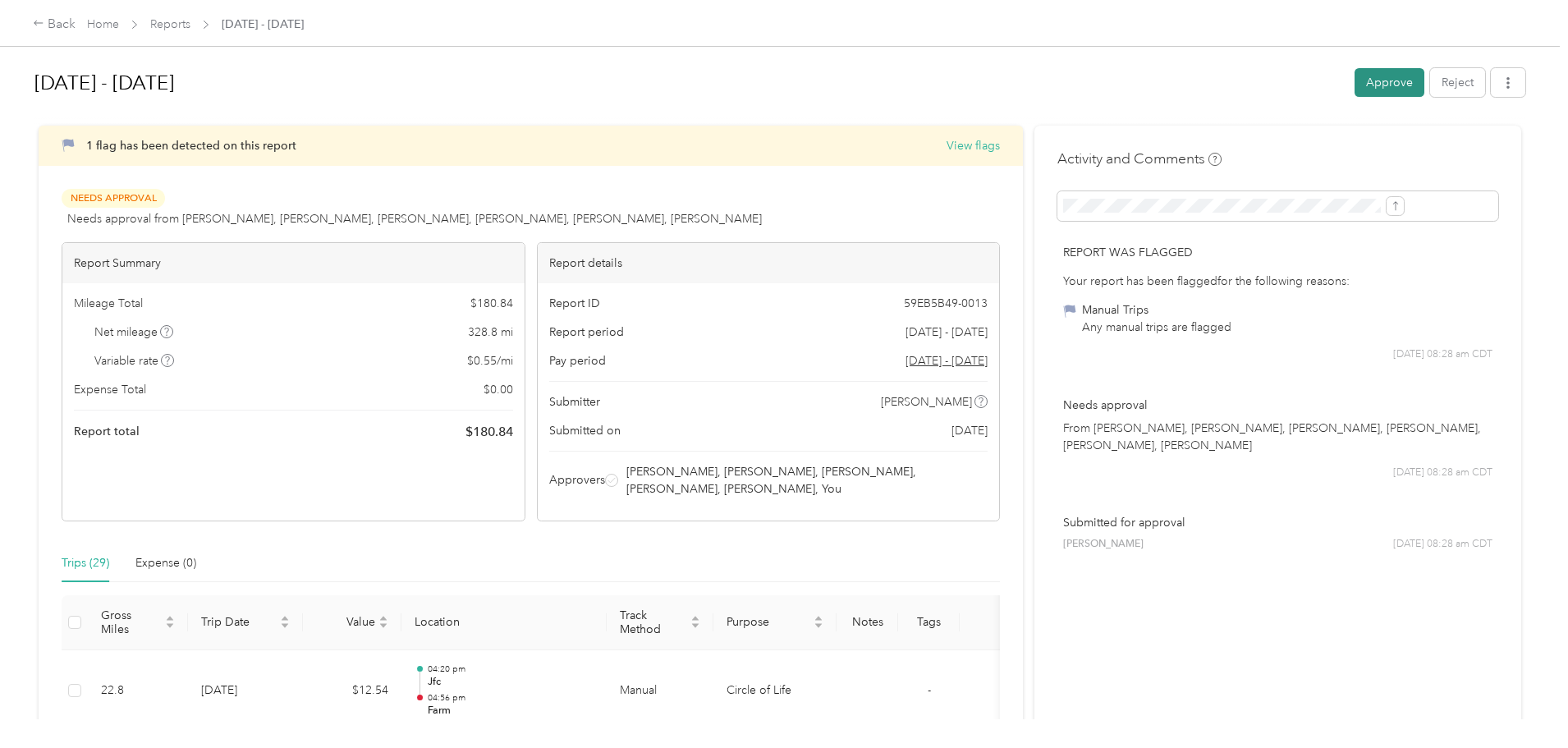
click at [1355, 87] on button "Approve" at bounding box center [1389, 82] width 70 height 29
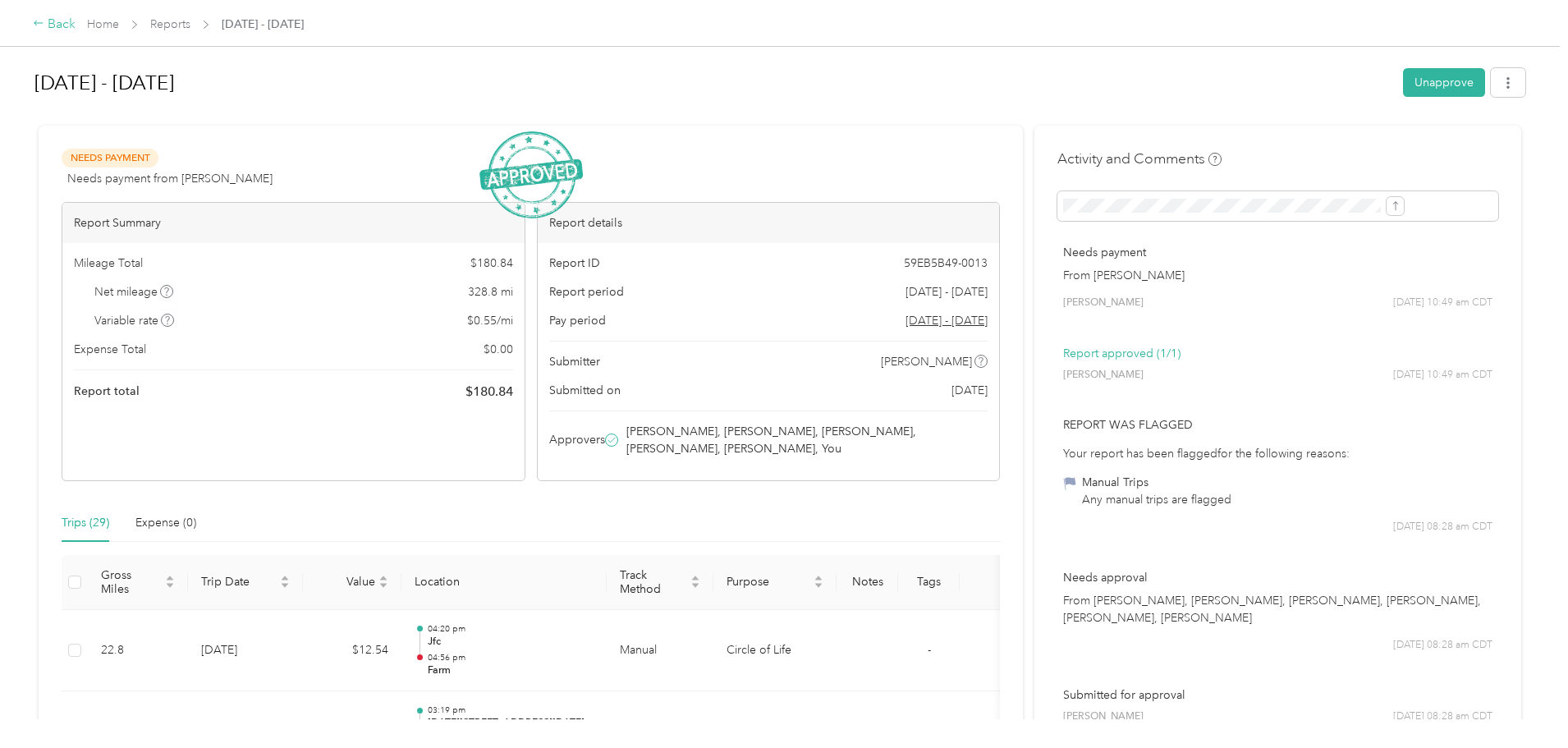
click at [75, 23] on div "Back" at bounding box center [54, 24] width 43 height 20
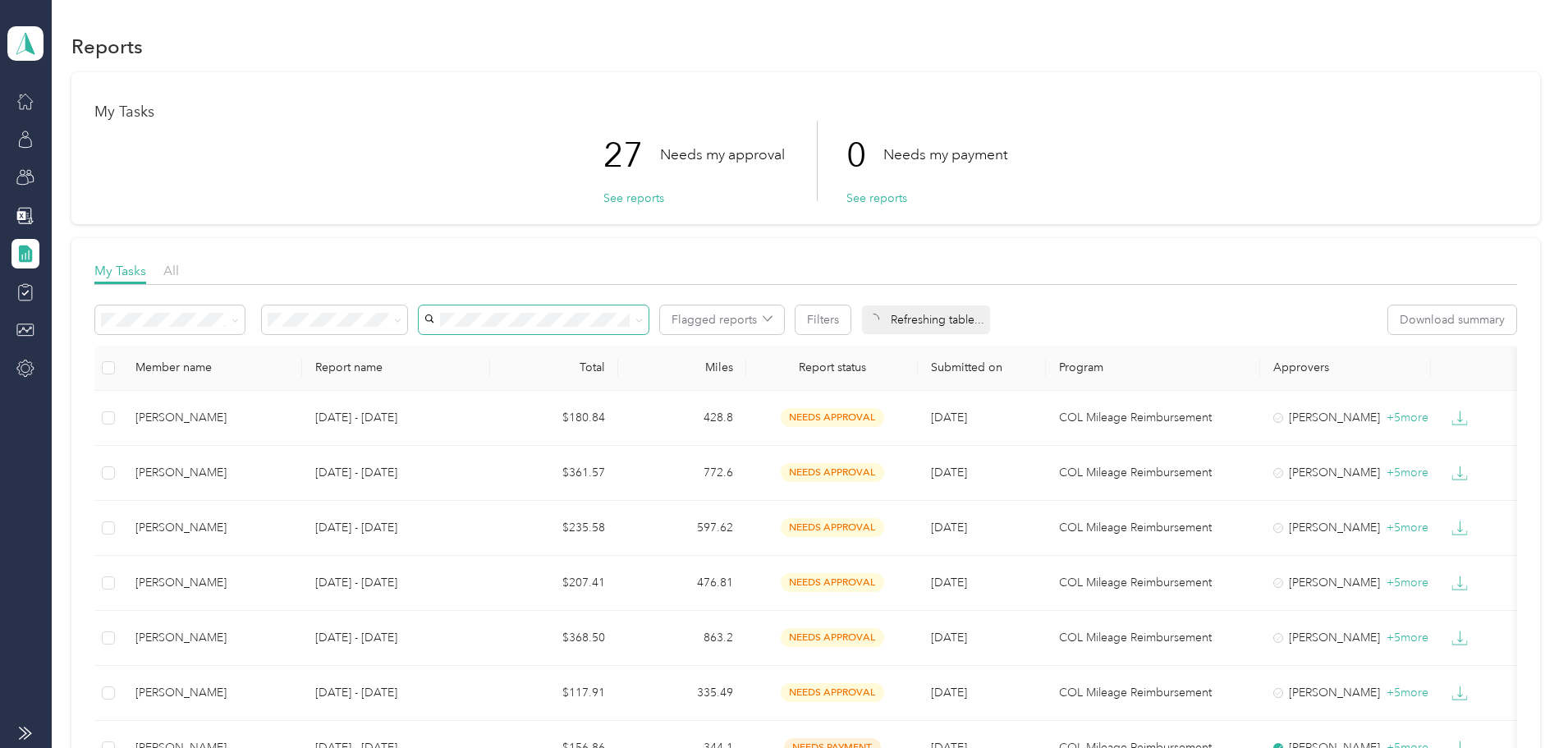
click at [647, 330] on span at bounding box center [533, 320] width 230 height 29
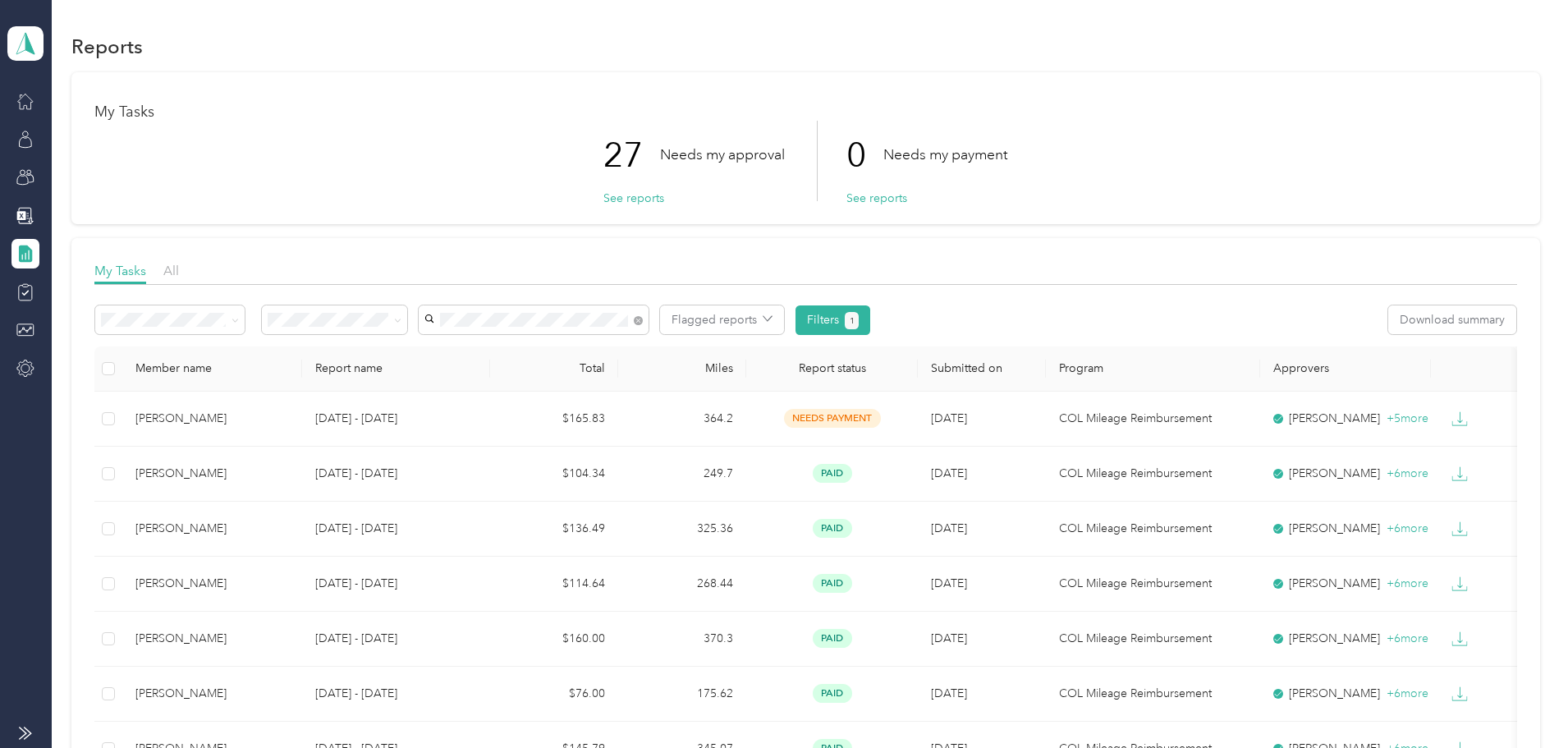
click at [624, 347] on span "[PERSON_NAME]" at bounding box center [598, 348] width 91 height 14
click at [640, 319] on icon at bounding box center [638, 320] width 4 height 4
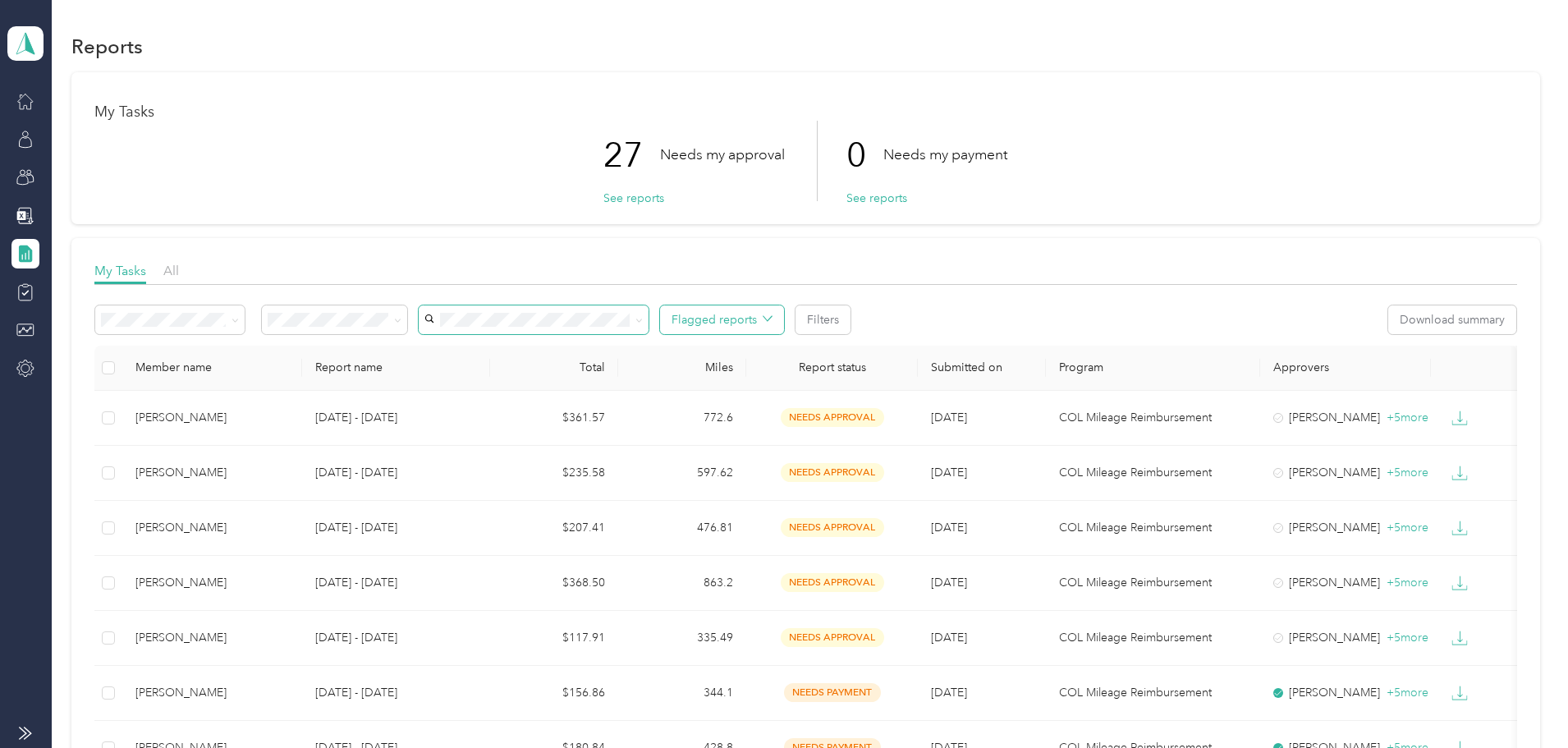
click at [784, 320] on button "Flagged reports" at bounding box center [721, 320] width 124 height 29
click at [1080, 287] on div at bounding box center [805, 290] width 1422 height 9
click at [239, 319] on icon at bounding box center [235, 320] width 7 height 7
click at [629, 200] on button "See reports" at bounding box center [634, 198] width 61 height 18
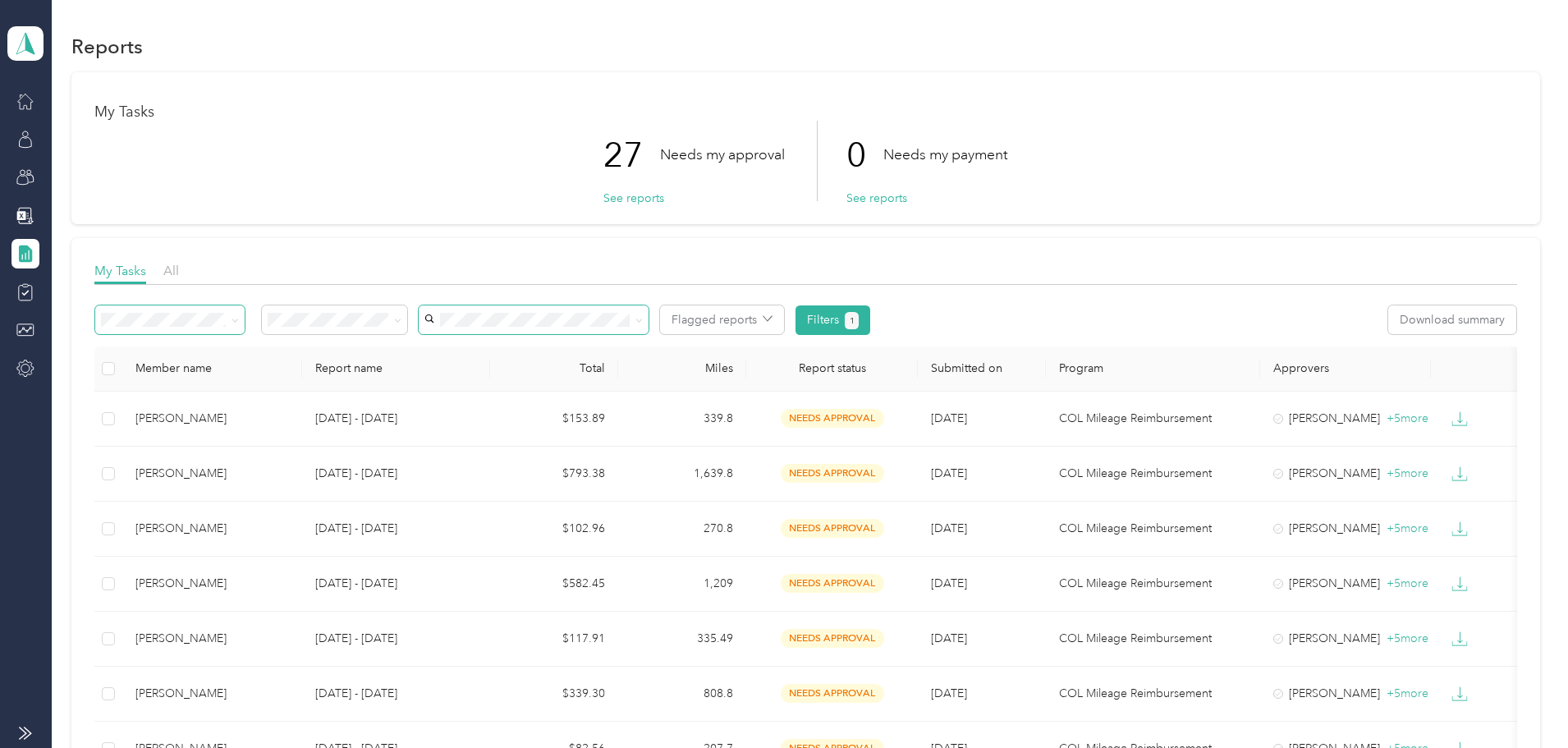
scroll to position [82, 0]
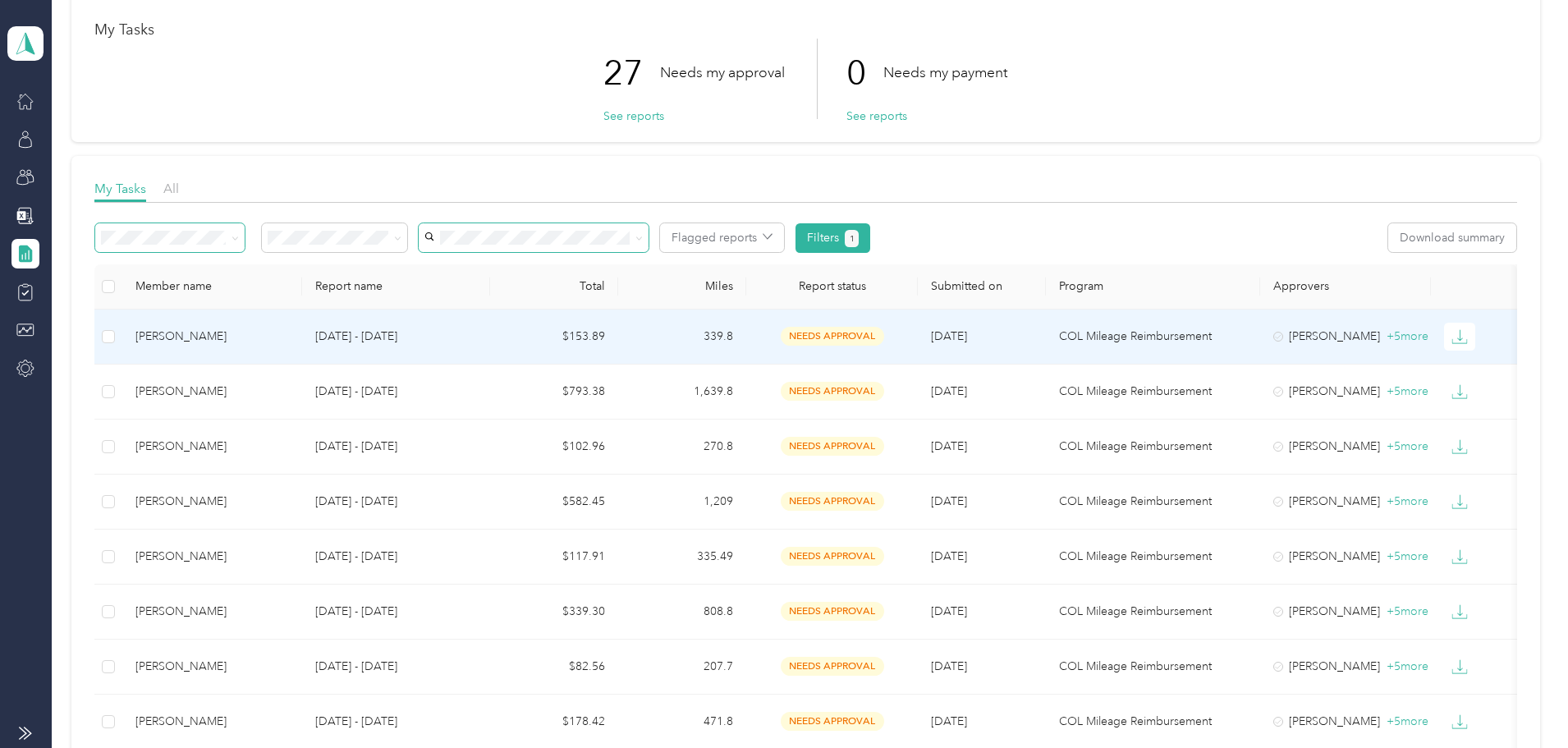
click at [1193, 337] on p "COL Mileage Reimbursement" at bounding box center [1153, 336] width 188 height 18
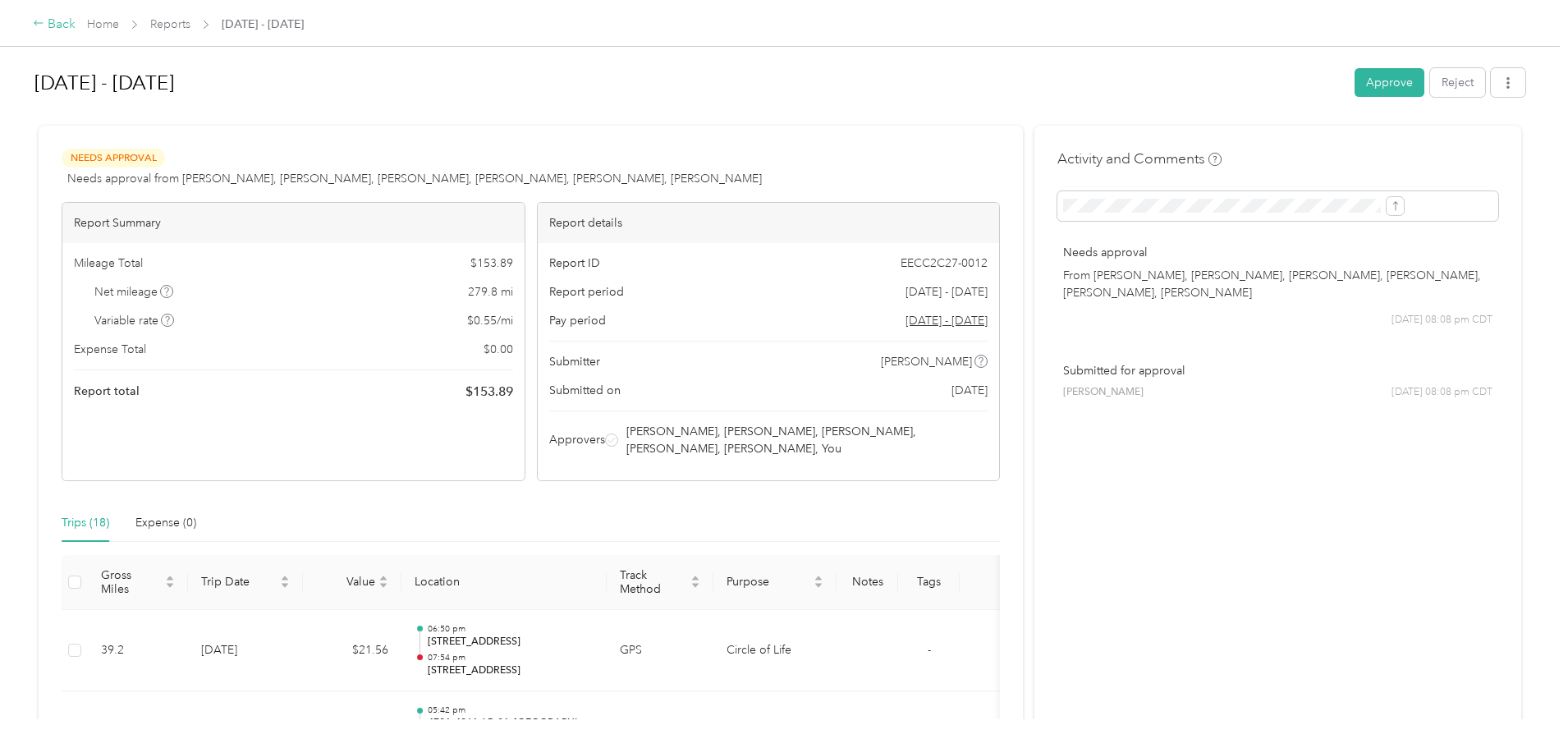
click at [75, 29] on div "Back" at bounding box center [54, 24] width 43 height 20
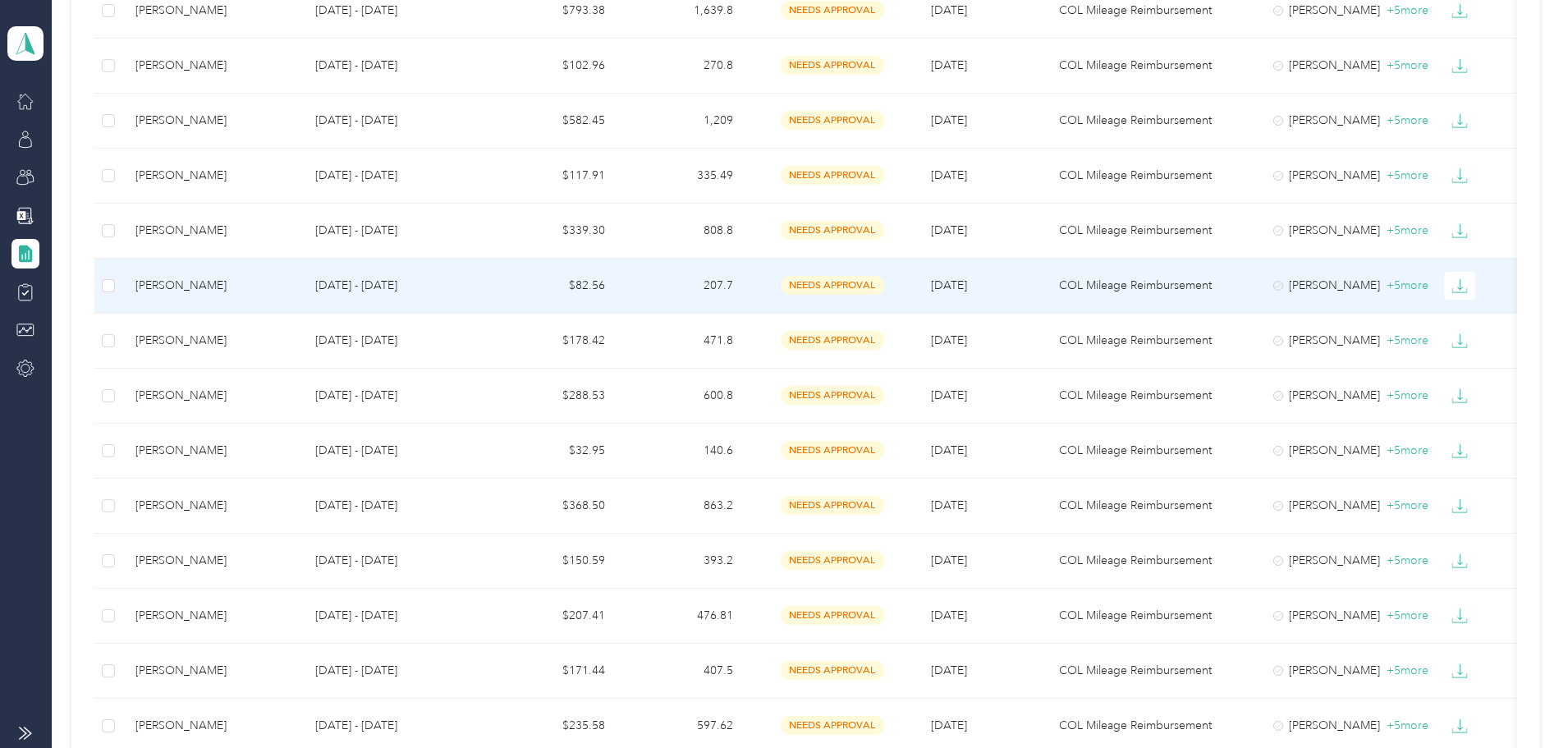
scroll to position [493, 0]
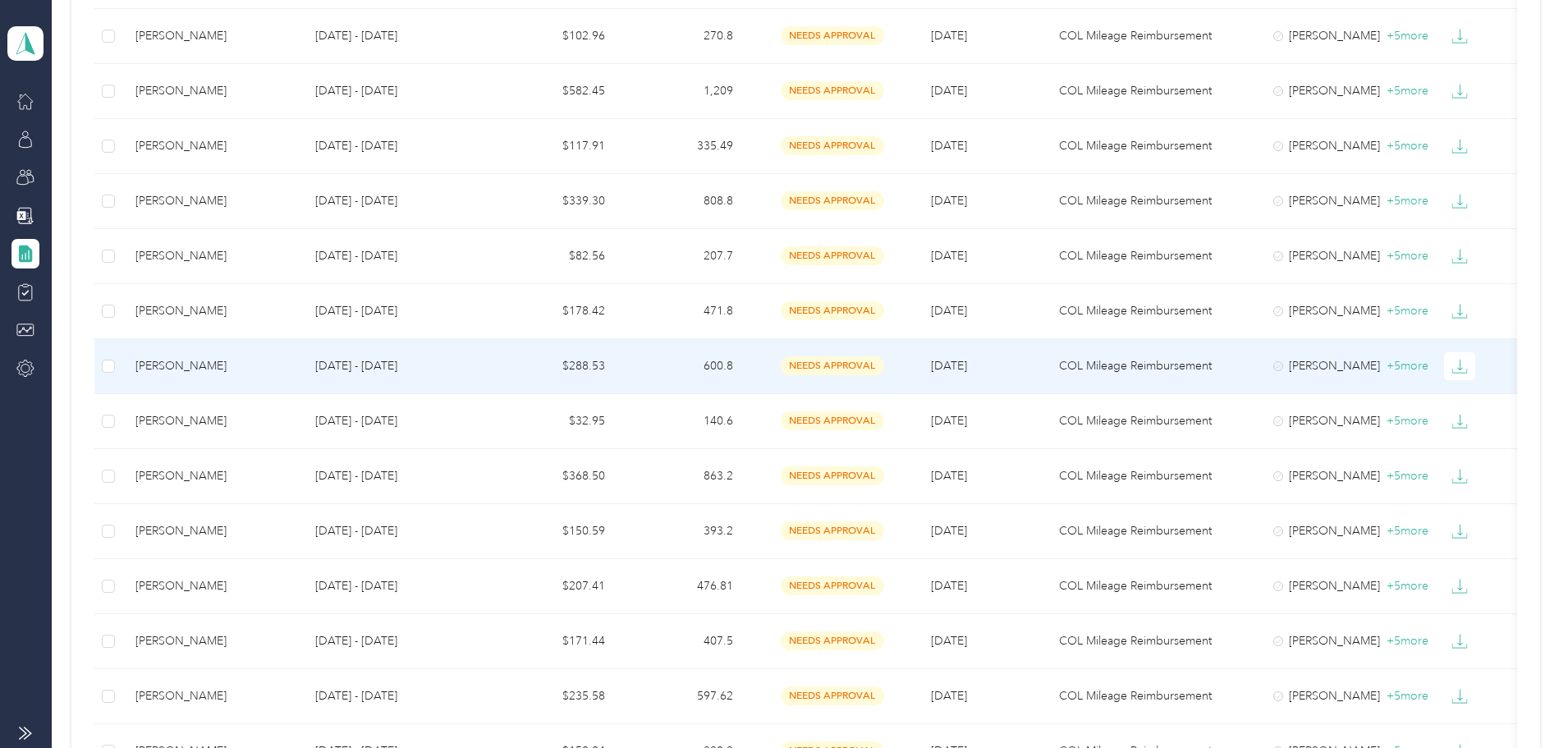
click at [884, 365] on span "needs approval" at bounding box center [832, 365] width 103 height 19
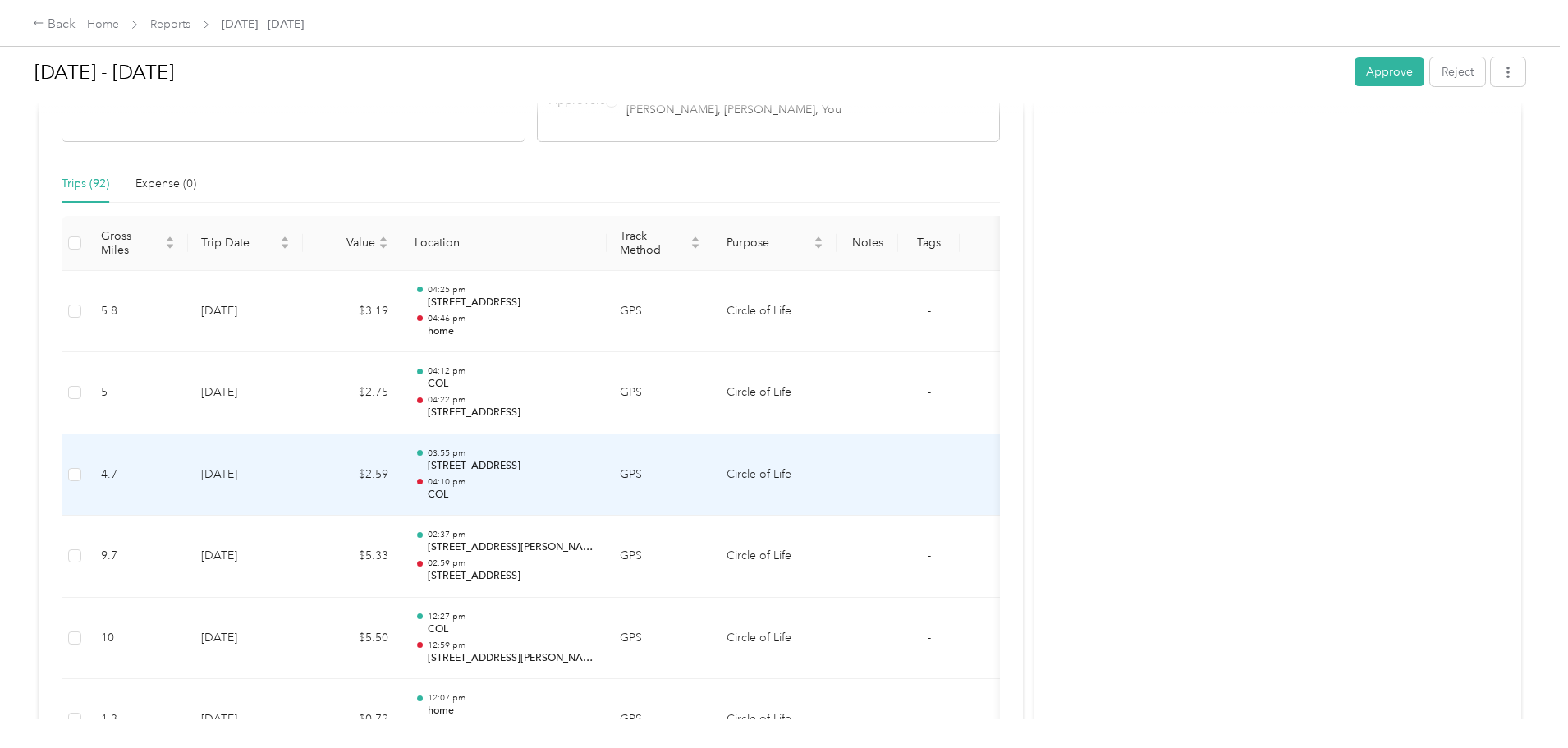
scroll to position [316, 0]
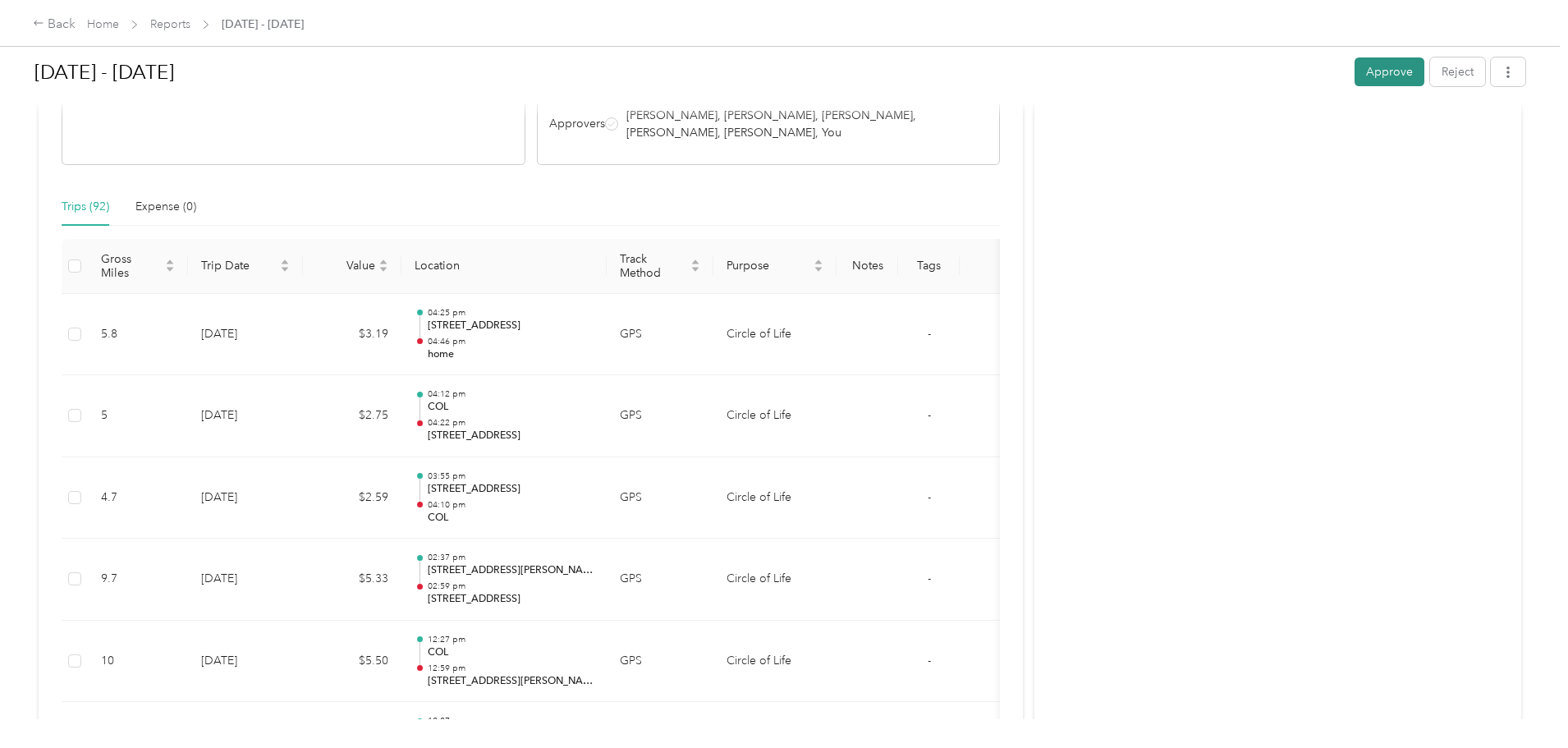
click at [1355, 69] on button "Approve" at bounding box center [1389, 72] width 70 height 29
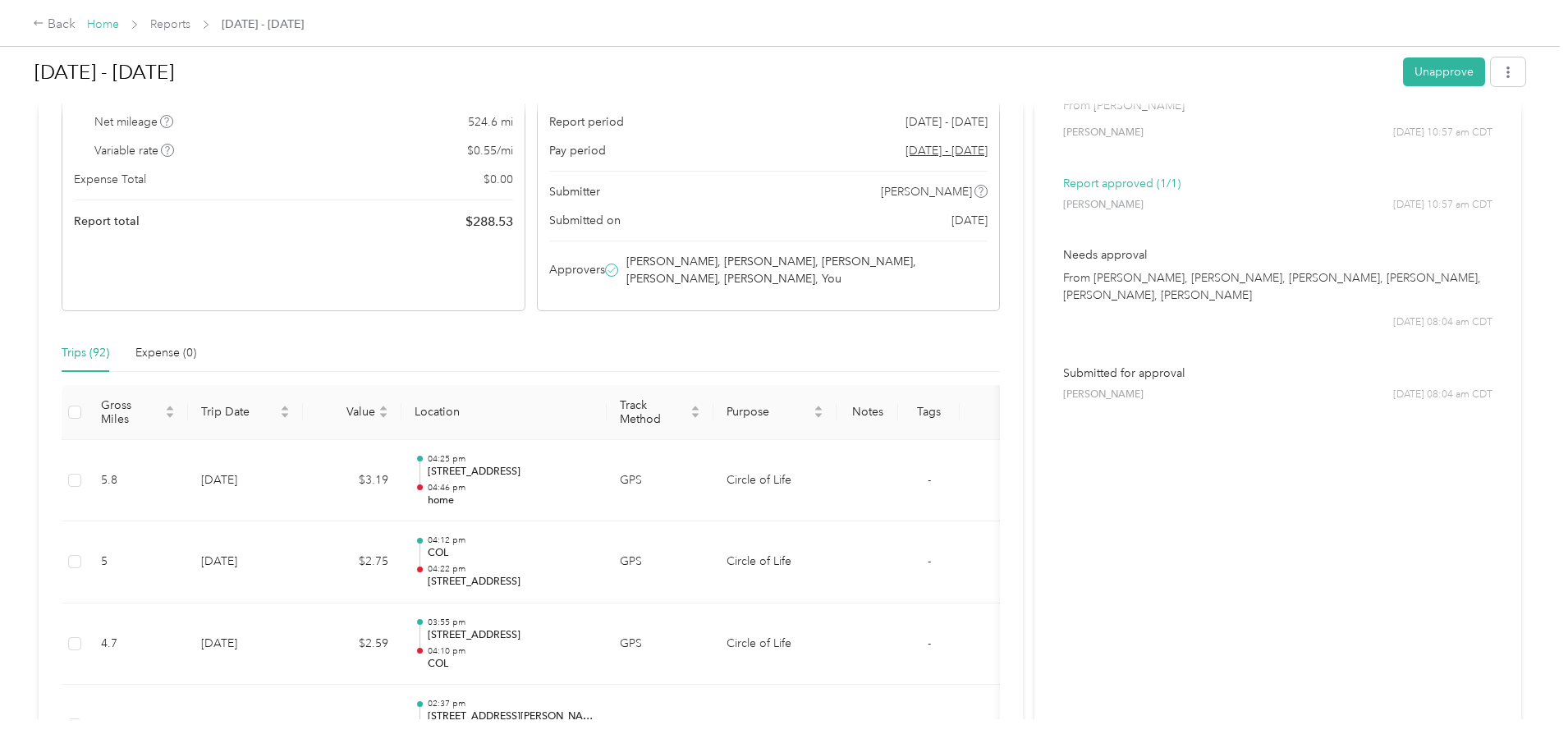
scroll to position [0, 0]
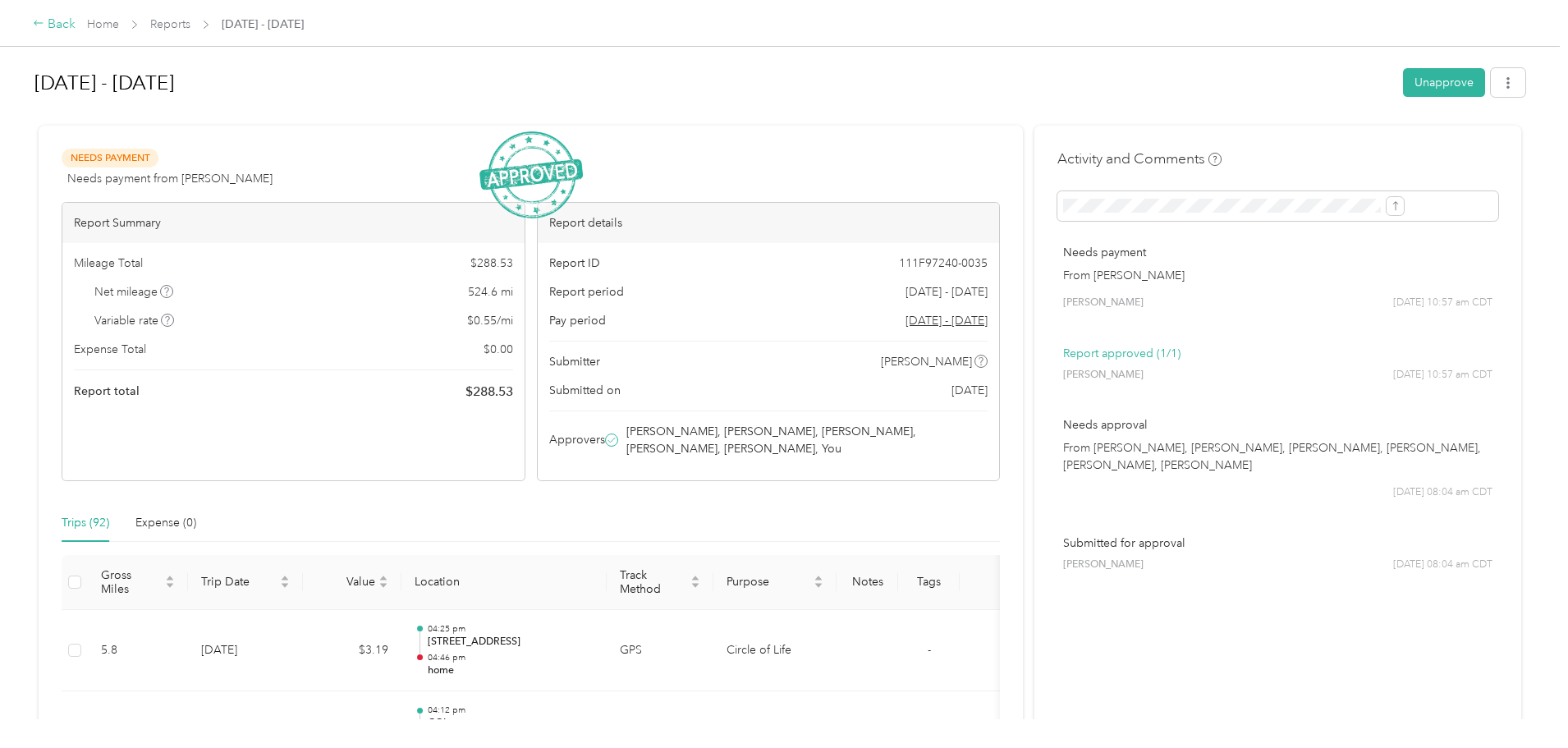
click at [75, 29] on div "Back" at bounding box center [54, 24] width 43 height 20
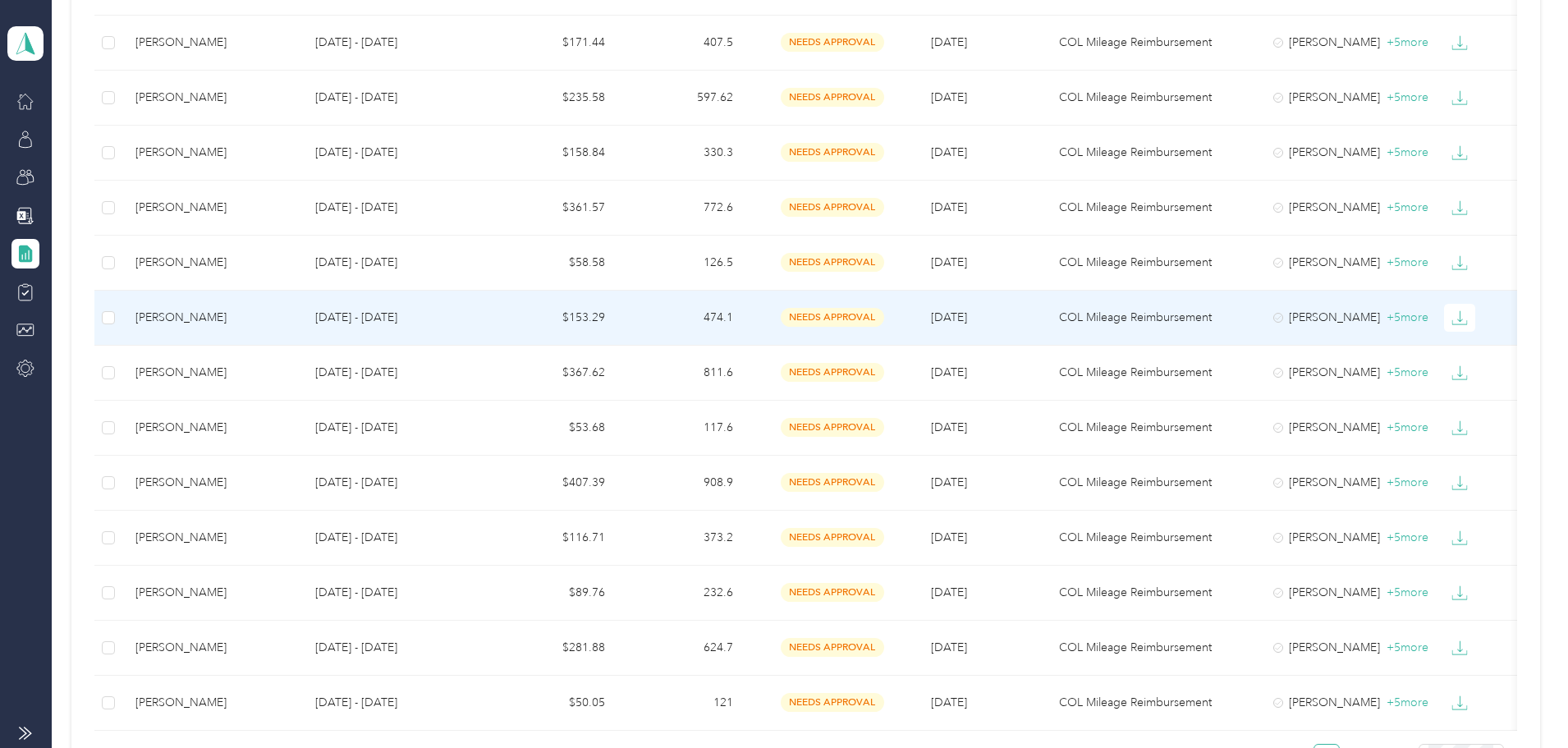
scroll to position [1068, 0]
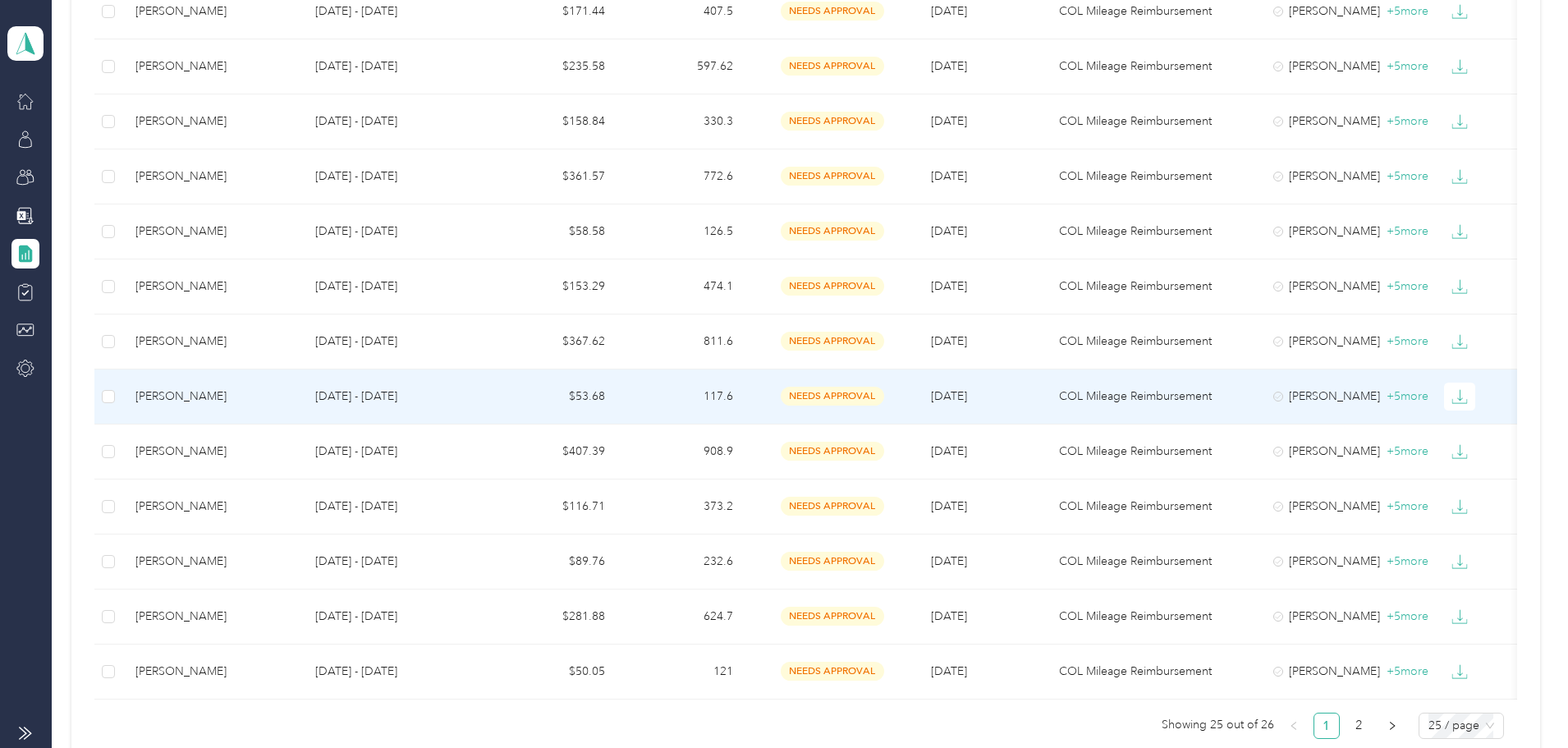
click at [967, 394] on span "[DATE]" at bounding box center [948, 396] width 36 height 14
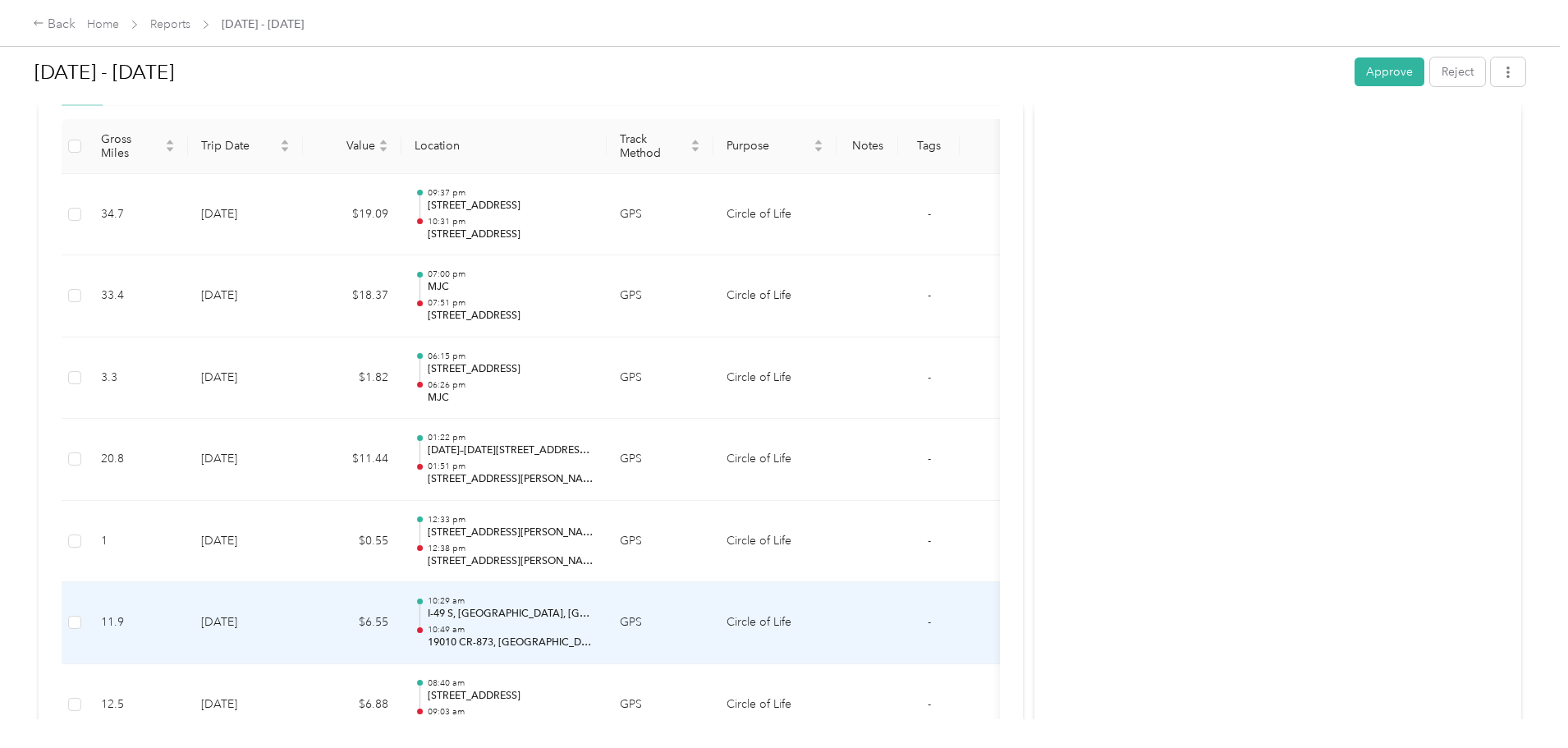
scroll to position [432, 0]
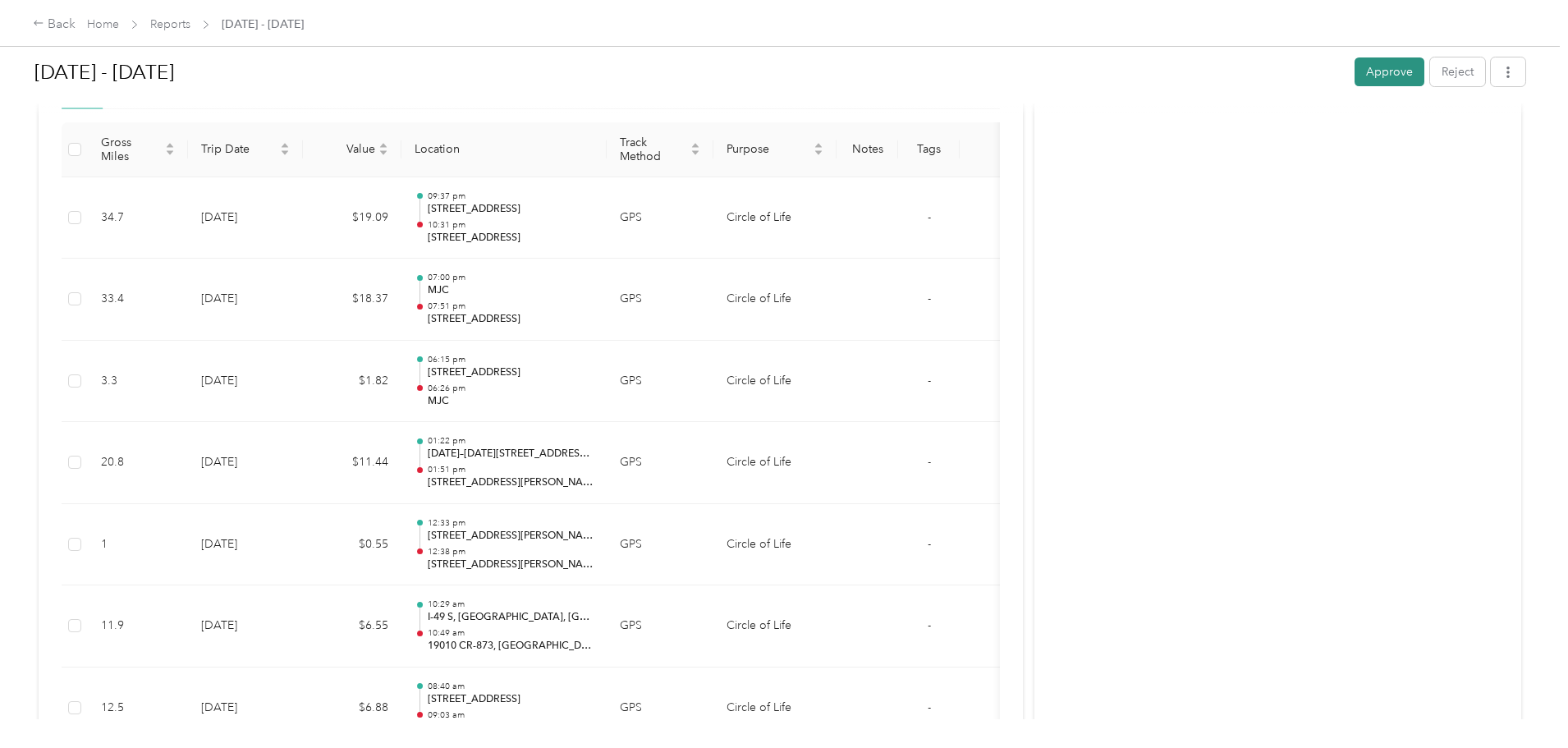
click at [1355, 83] on button "Approve" at bounding box center [1389, 72] width 70 height 29
click at [75, 21] on div "Back" at bounding box center [54, 24] width 43 height 20
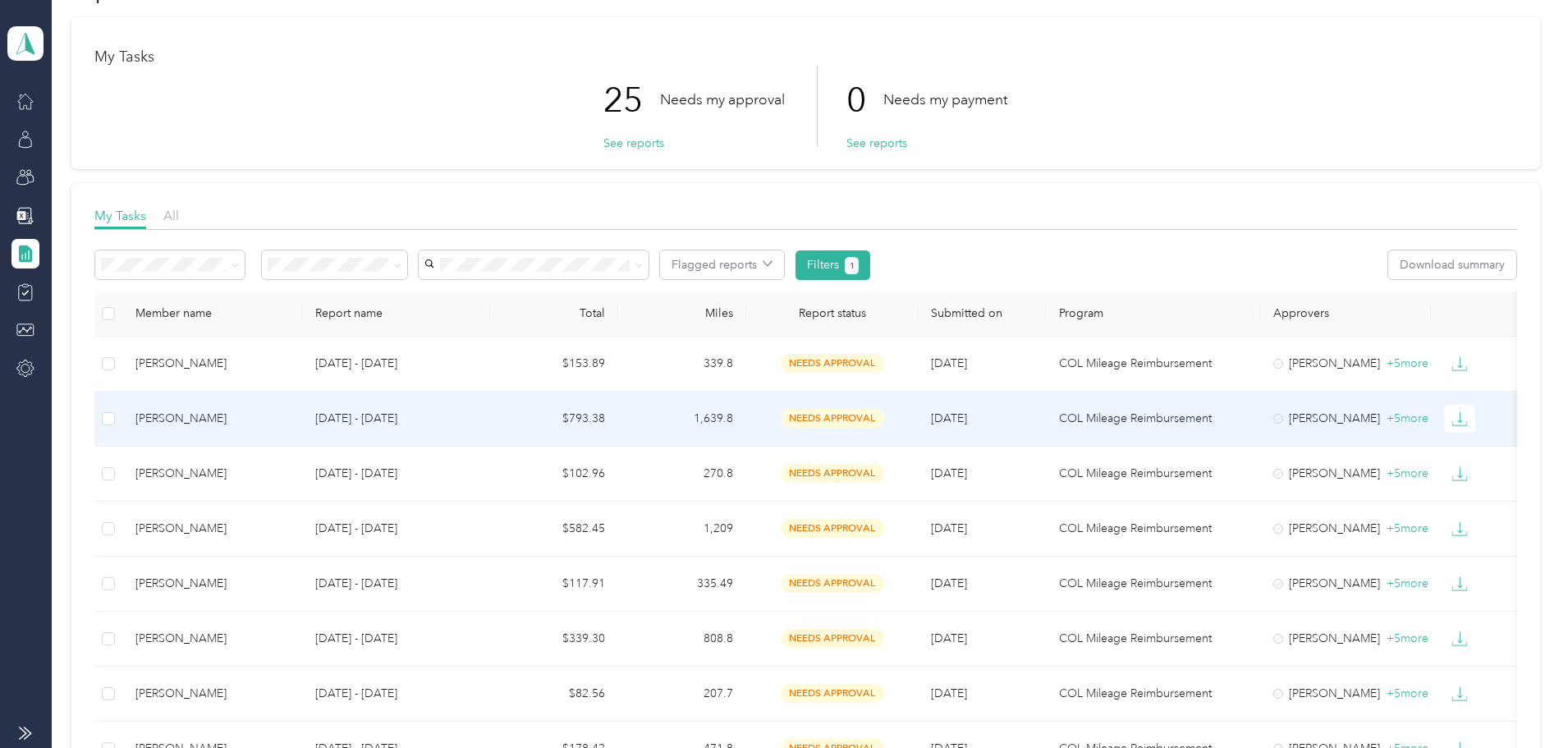
scroll to position [82, 0]
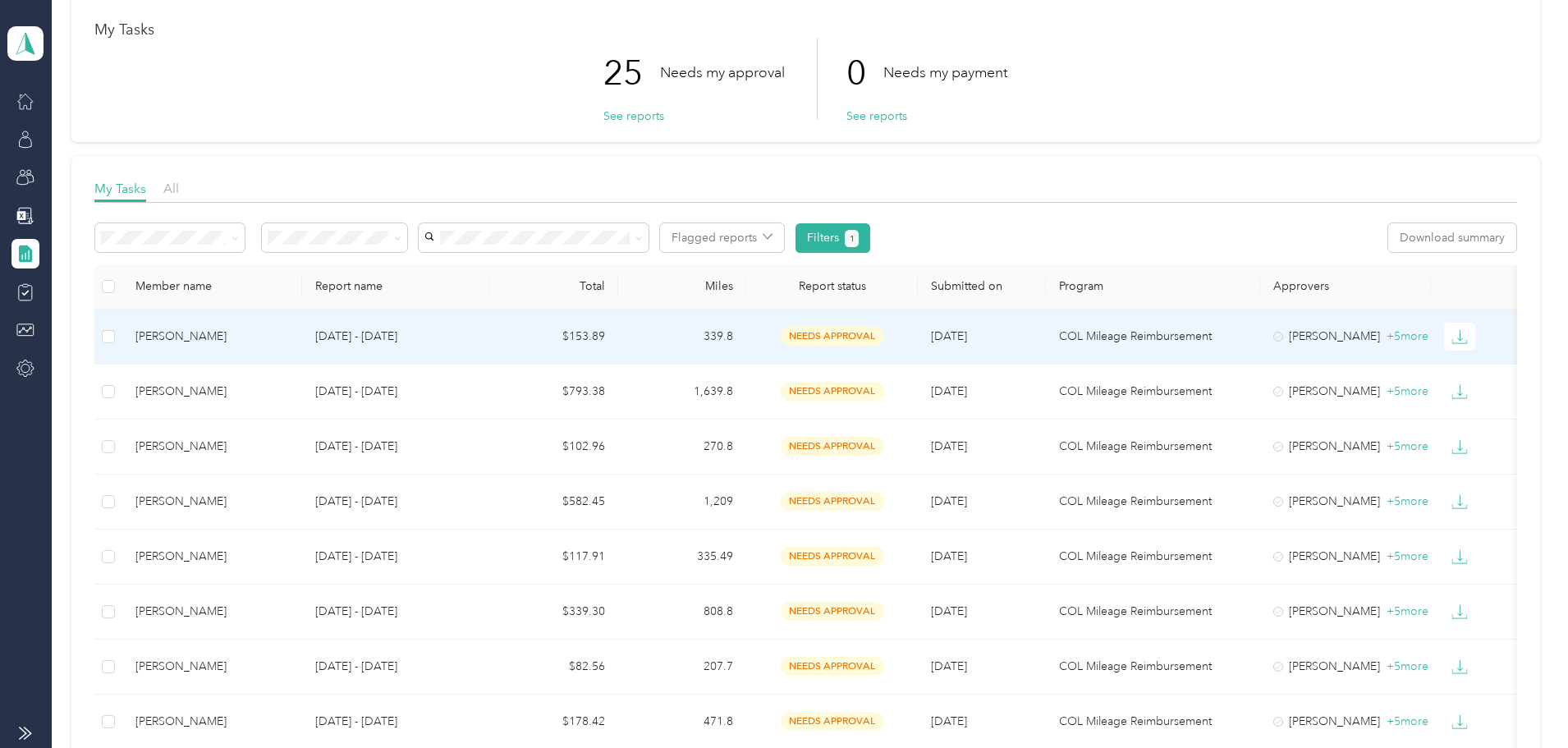
click at [841, 329] on td "needs approval" at bounding box center [831, 336] width 170 height 55
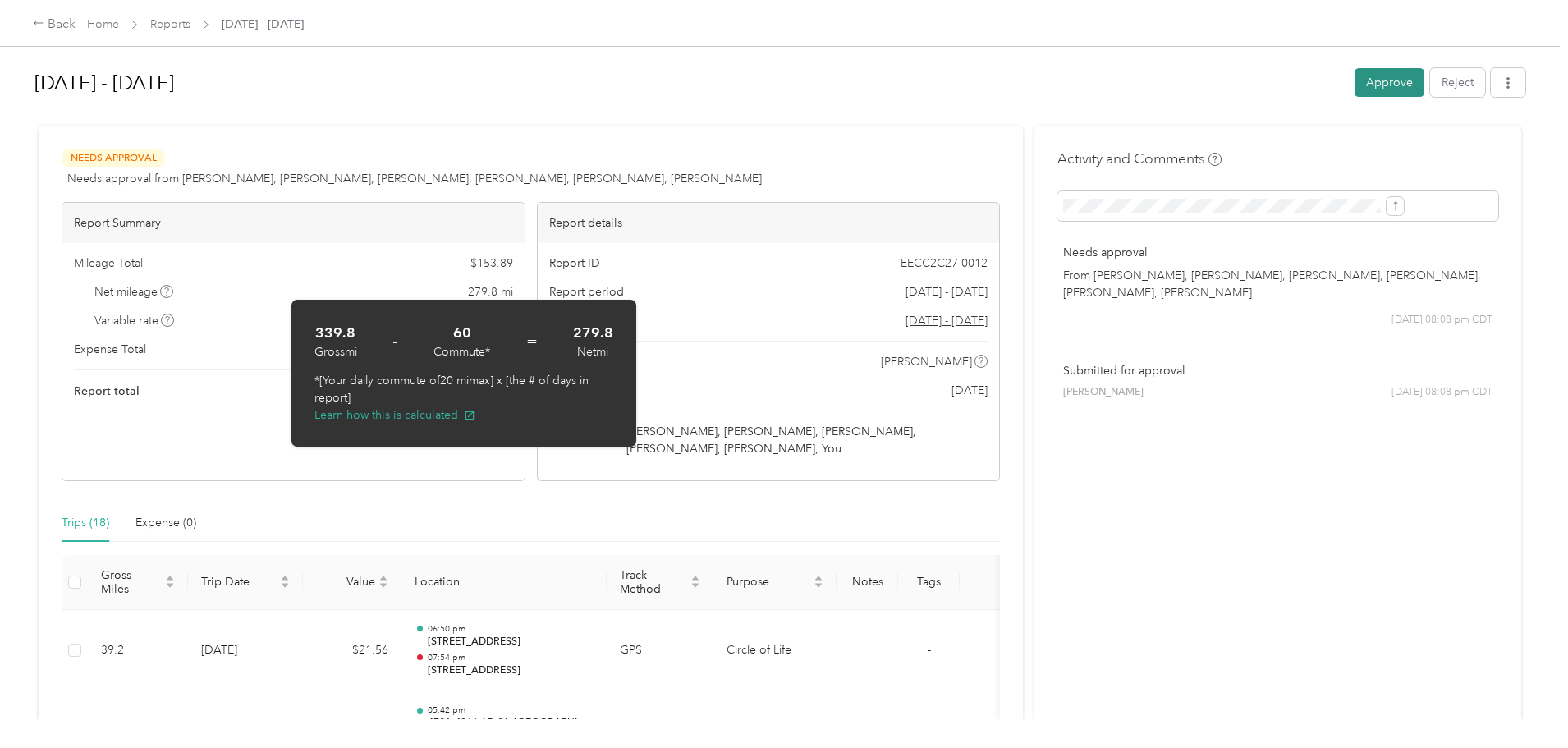
click at [1355, 84] on button "Approve" at bounding box center [1389, 82] width 70 height 29
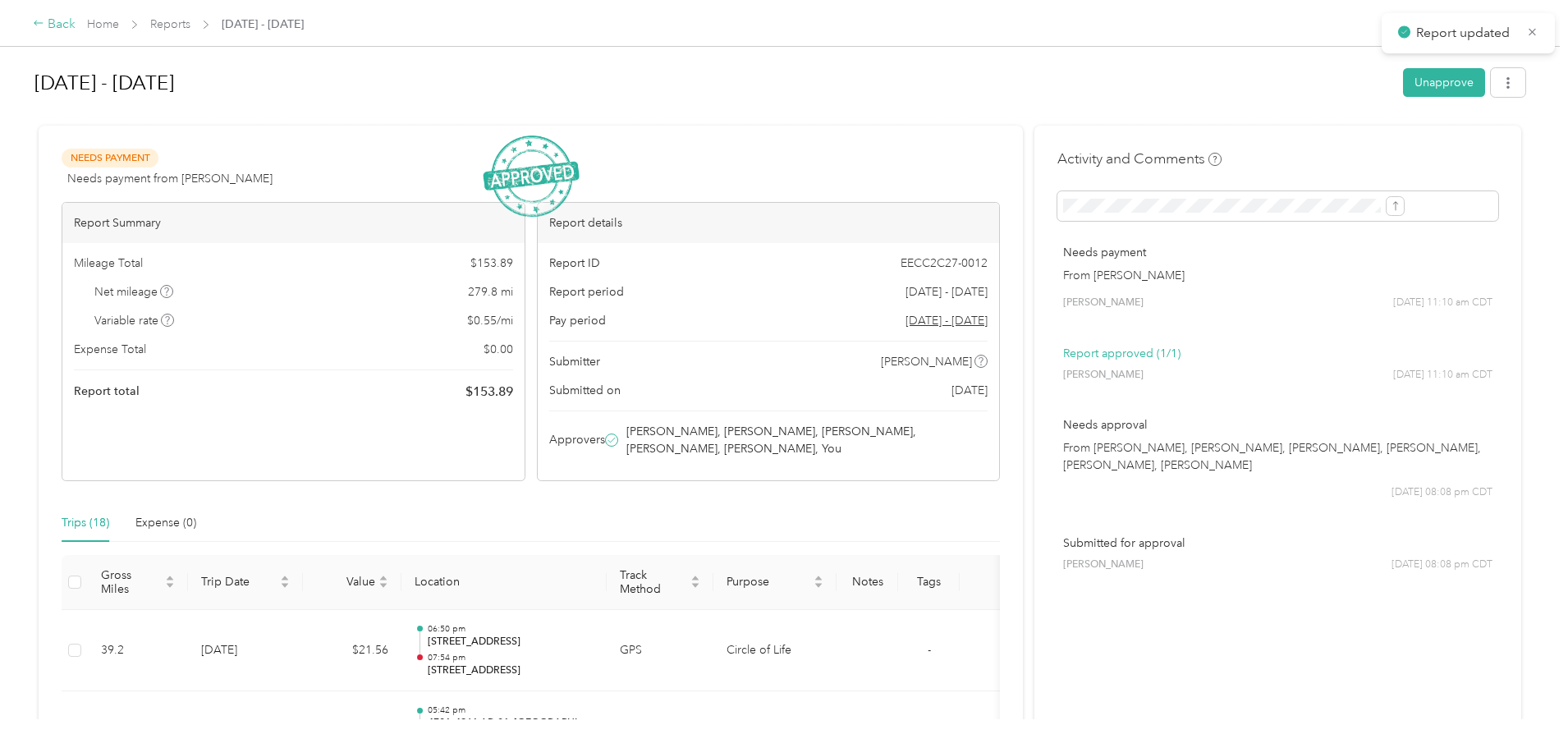
click at [75, 18] on div "Back" at bounding box center [54, 24] width 43 height 20
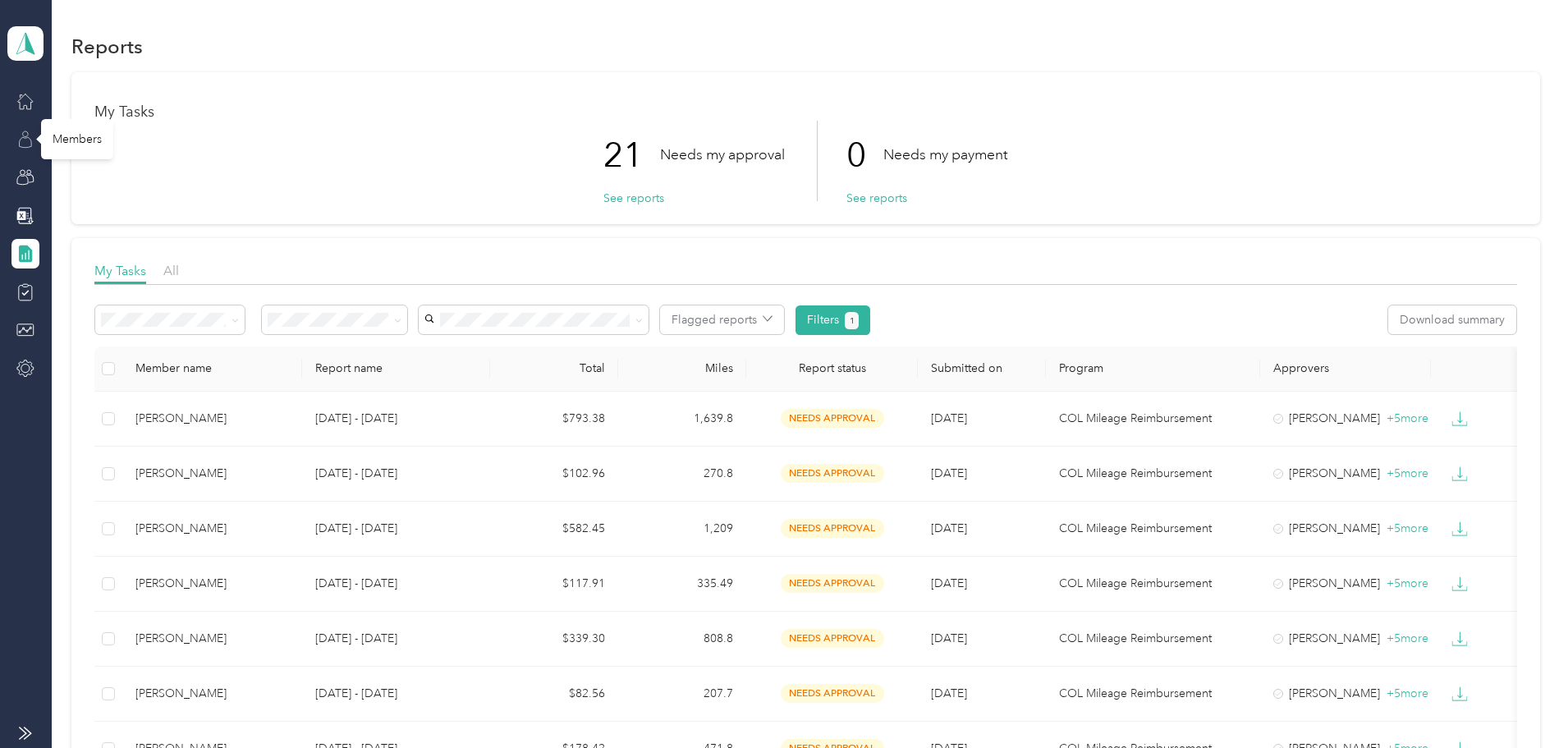
click at [22, 142] on icon at bounding box center [25, 139] width 18 height 18
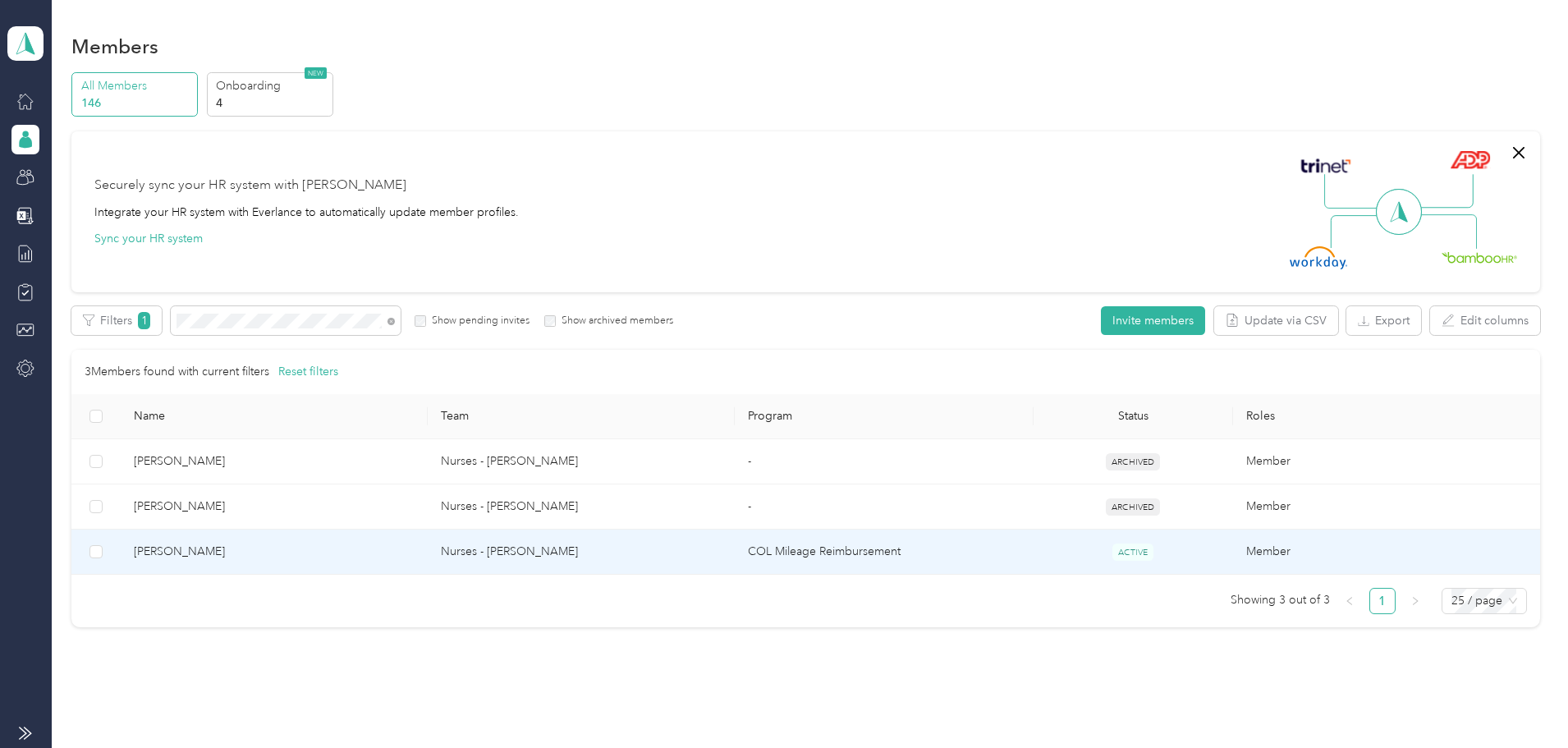
click at [592, 554] on td "Nurses - [PERSON_NAME]" at bounding box center [581, 551] width 307 height 45
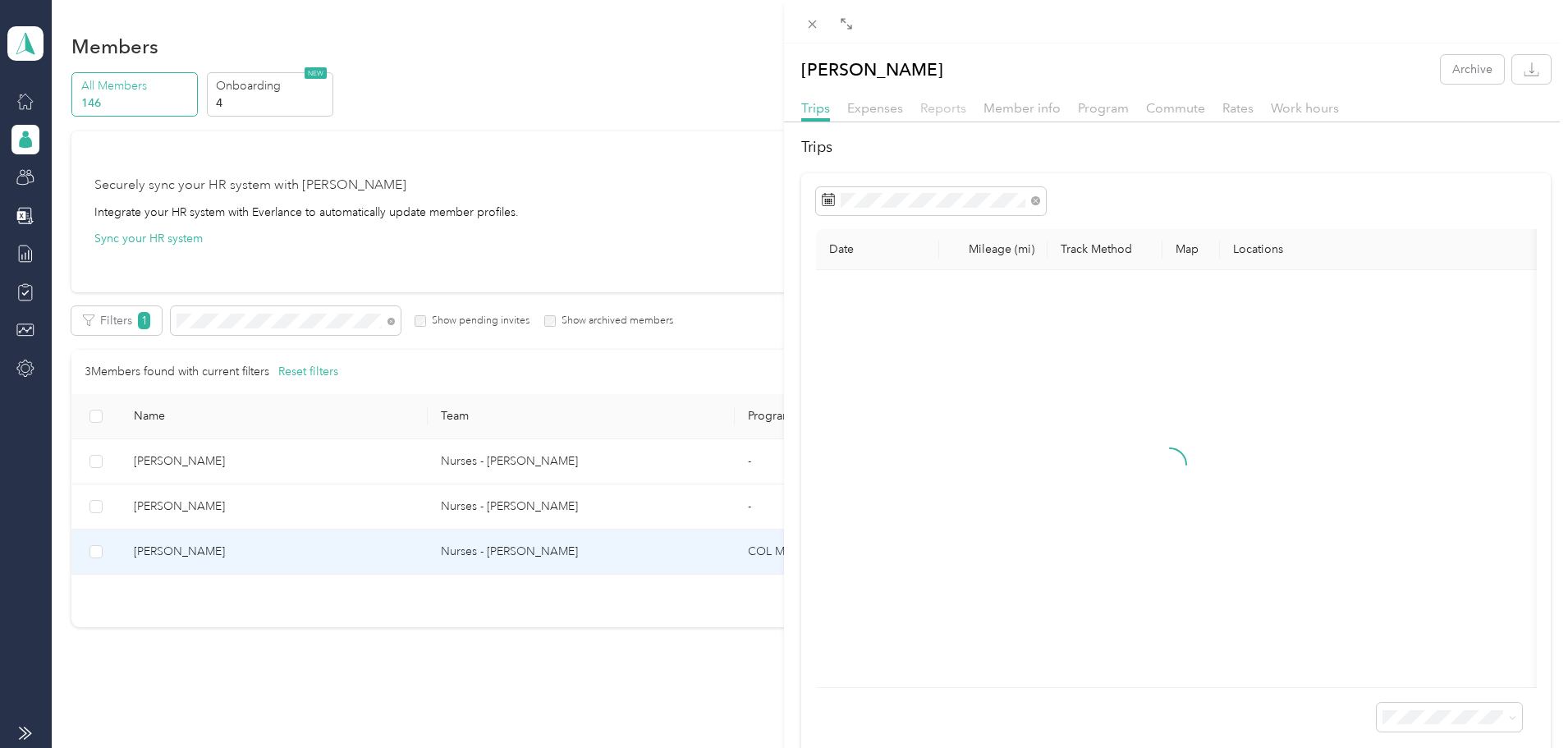
click at [939, 108] on span "Reports" at bounding box center [943, 108] width 46 height 16
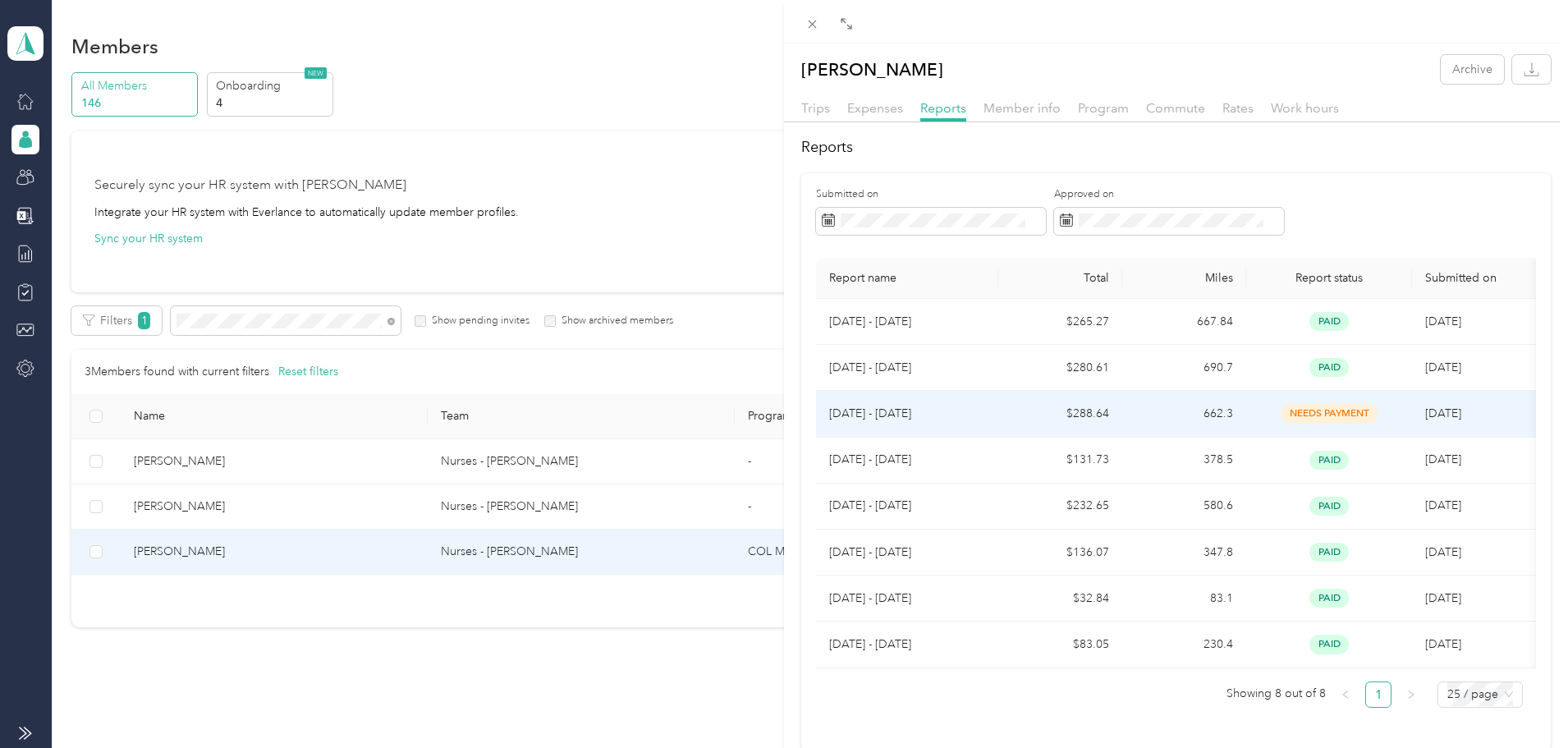
click at [1203, 418] on td "662.3" at bounding box center [1184, 413] width 124 height 46
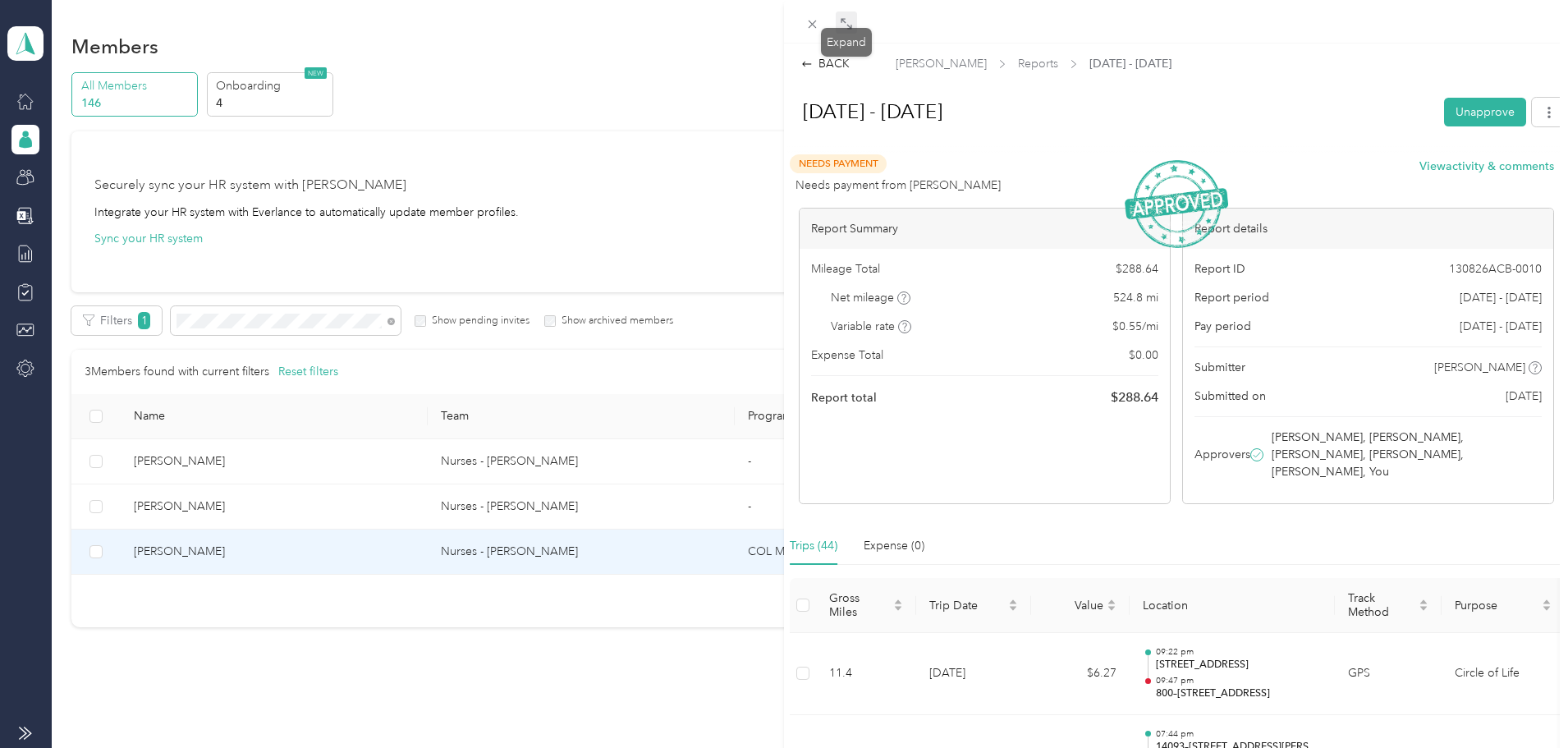
click at [839, 20] on span at bounding box center [846, 22] width 21 height 23
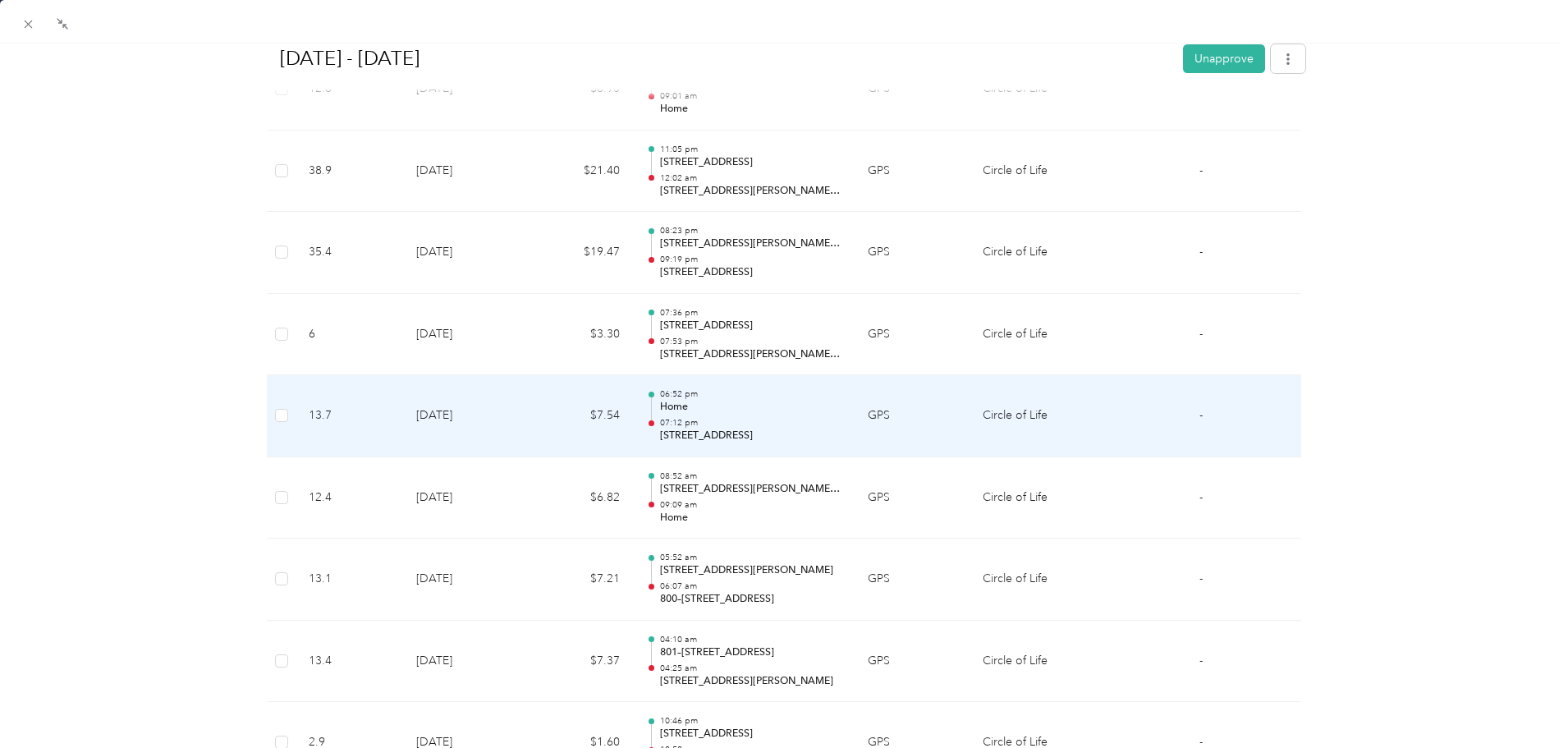
scroll to position [2216, 0]
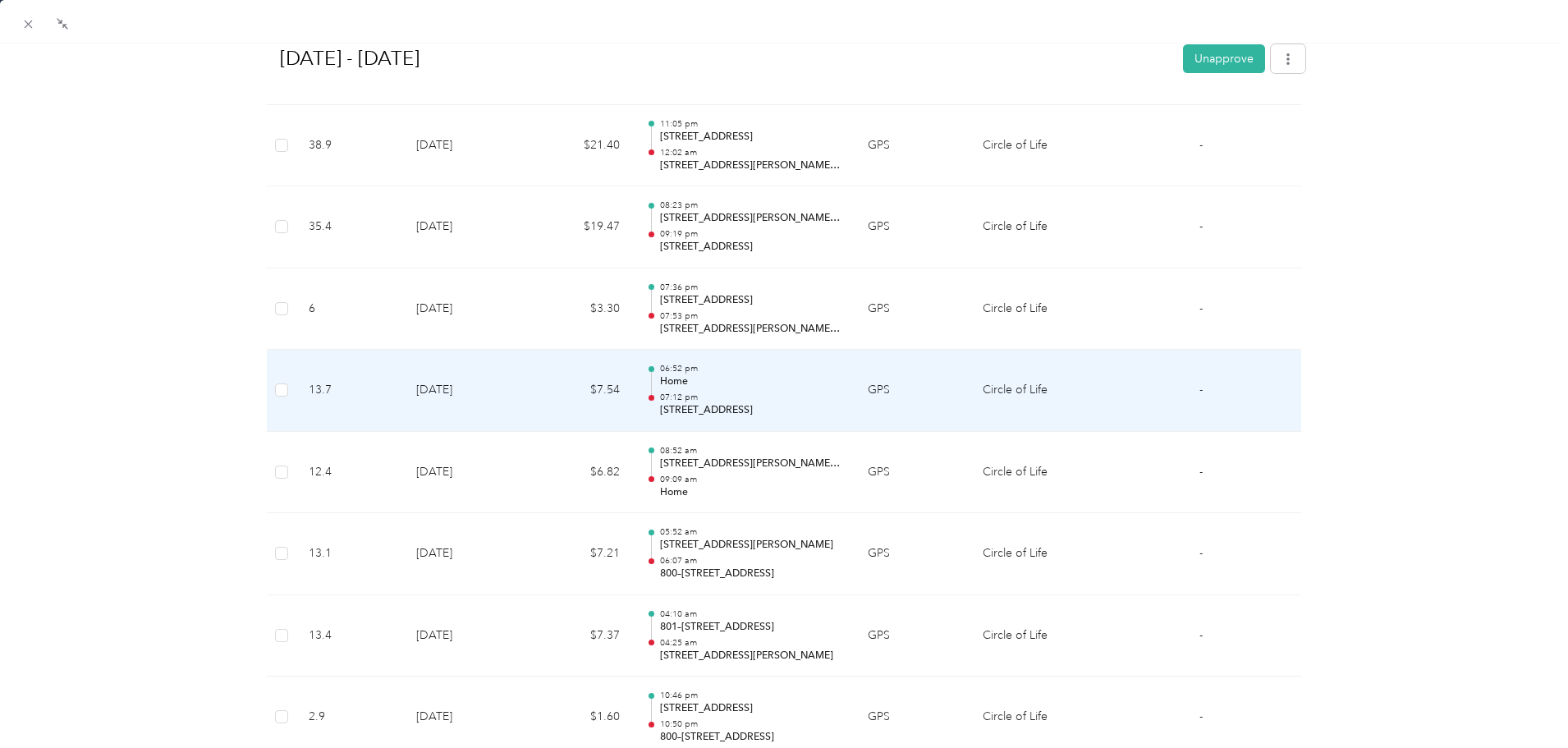
click at [743, 414] on p "[STREET_ADDRESS]" at bounding box center [750, 411] width 182 height 15
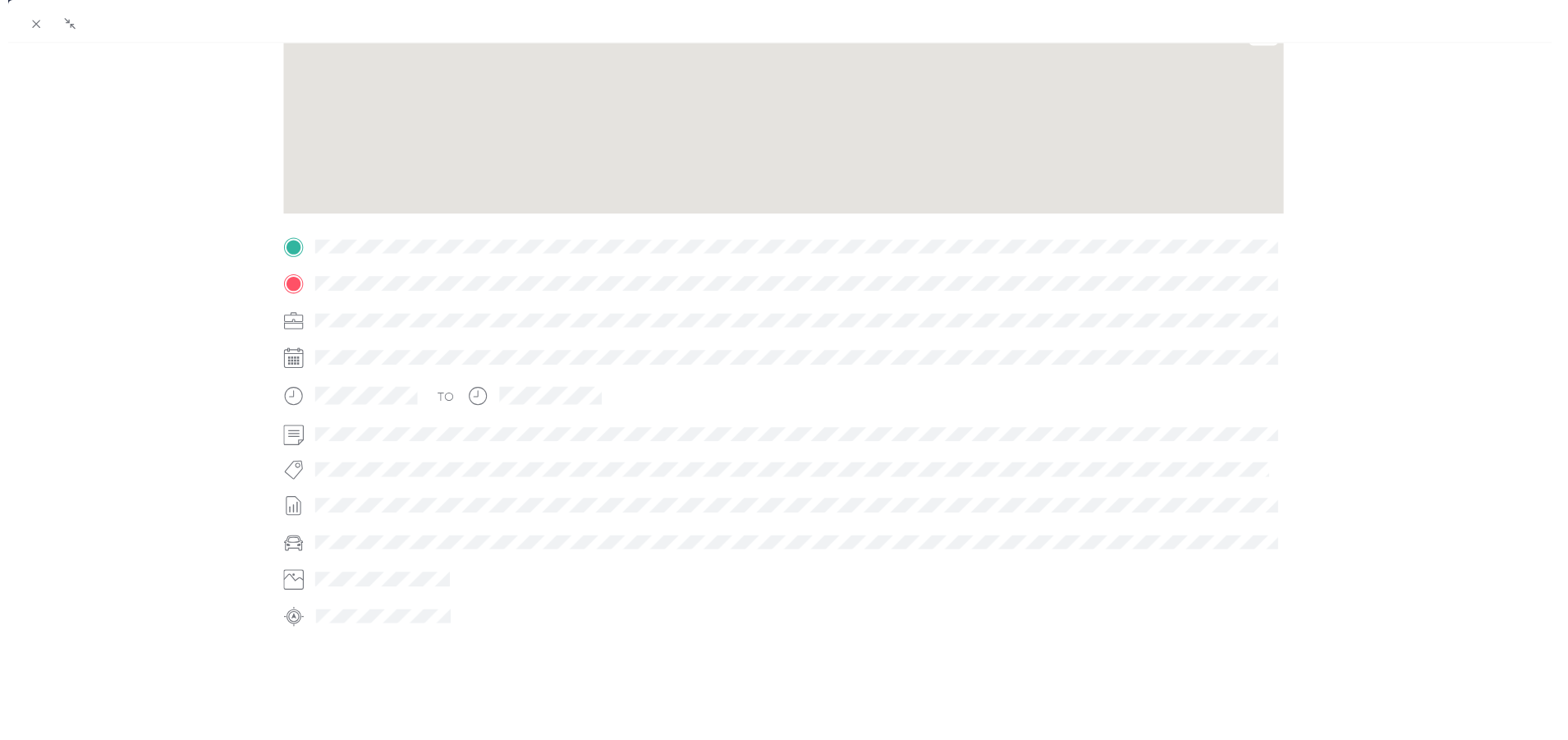
scroll to position [228, 0]
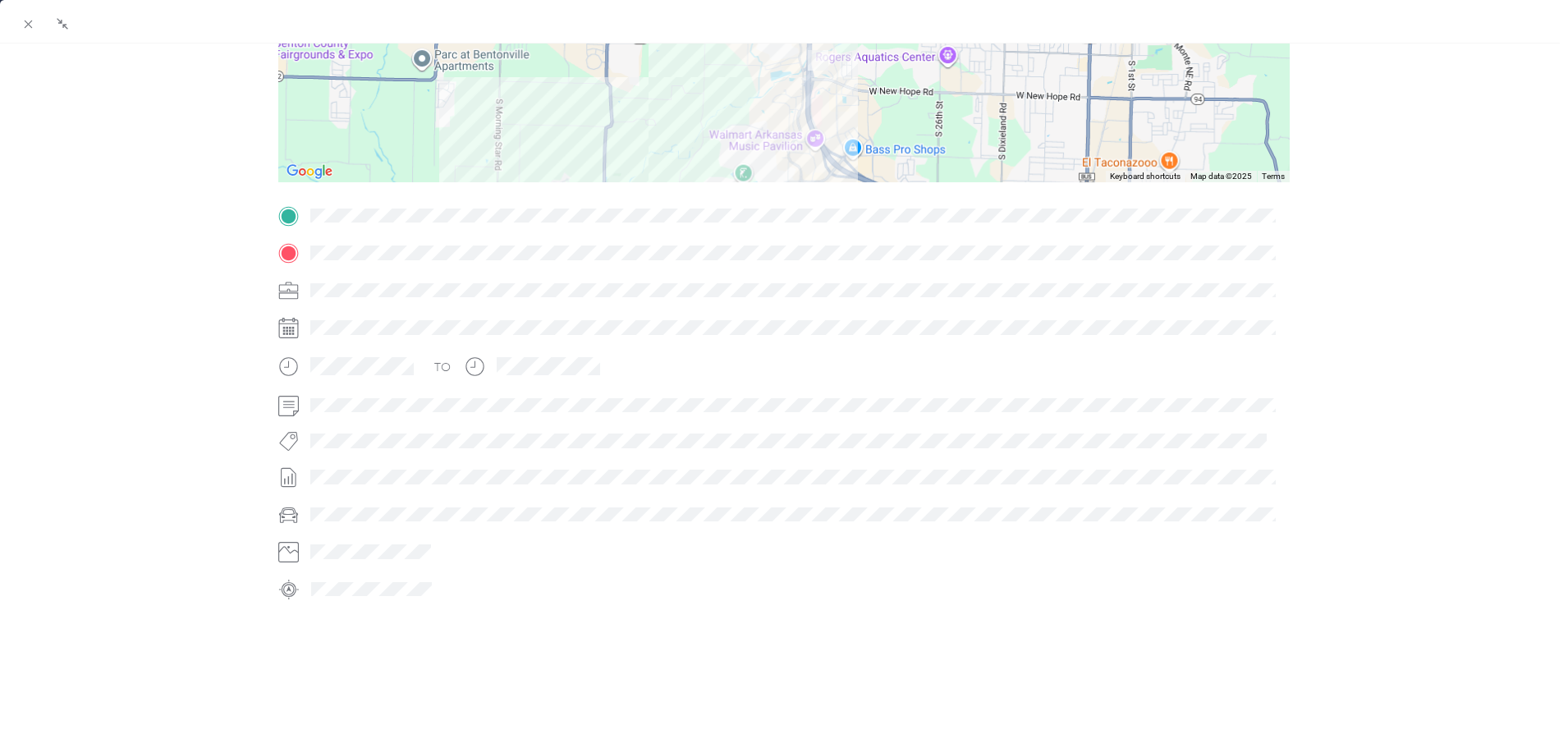
drag, startPoint x: 836, startPoint y: 79, endPoint x: 814, endPoint y: 293, distance: 215.1
click at [827, 330] on div "Trip details This trip cannot be edited because it is either under review, appr…" at bounding box center [784, 237] width 1011 height 731
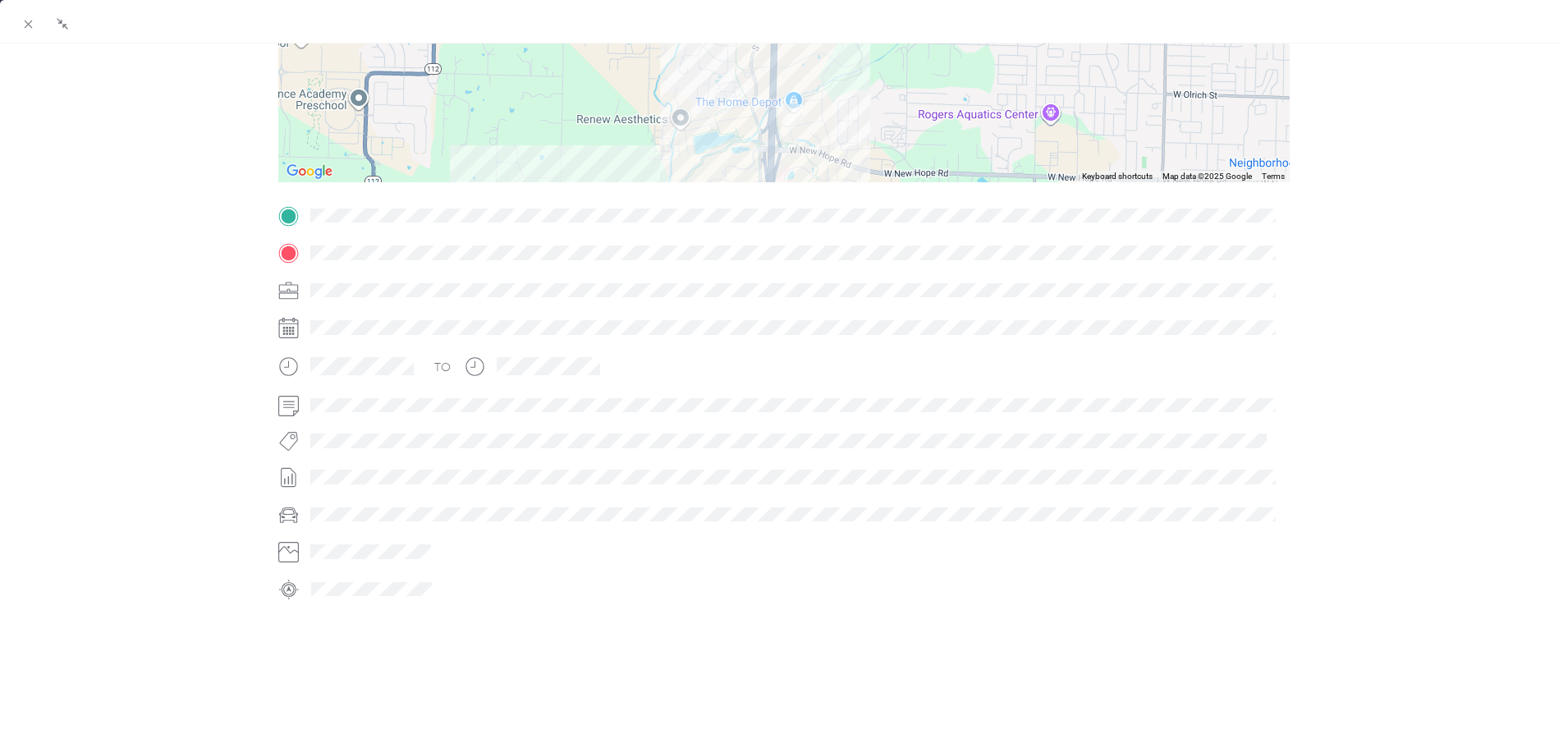
drag, startPoint x: 832, startPoint y: 101, endPoint x: 823, endPoint y: 186, distance: 85.5
click at [824, 186] on div "Trip details This trip cannot be edited because it is either under review, appr…" at bounding box center [784, 237] width 1011 height 731
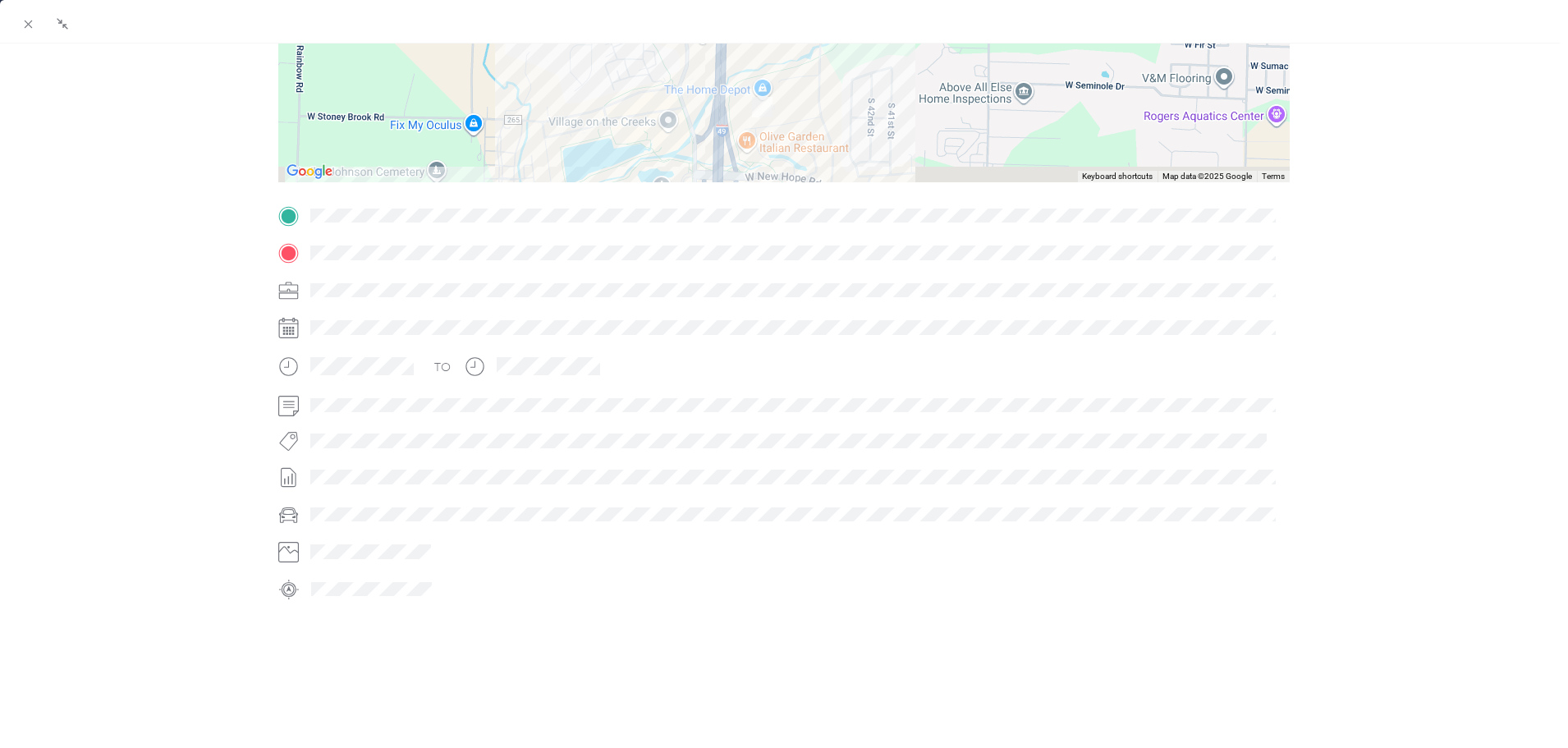
drag, startPoint x: 792, startPoint y: 144, endPoint x: 792, endPoint y: 61, distance: 83.0
click at [792, 63] on div at bounding box center [784, 79] width 1011 height 205
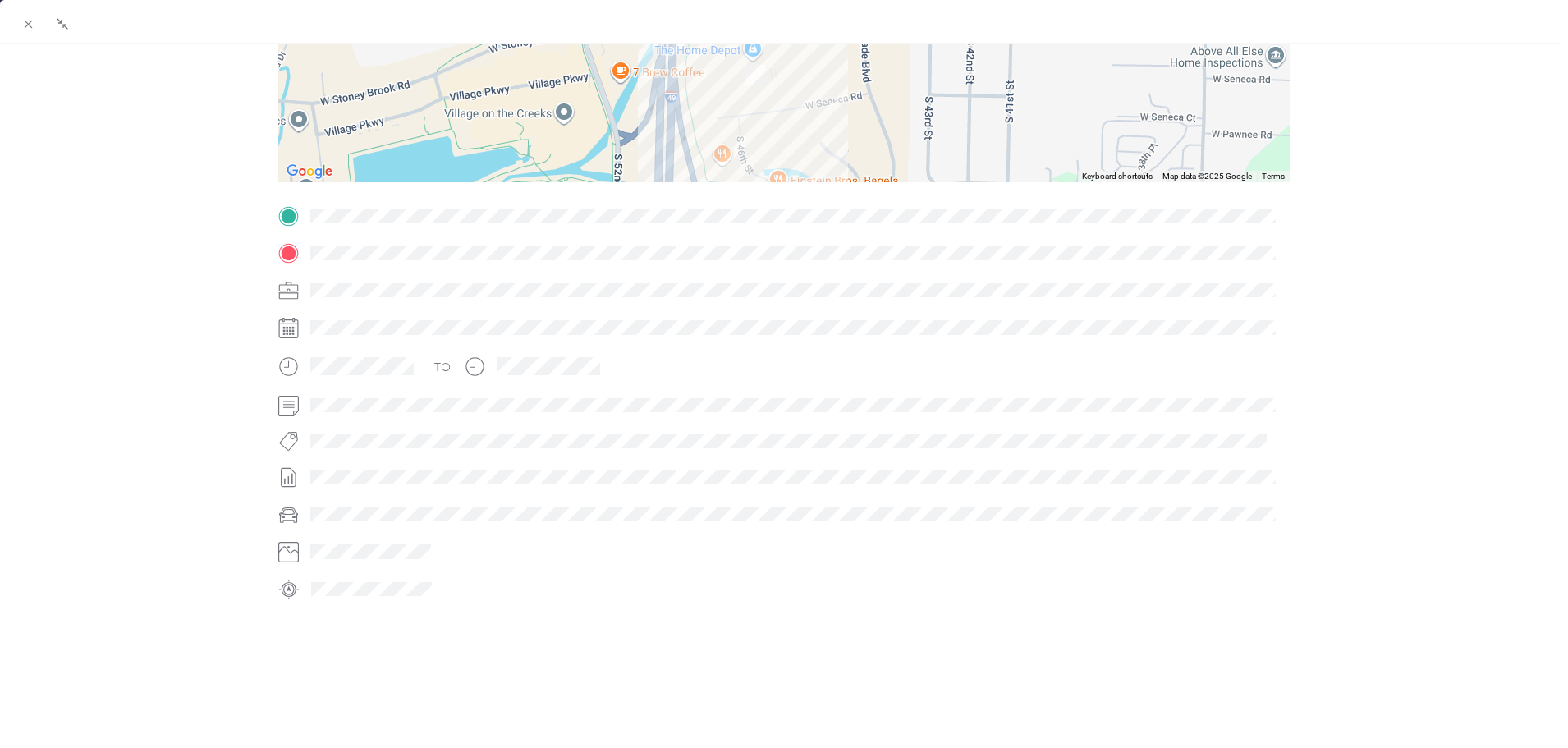
drag, startPoint x: 768, startPoint y: 102, endPoint x: 770, endPoint y: 138, distance: 36.1
click at [770, 138] on div at bounding box center [784, 79] width 1011 height 205
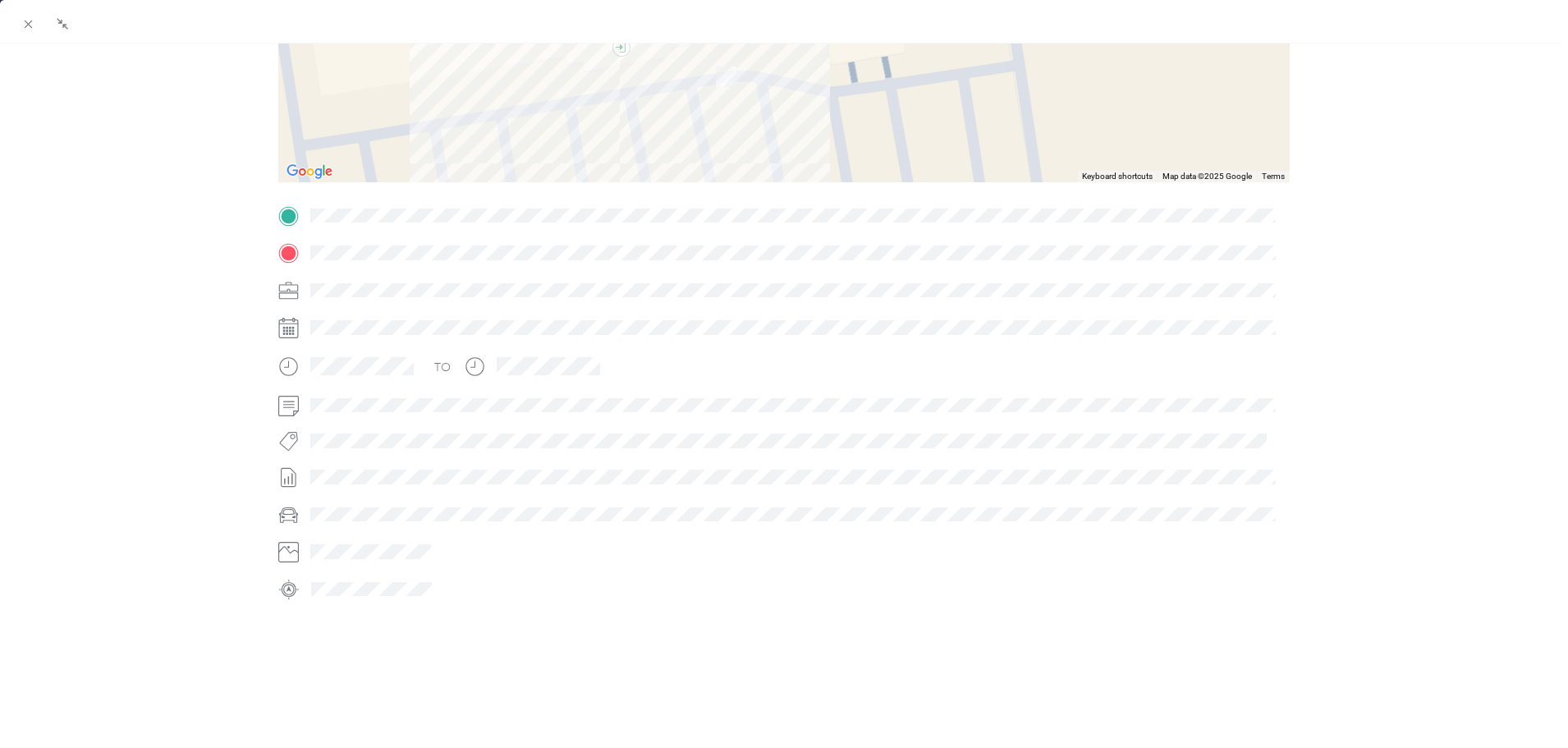
drag, startPoint x: 763, startPoint y: 125, endPoint x: 767, endPoint y: 181, distance: 56.1
click at [770, 192] on div "Trip details This trip cannot be edited because it is either under review, appr…" at bounding box center [784, 237] width 1011 height 731
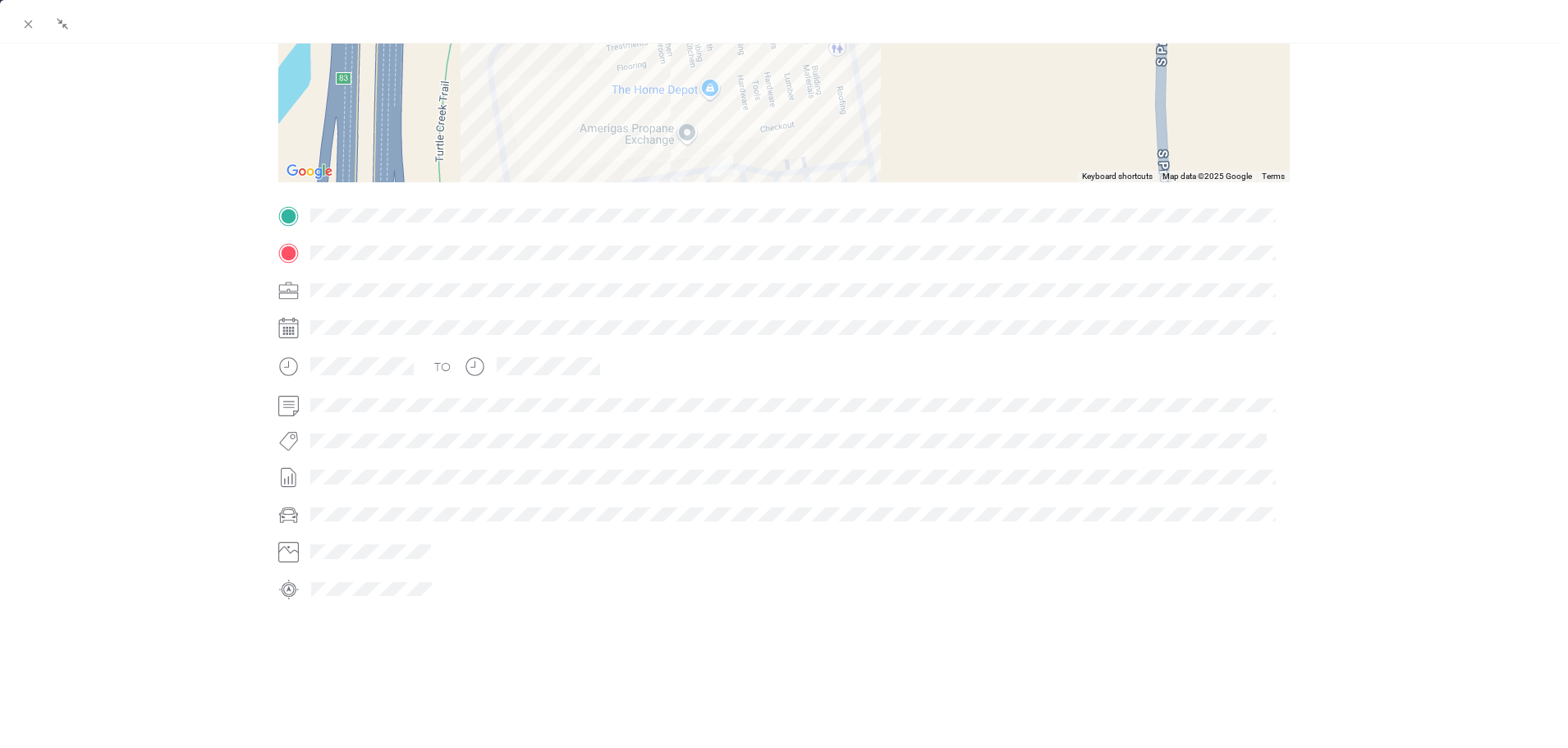
drag, startPoint x: 765, startPoint y: 93, endPoint x: 743, endPoint y: 148, distance: 59.2
click at [740, 165] on div at bounding box center [784, 79] width 1011 height 205
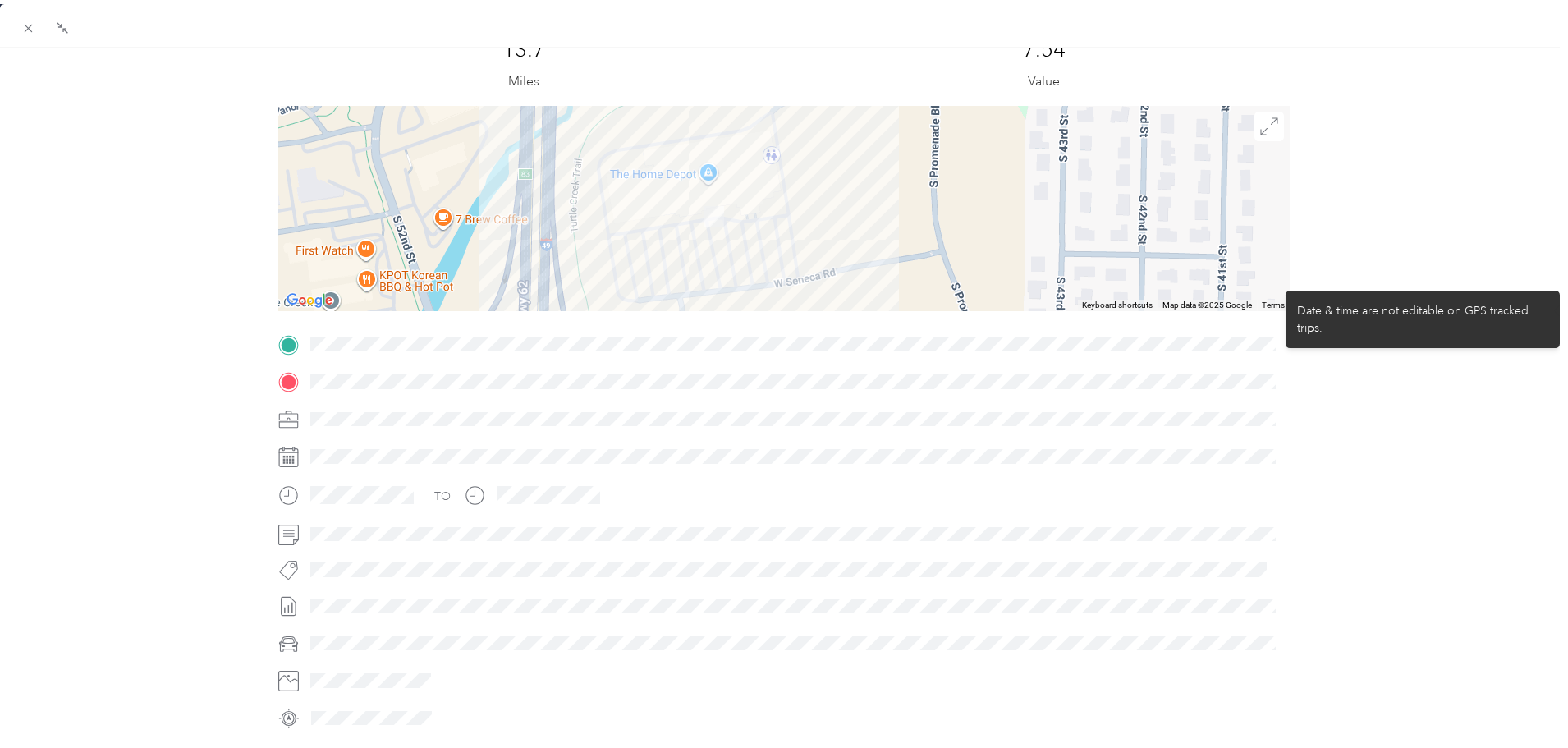
scroll to position [0, 0]
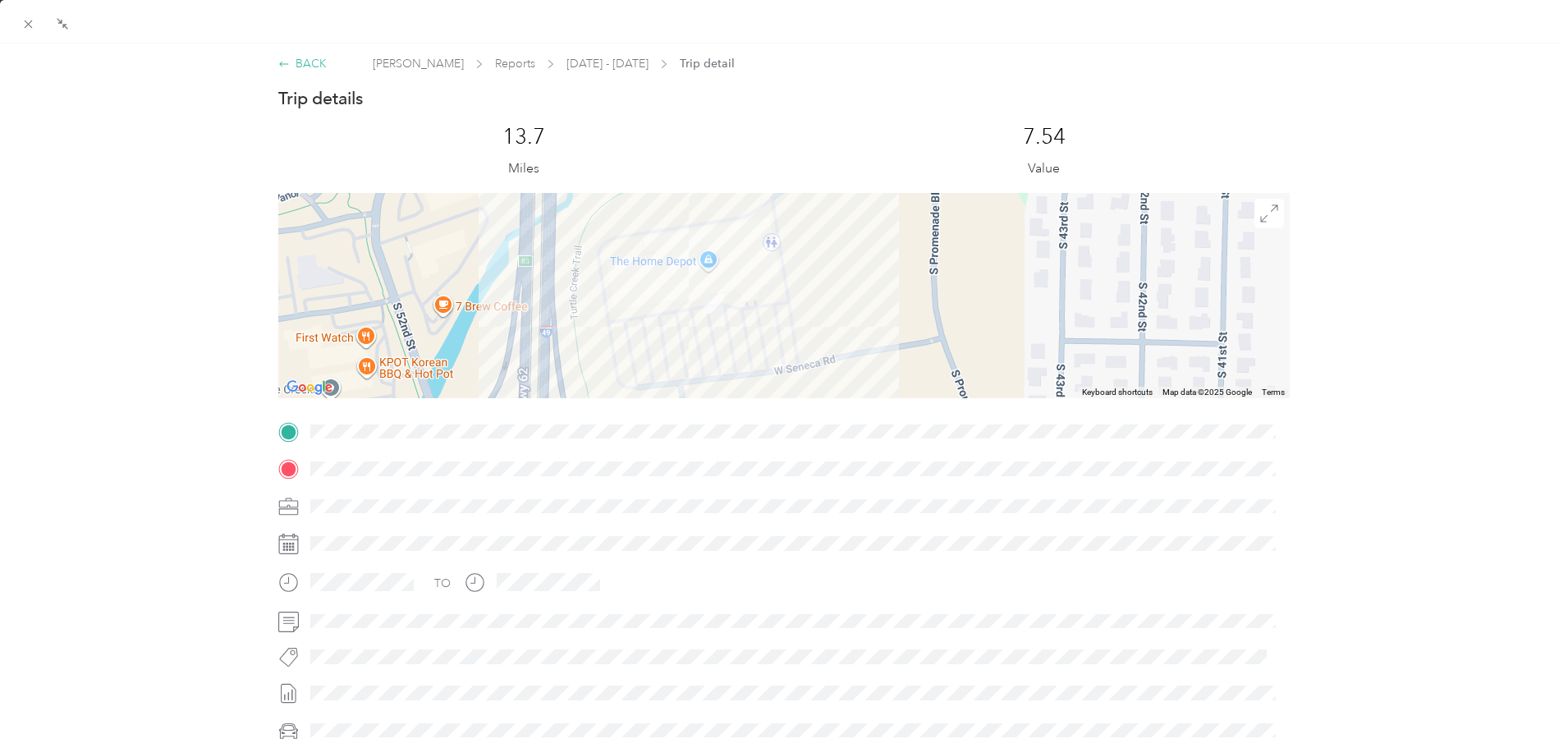
click at [320, 61] on div "BACK" at bounding box center [303, 63] width 48 height 18
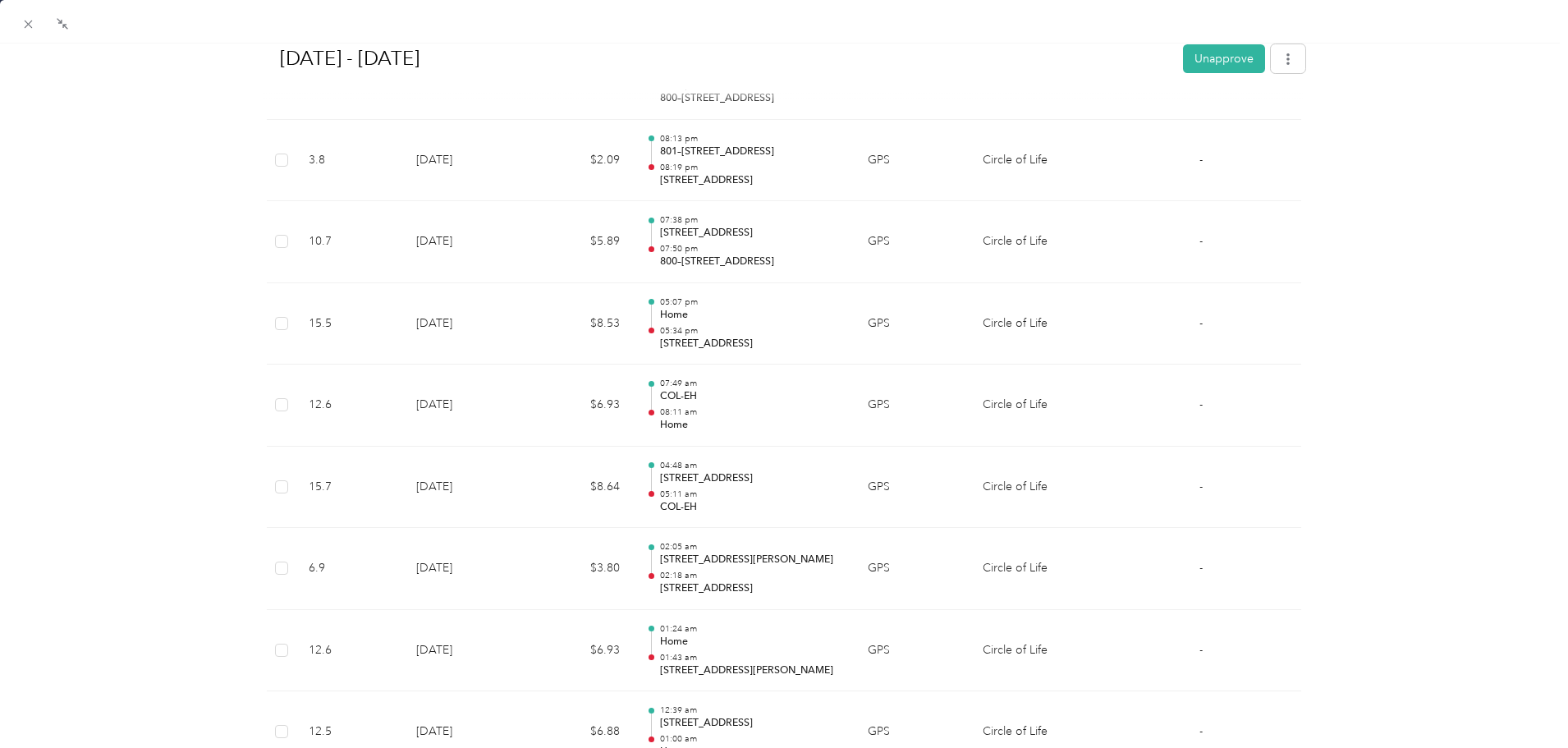
scroll to position [2280, 0]
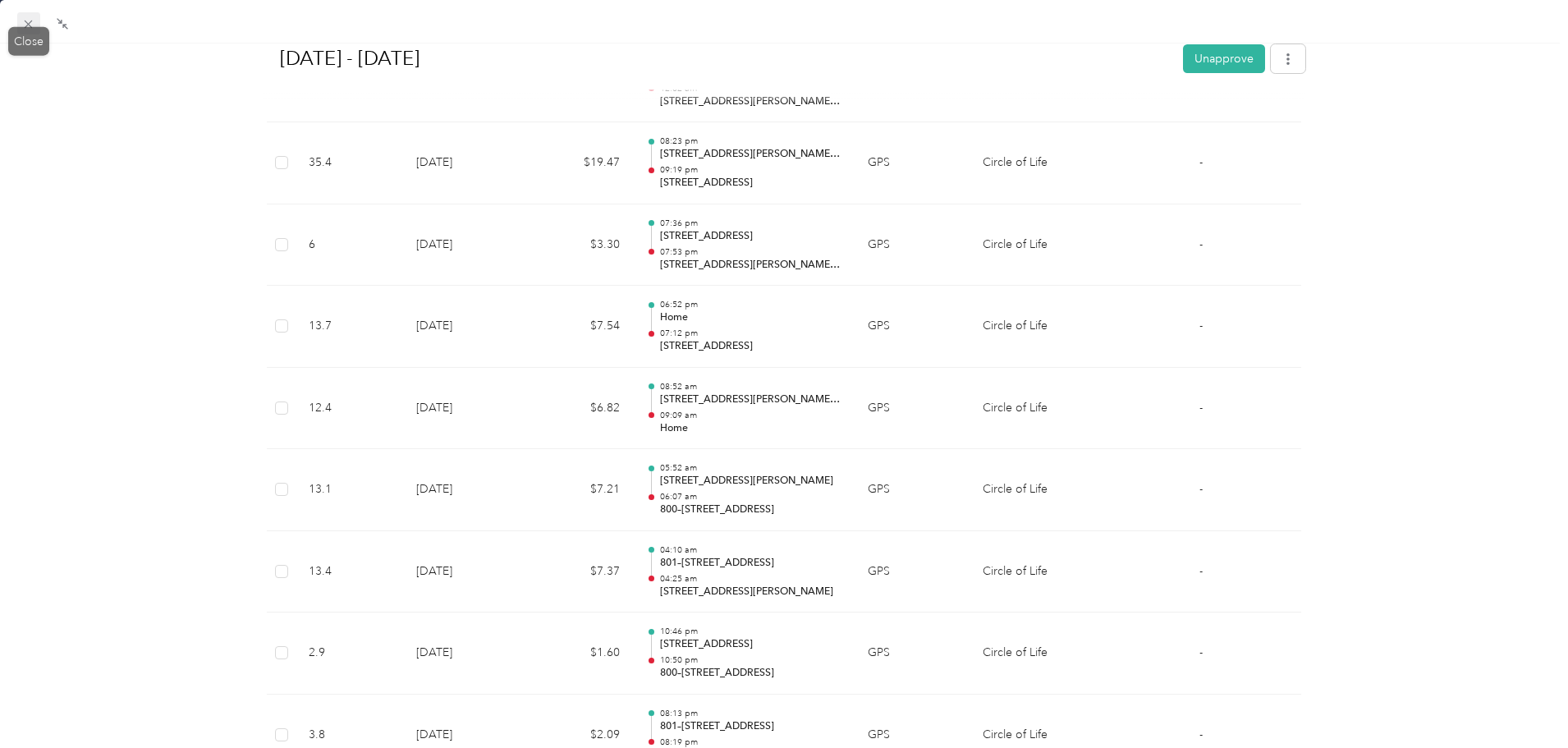
click at [37, 23] on span at bounding box center [29, 23] width 23 height 23
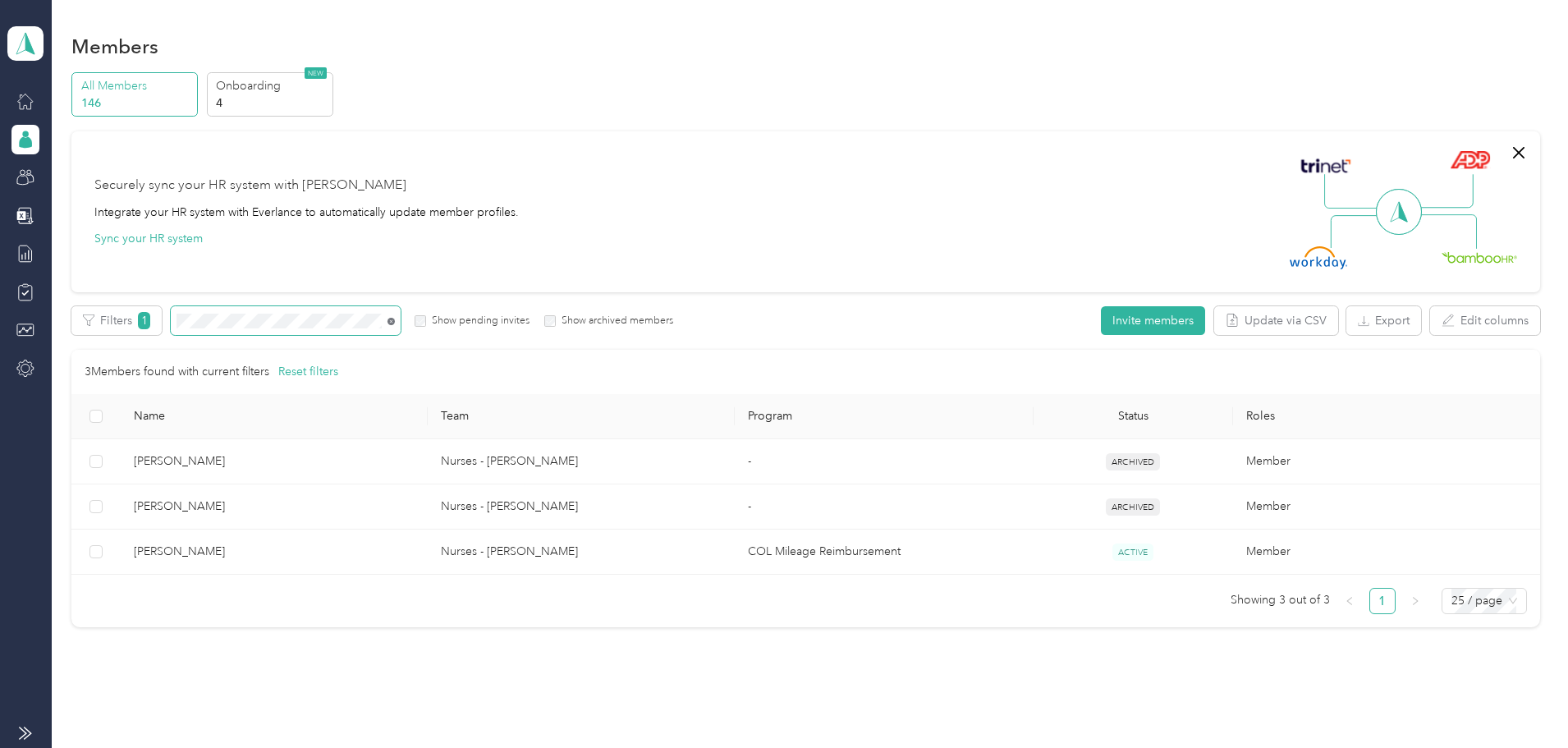
click at [395, 320] on icon at bounding box center [391, 321] width 7 height 7
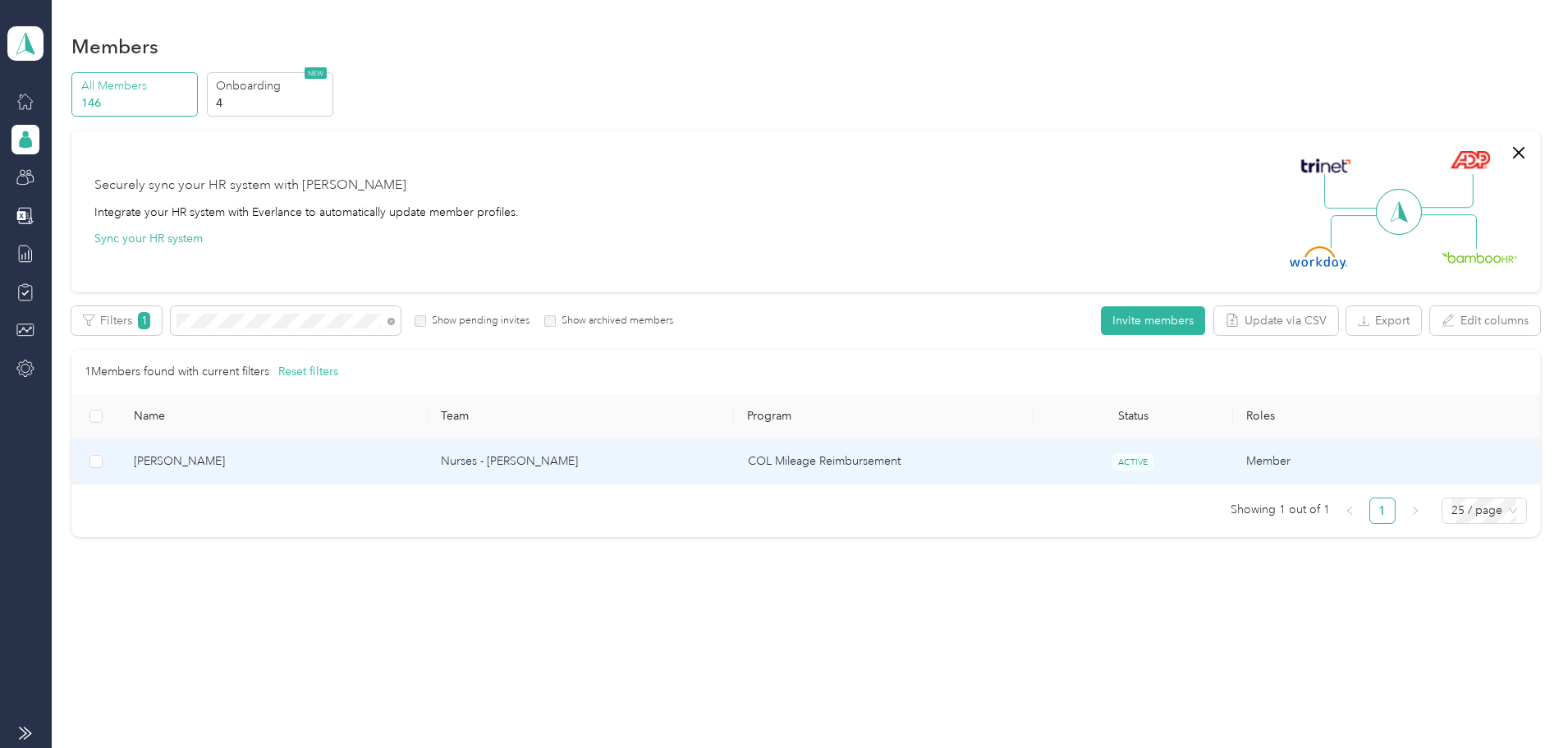
click at [384, 479] on td "[PERSON_NAME]" at bounding box center [275, 461] width 307 height 45
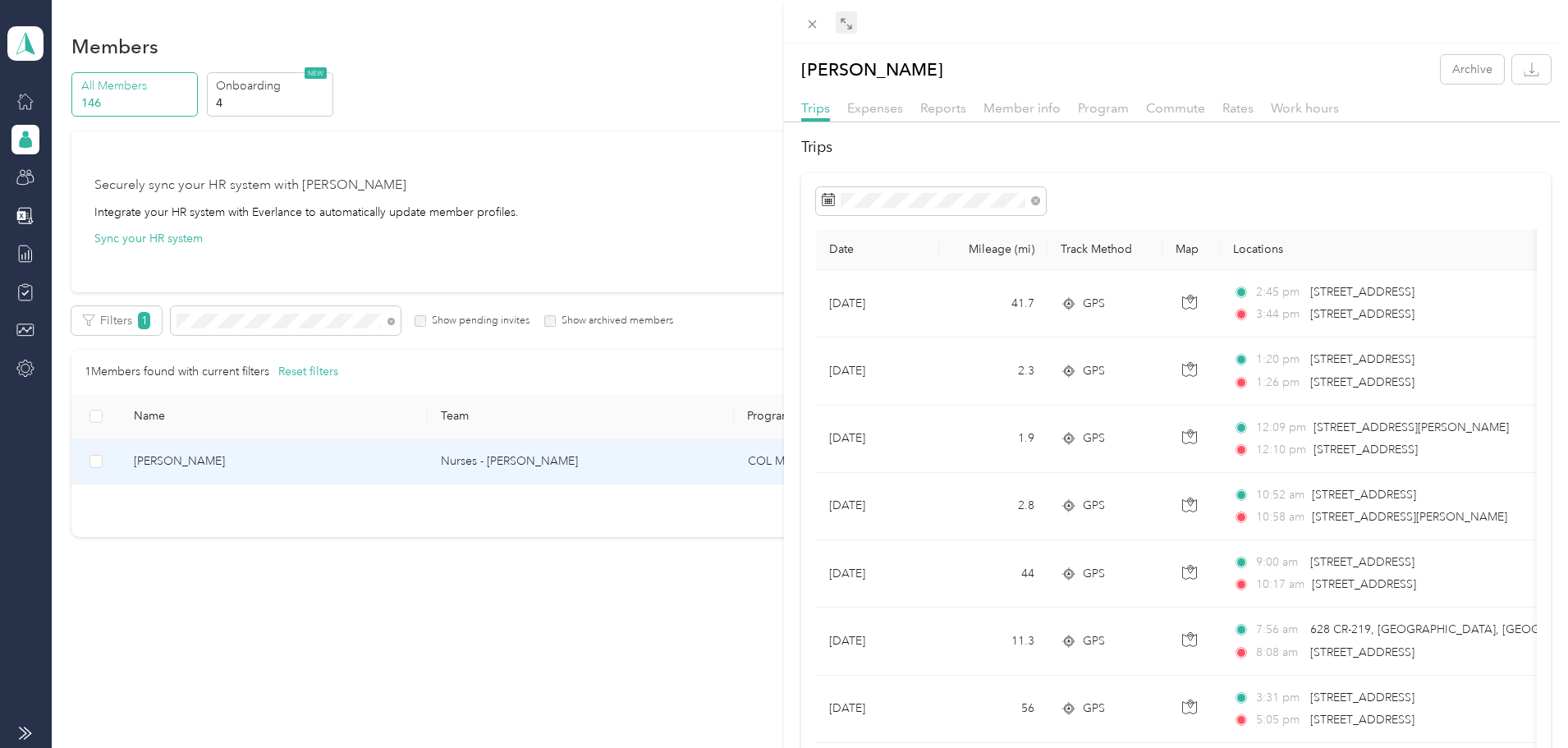
click at [842, 27] on icon at bounding box center [846, 24] width 13 height 13
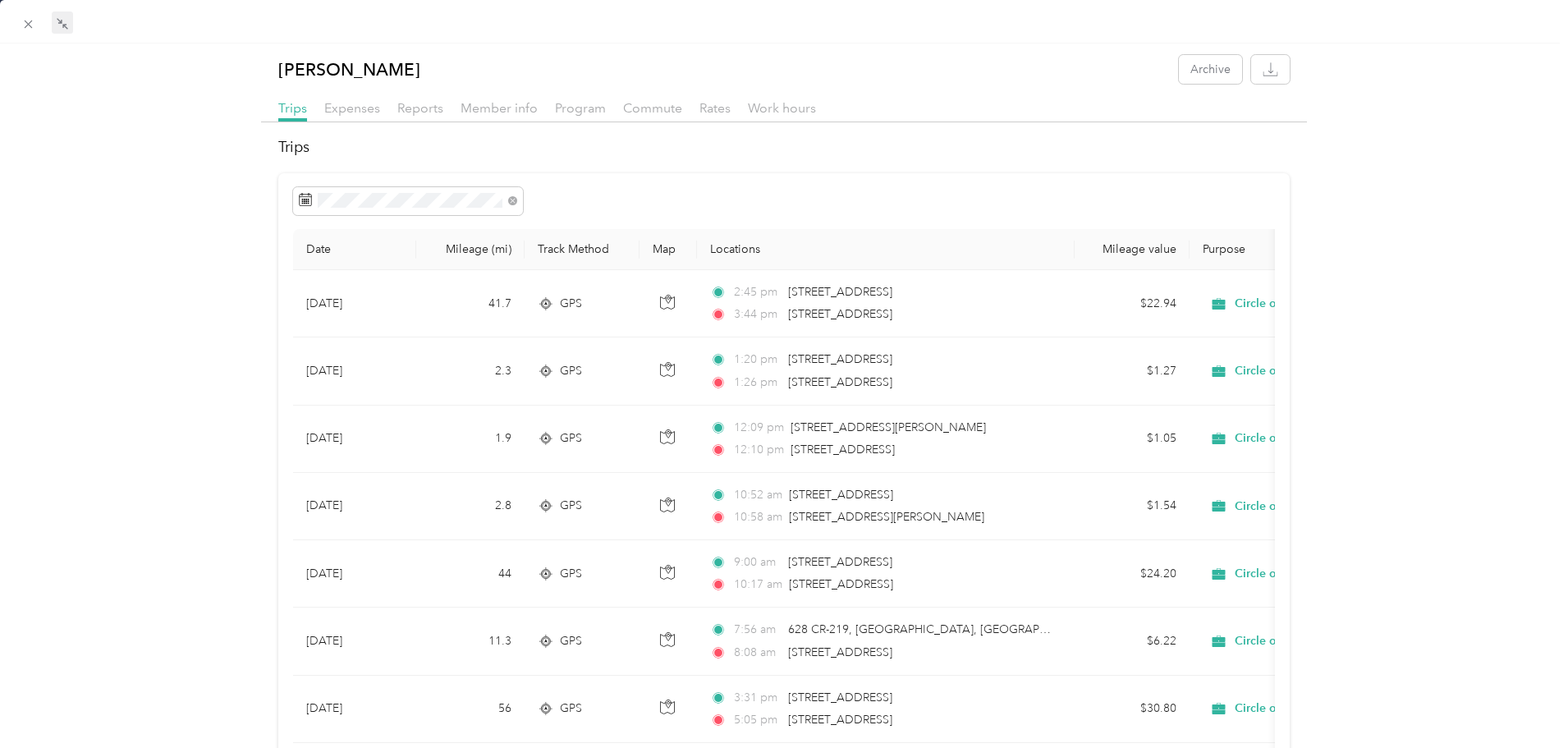
click at [402, 116] on div "Reports" at bounding box center [419, 109] width 46 height 20
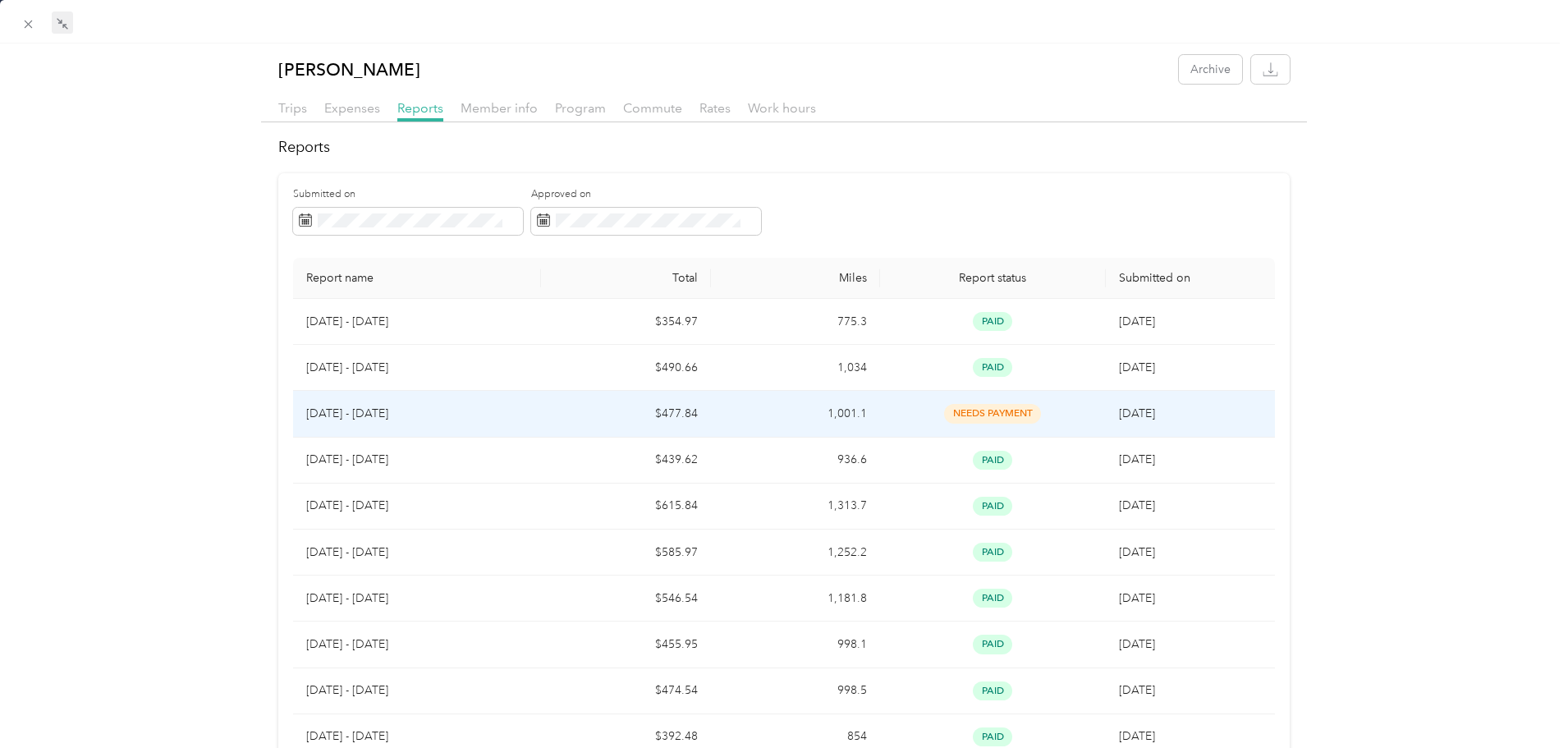
click at [687, 419] on td "$477.84" at bounding box center [626, 413] width 170 height 46
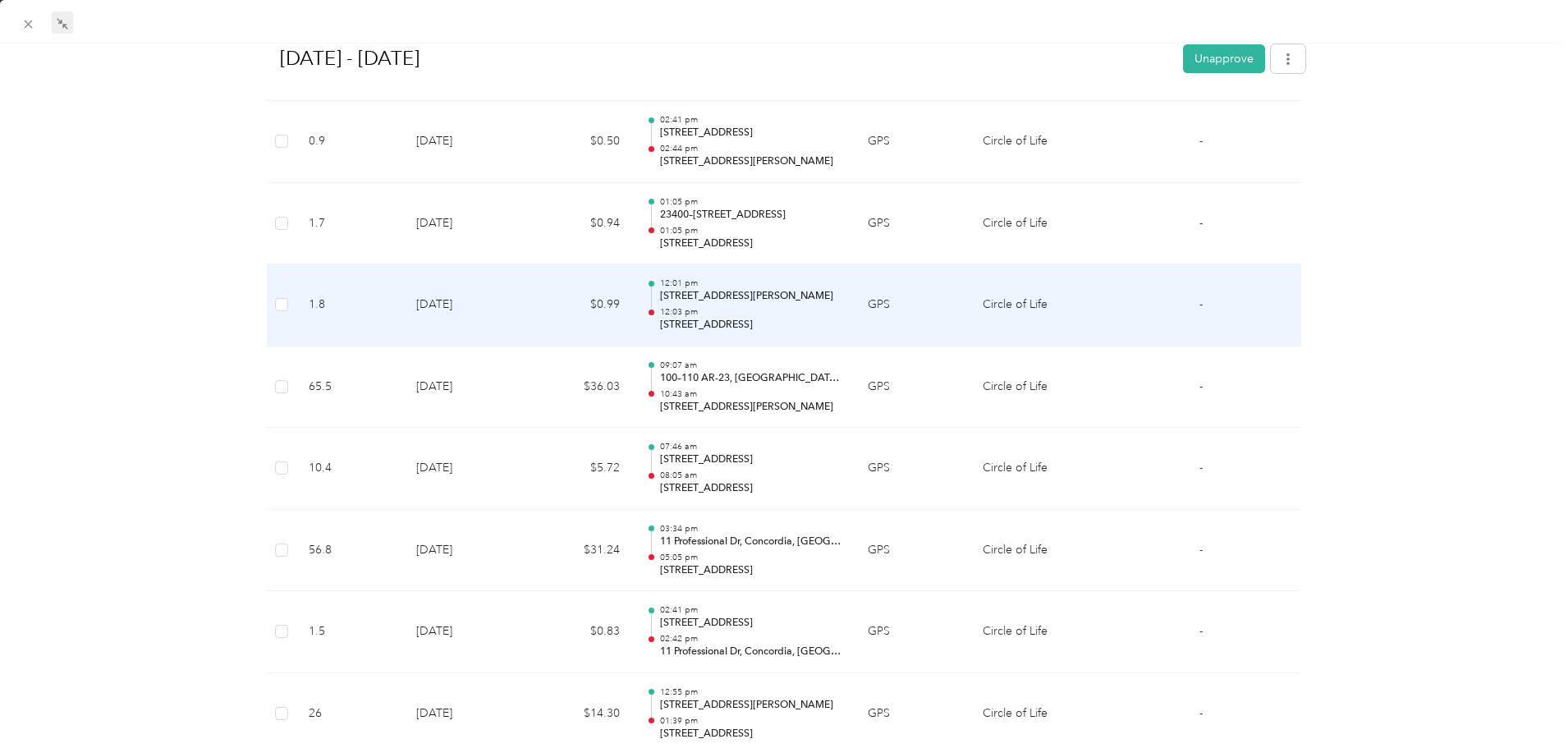
scroll to position [2856, 0]
